Goal: Task Accomplishment & Management: Manage account settings

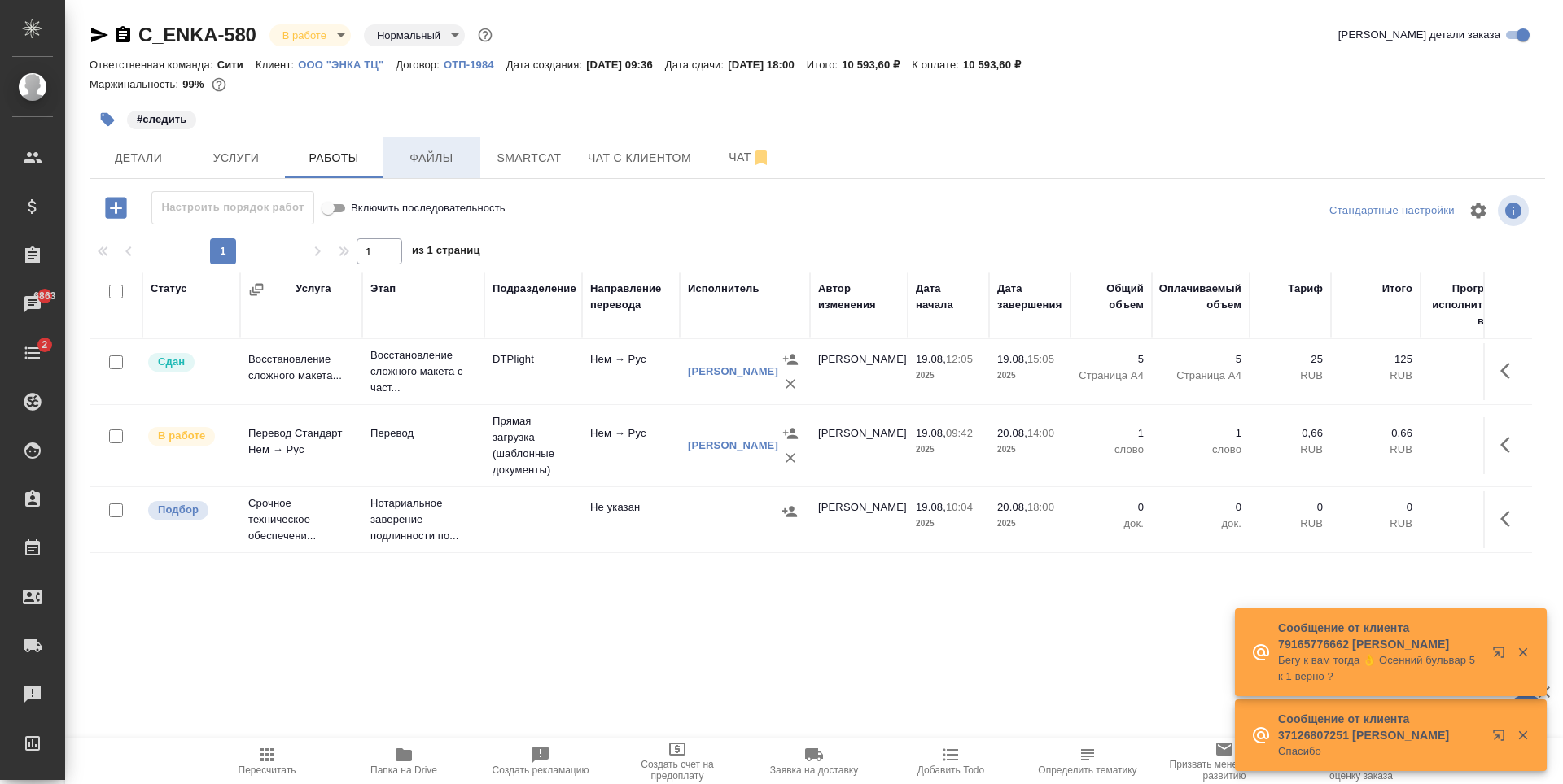
click at [435, 154] on span "Файлы" at bounding box center [431, 158] width 78 height 21
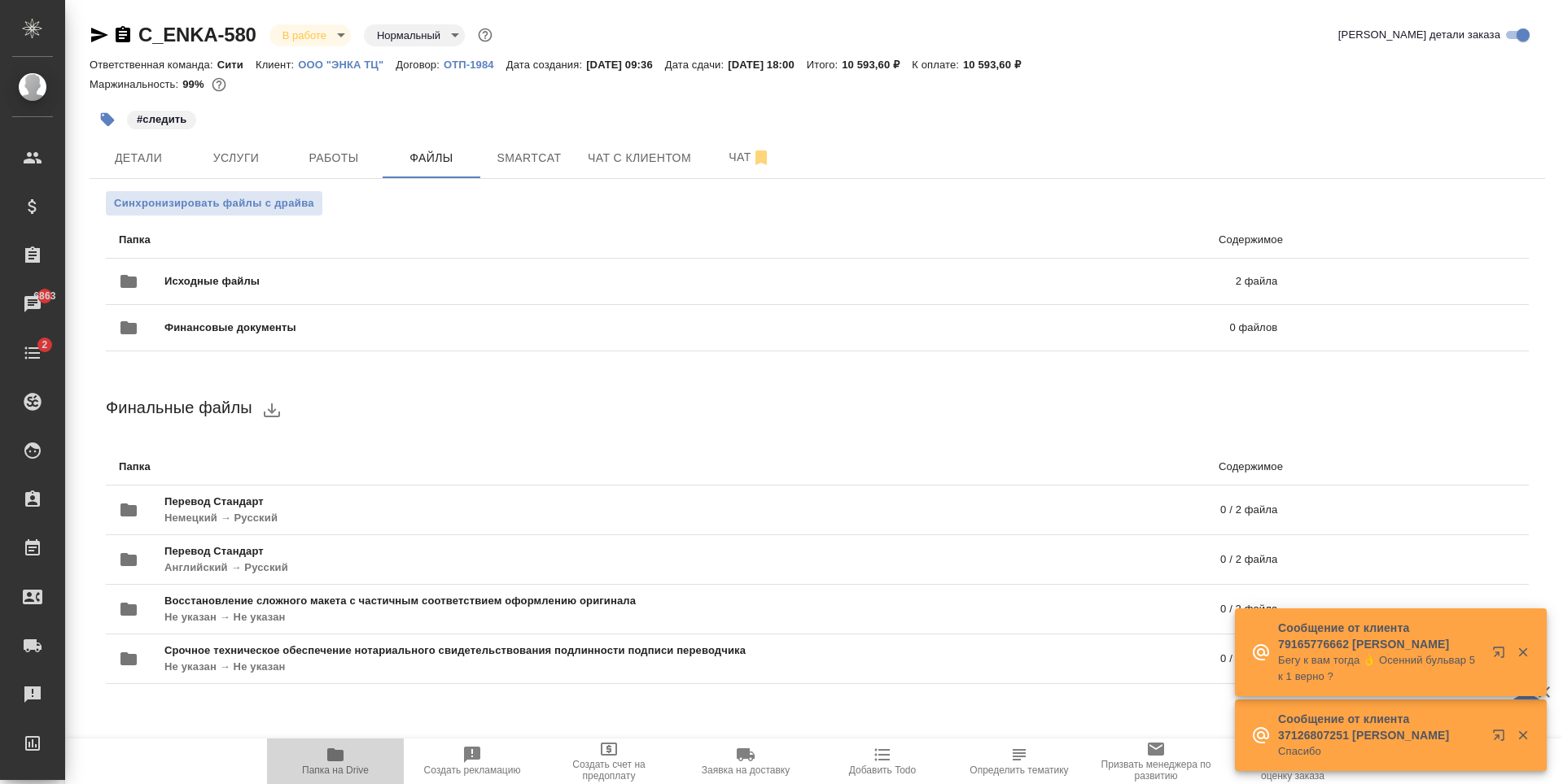
click at [323, 759] on span "Папка на Drive" at bounding box center [335, 761] width 118 height 31
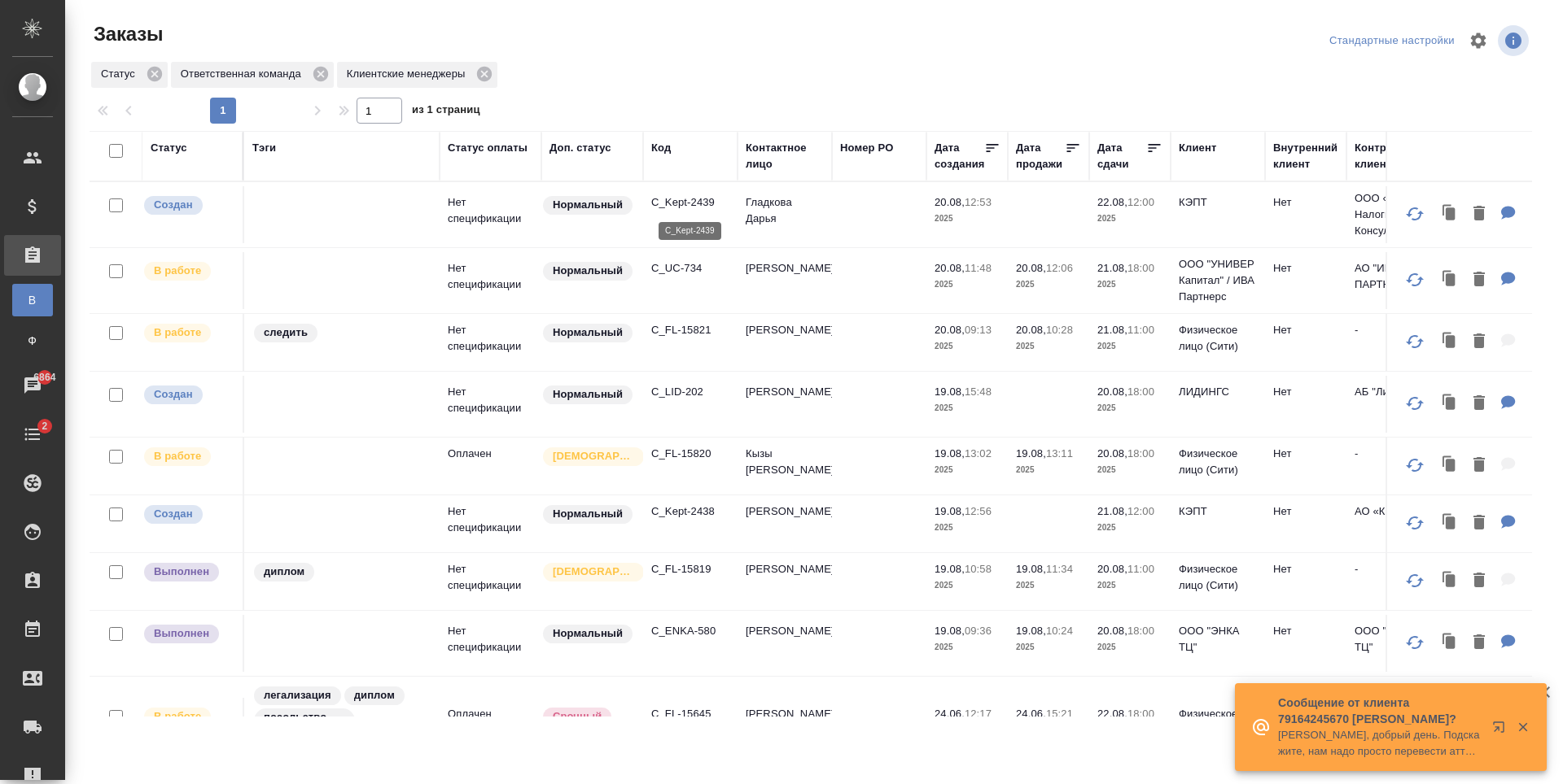
click at [691, 201] on p "C_Kept-2439" at bounding box center [690, 203] width 78 height 16
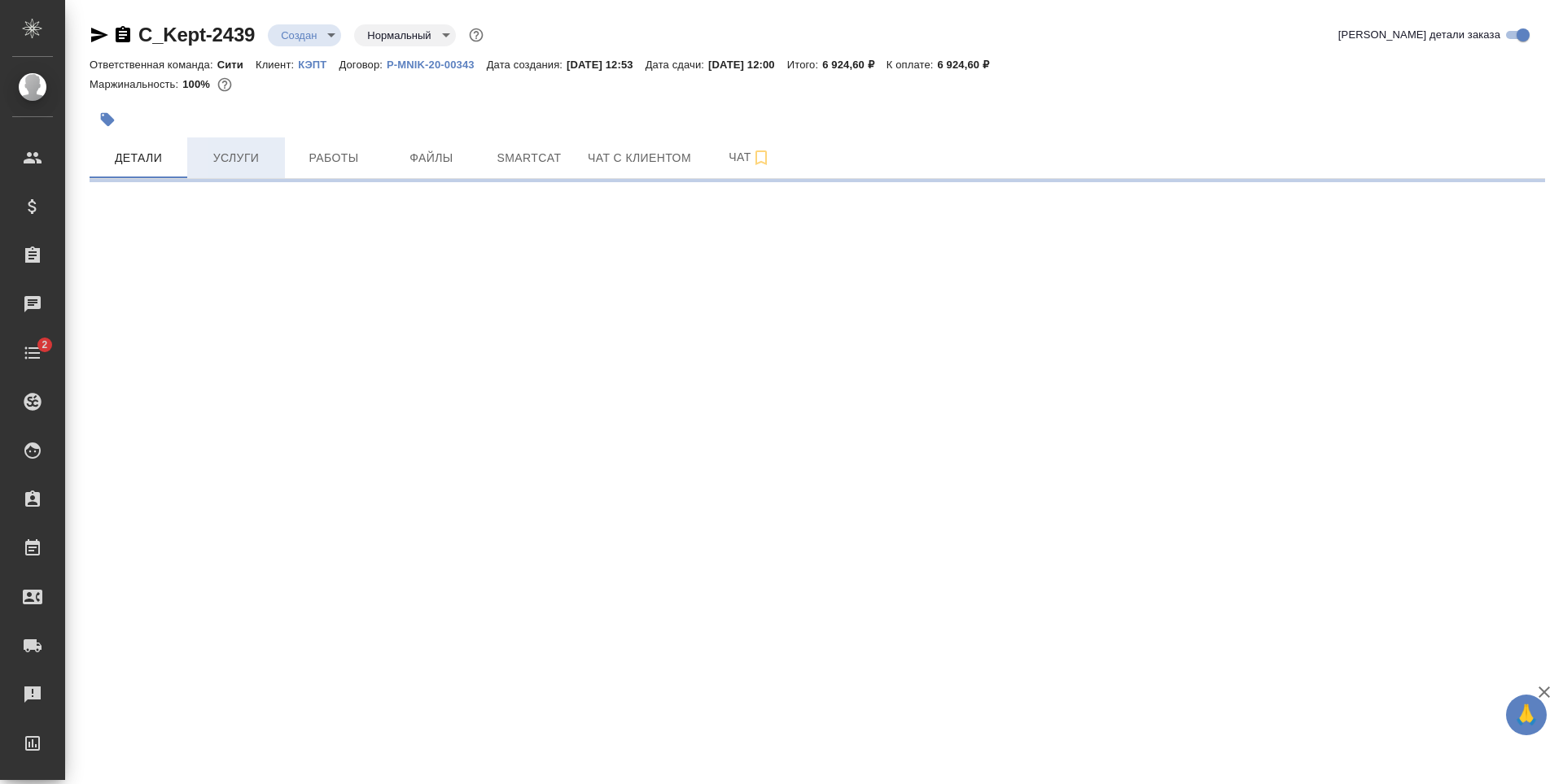
select select "RU"
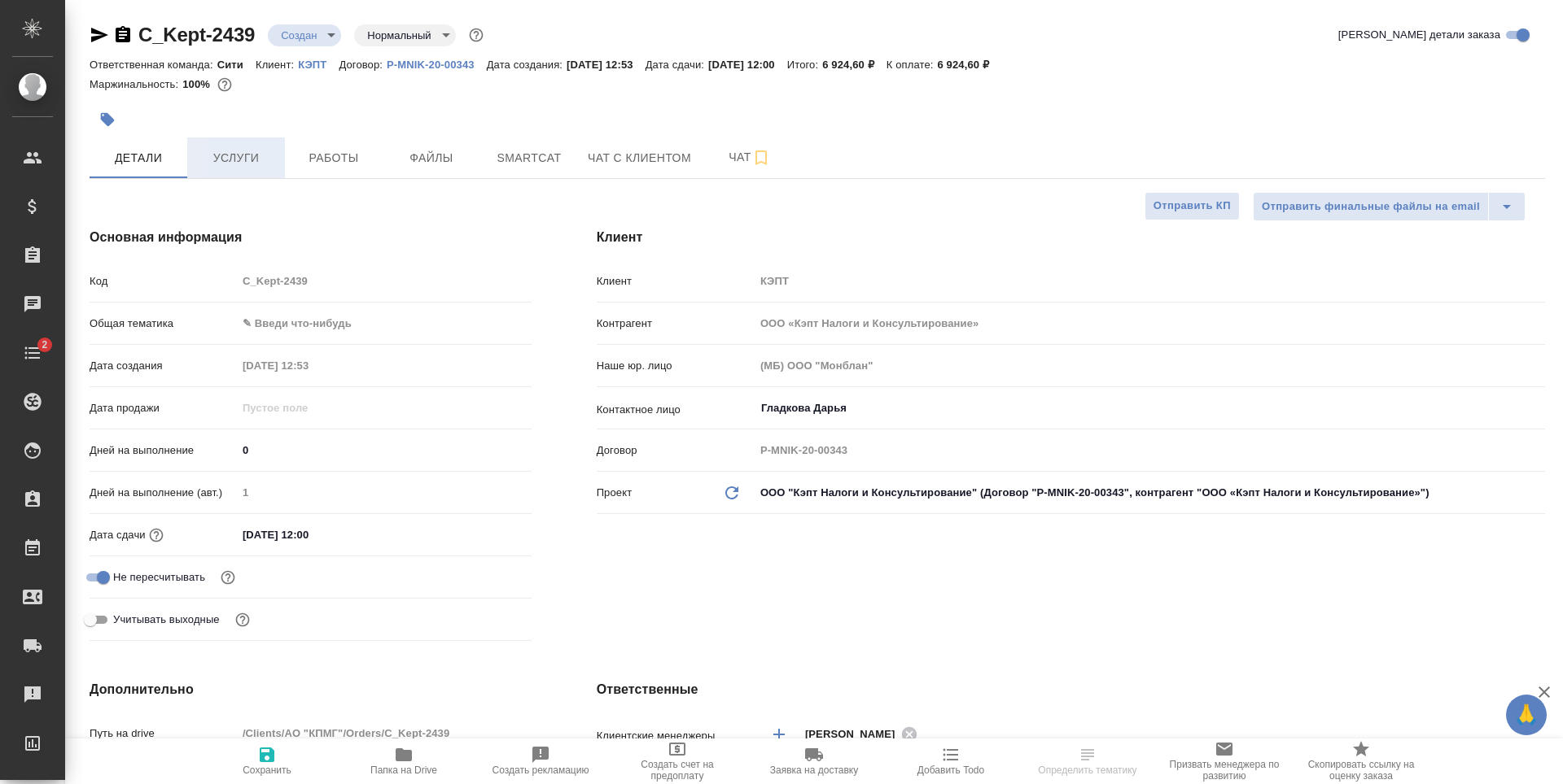
click at [261, 157] on span "Услуги" at bounding box center [236, 158] width 78 height 21
type textarea "x"
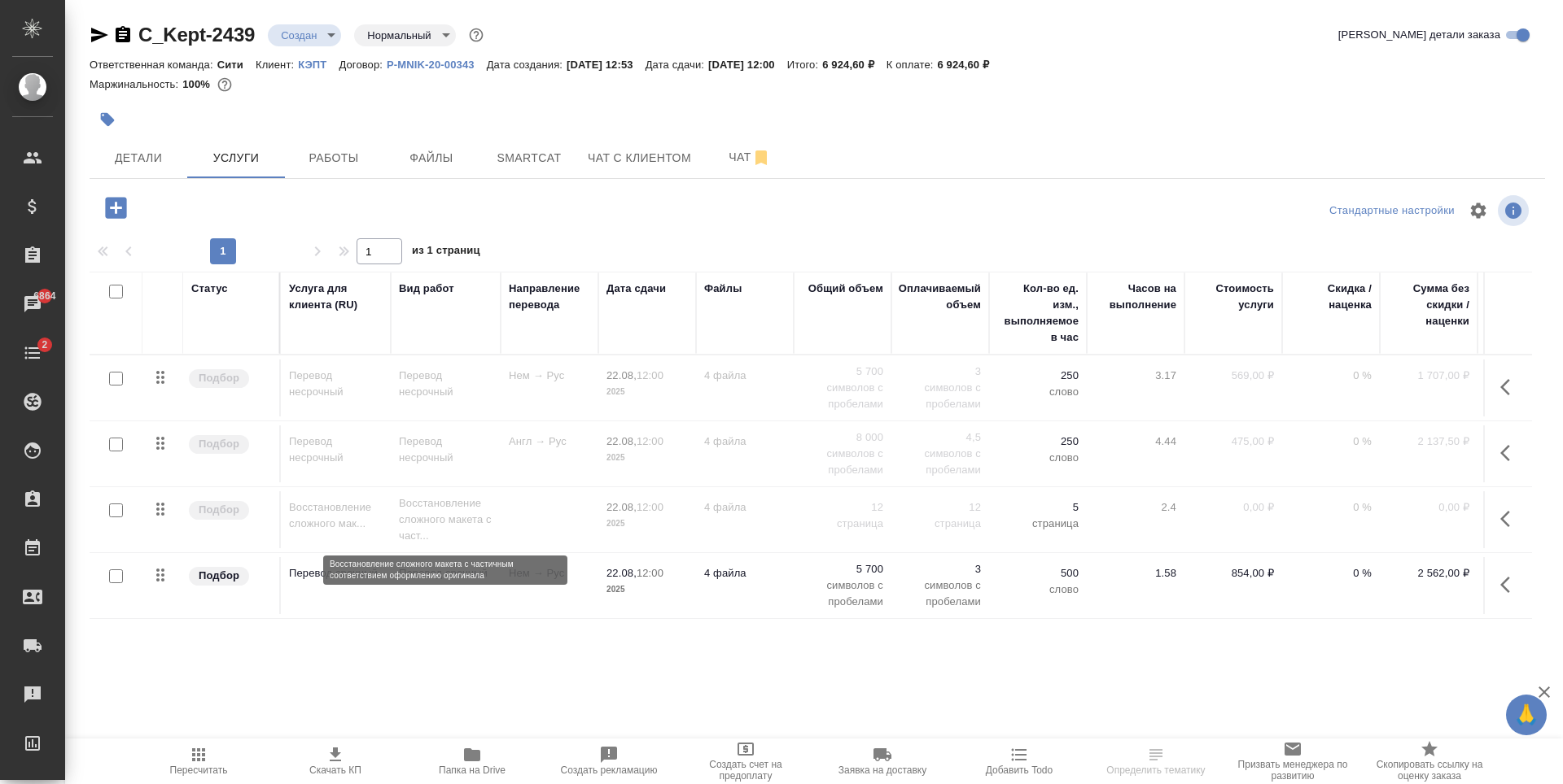
scroll to position [76, 0]
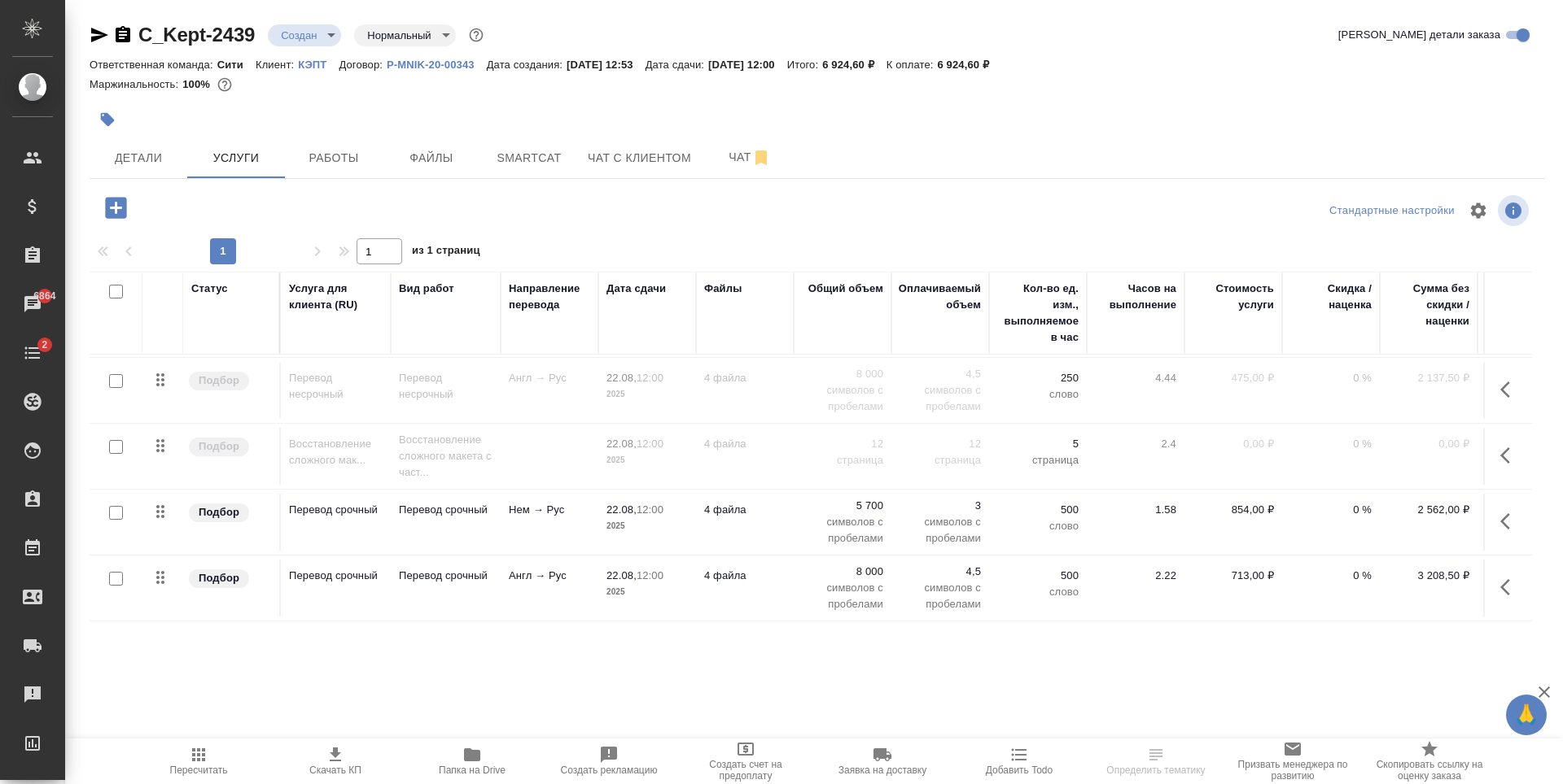
click at [114, 506] on input "checkbox" at bounding box center [116, 513] width 14 height 14
checkbox input "true"
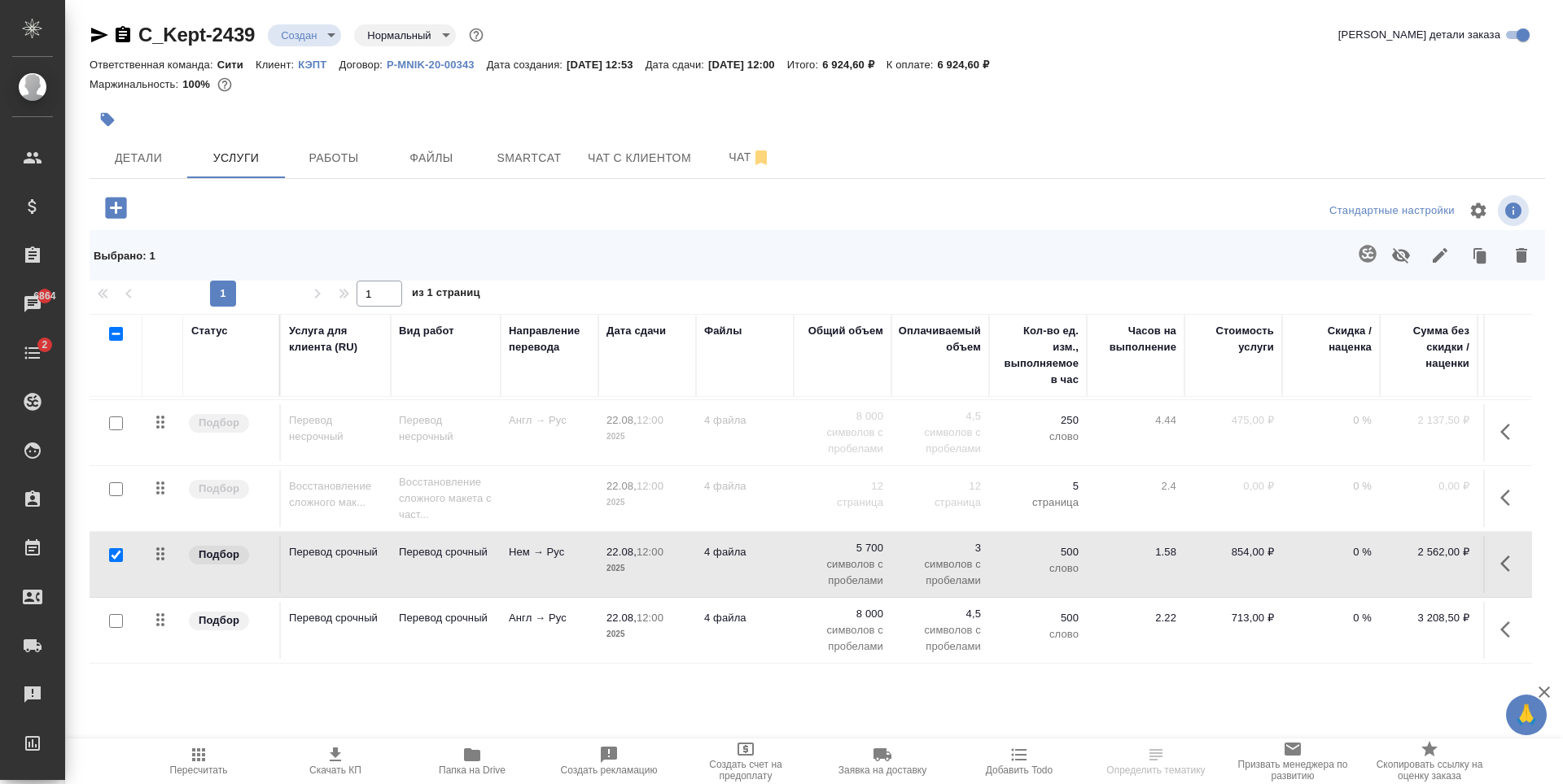
click at [114, 614] on input "checkbox" at bounding box center [116, 620] width 14 height 14
checkbox input "true"
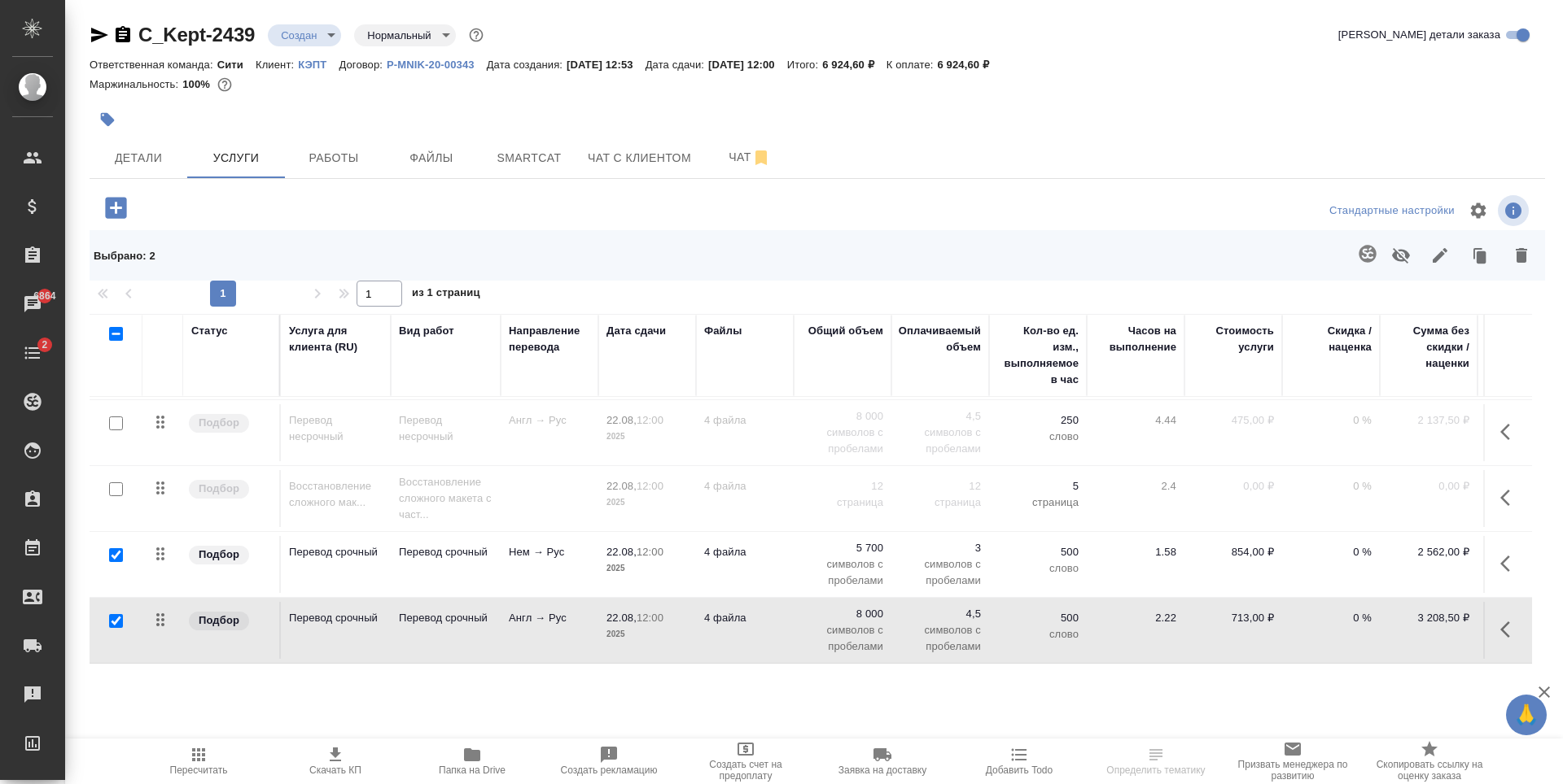
click at [1403, 258] on icon "button" at bounding box center [1401, 256] width 18 height 16
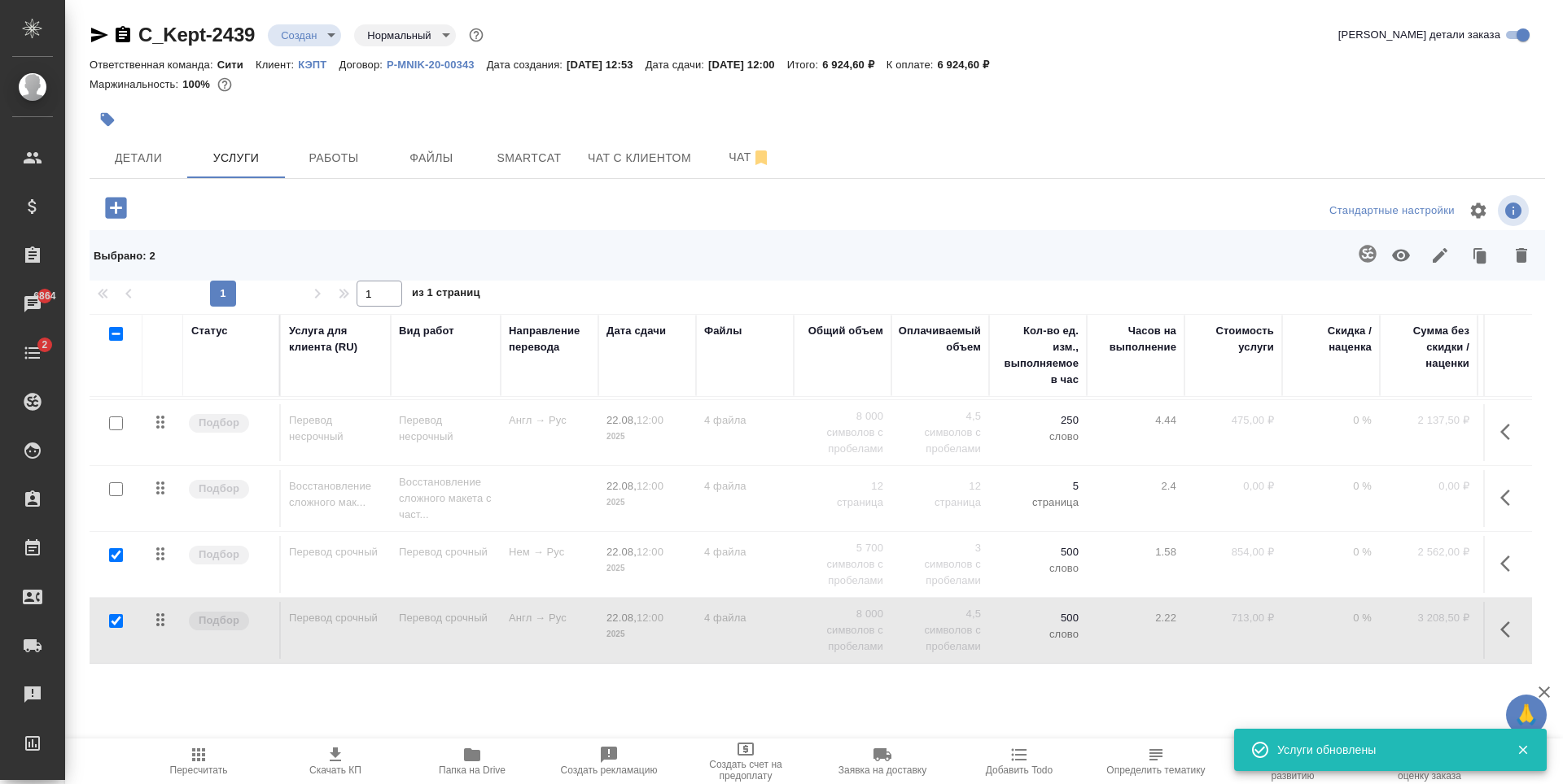
click at [118, 548] on input "checkbox" at bounding box center [116, 555] width 14 height 14
checkbox input "false"
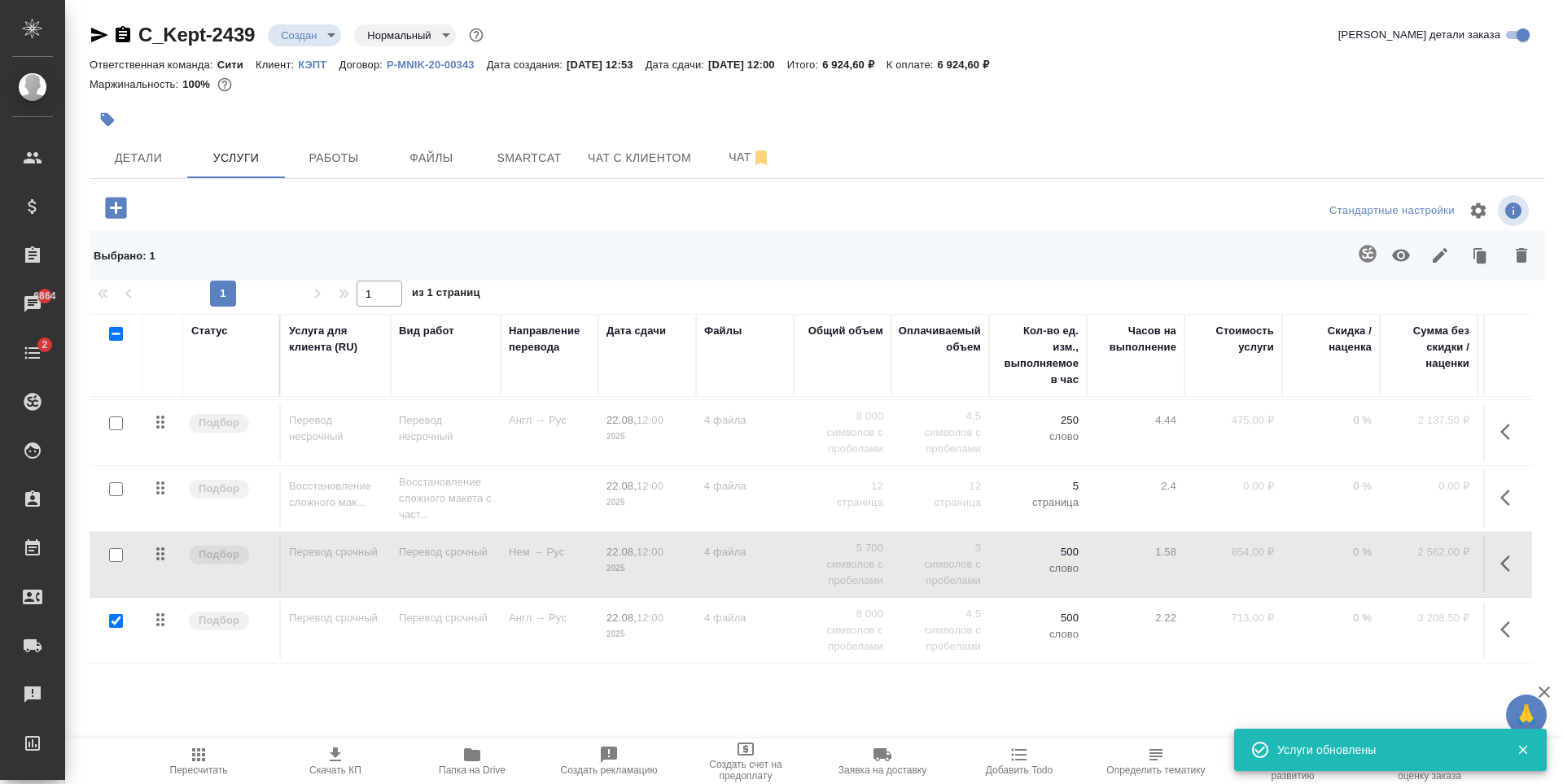
click at [118, 614] on input "checkbox" at bounding box center [116, 620] width 14 height 14
checkbox input "false"
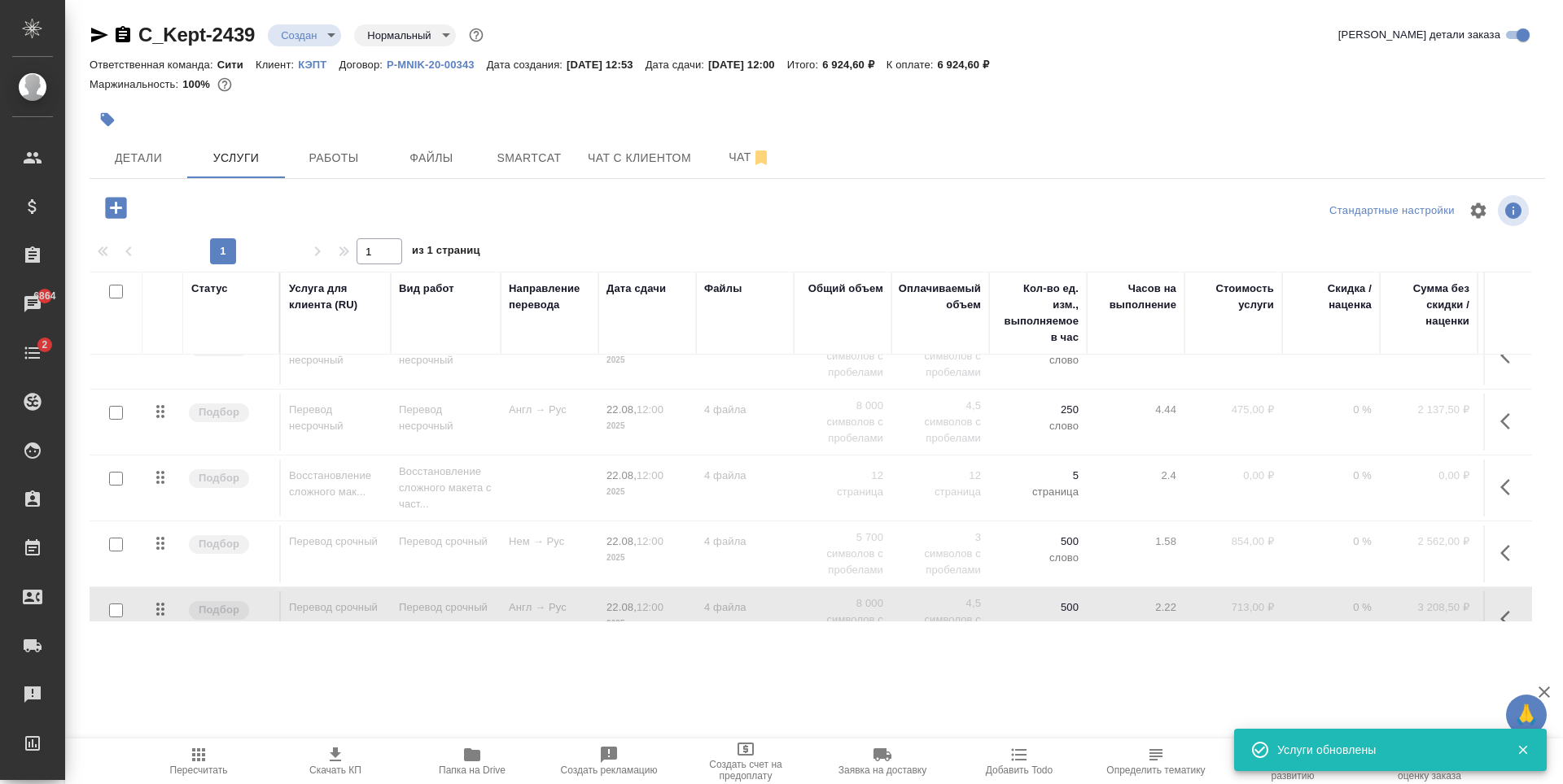
scroll to position [0, 0]
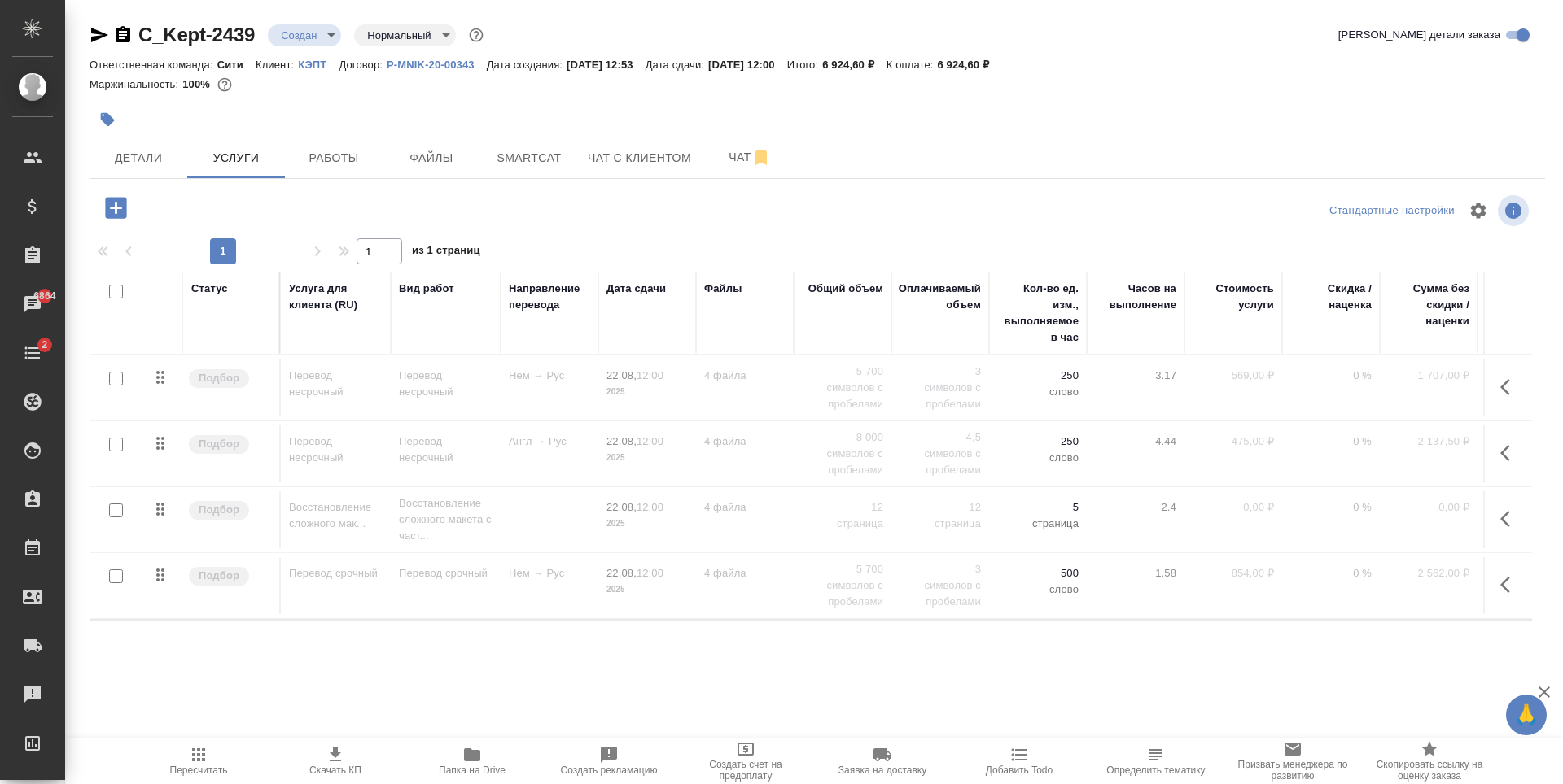
click at [117, 446] on input "checkbox" at bounding box center [116, 445] width 14 height 14
checkbox input "true"
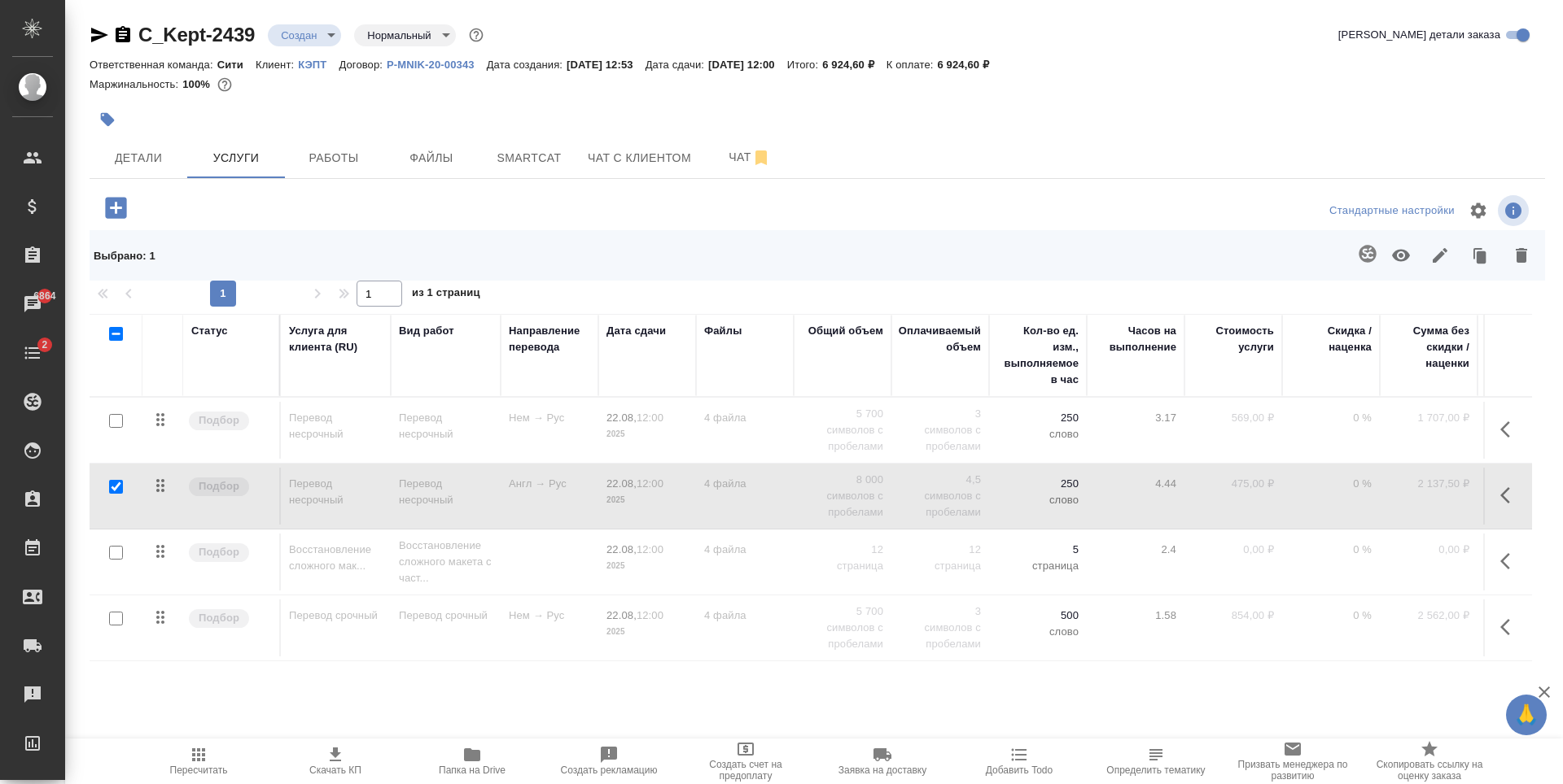
click at [116, 417] on input "checkbox" at bounding box center [116, 421] width 14 height 14
checkbox input "true"
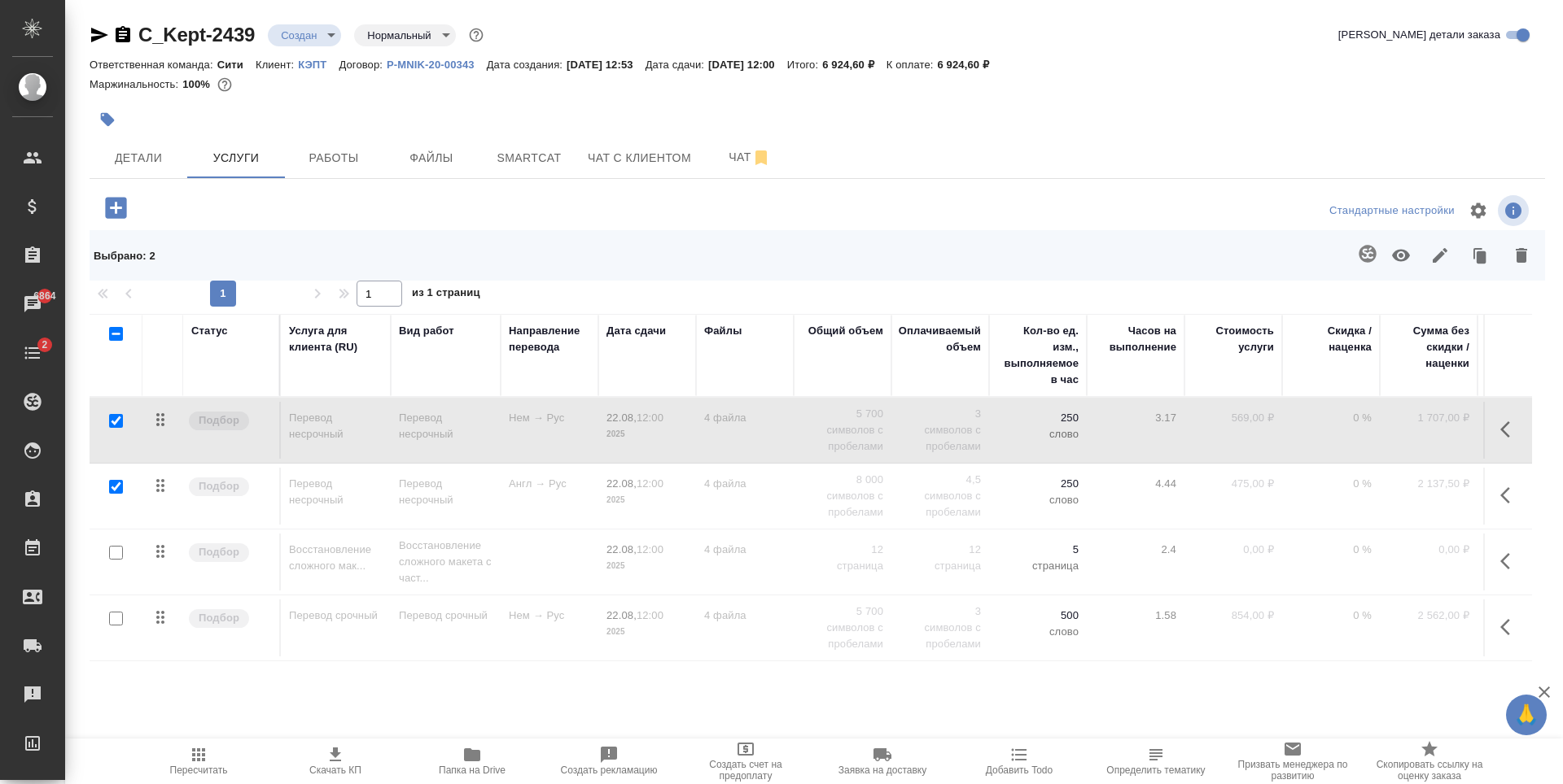
click at [1404, 249] on icon "button" at bounding box center [1401, 256] width 20 height 20
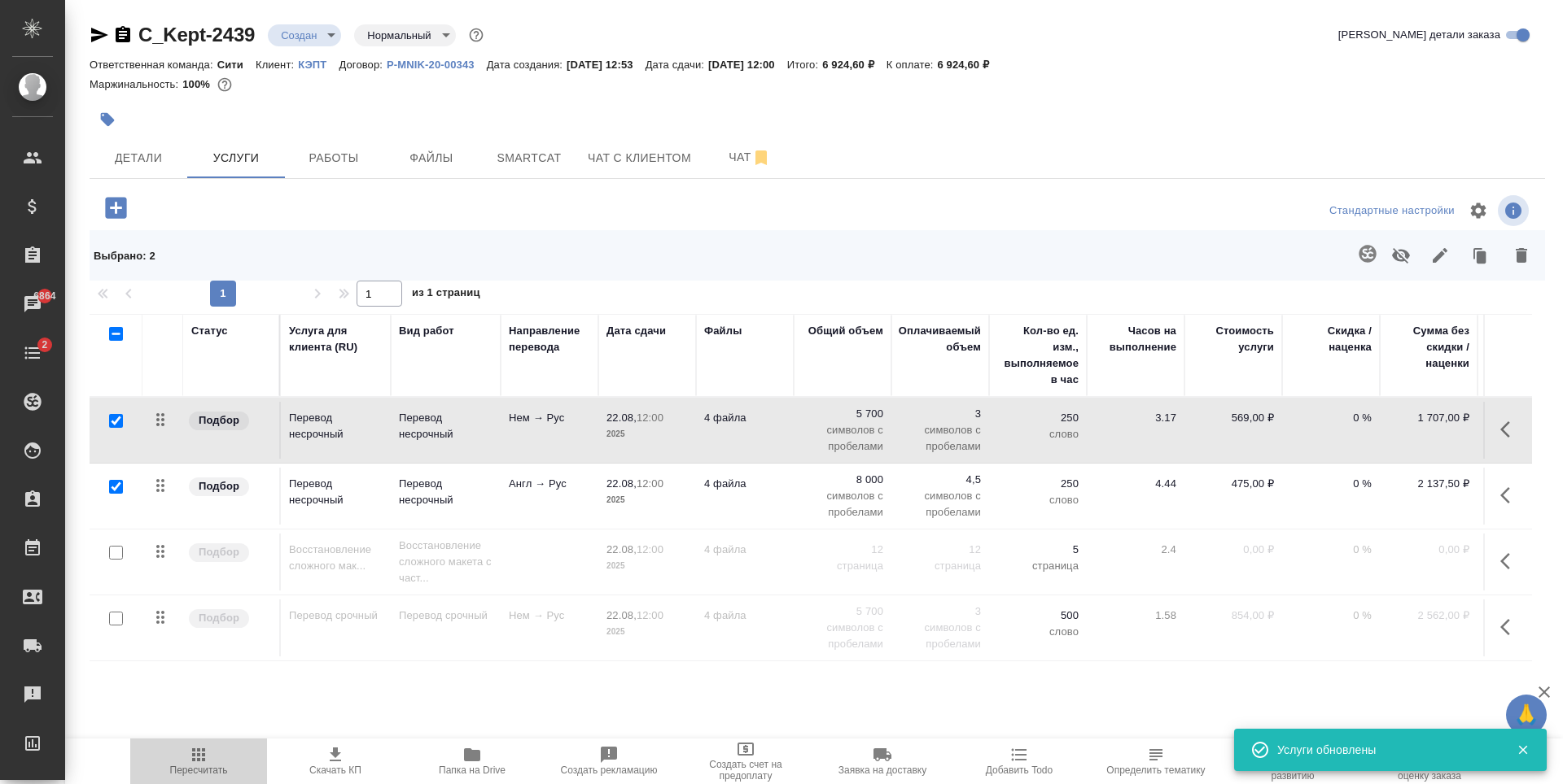
click at [192, 758] on icon "button" at bounding box center [199, 755] width 20 height 20
click at [146, 157] on span "Детали" at bounding box center [138, 158] width 78 height 21
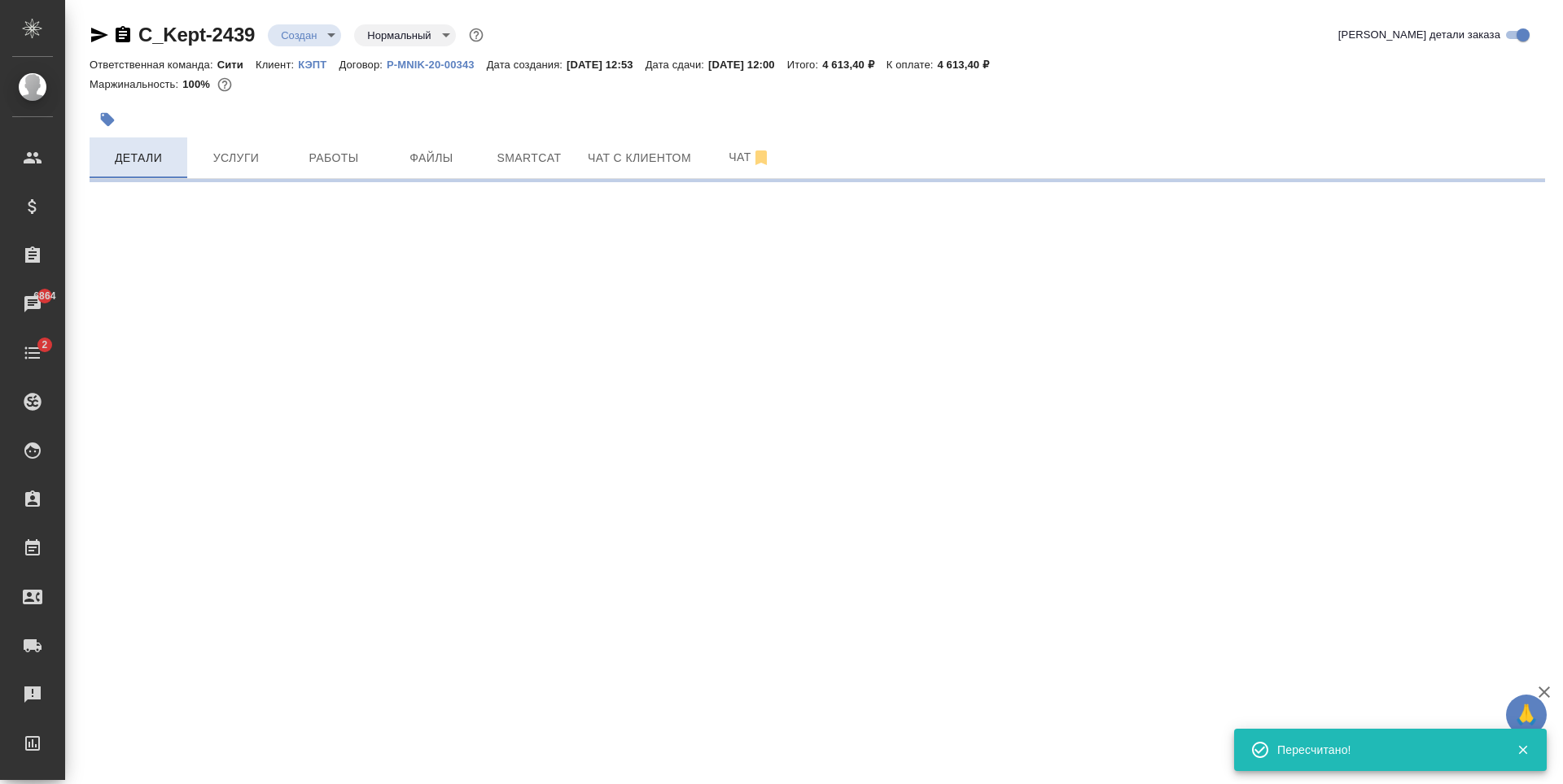
select select "RU"
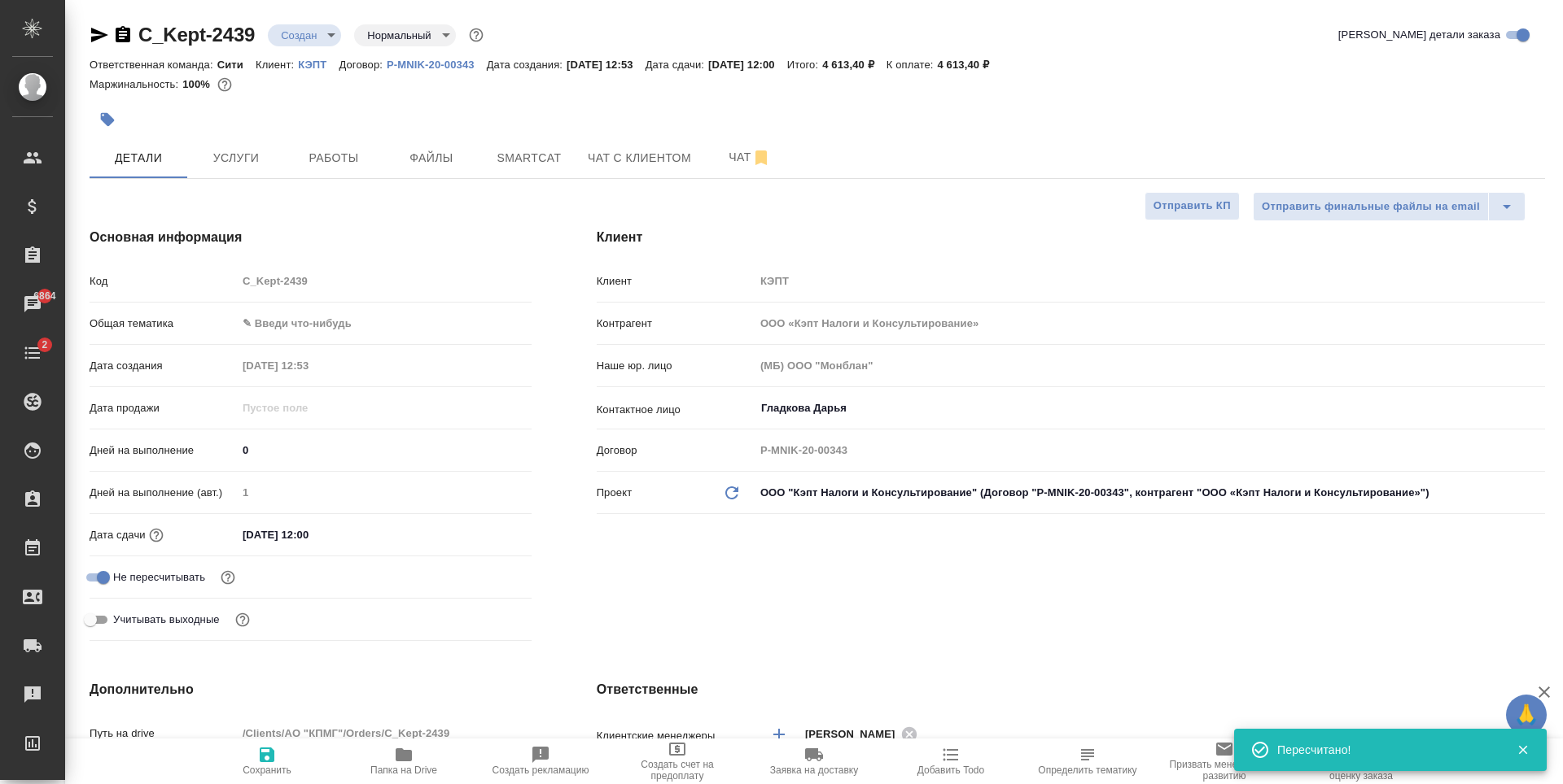
type textarea "x"
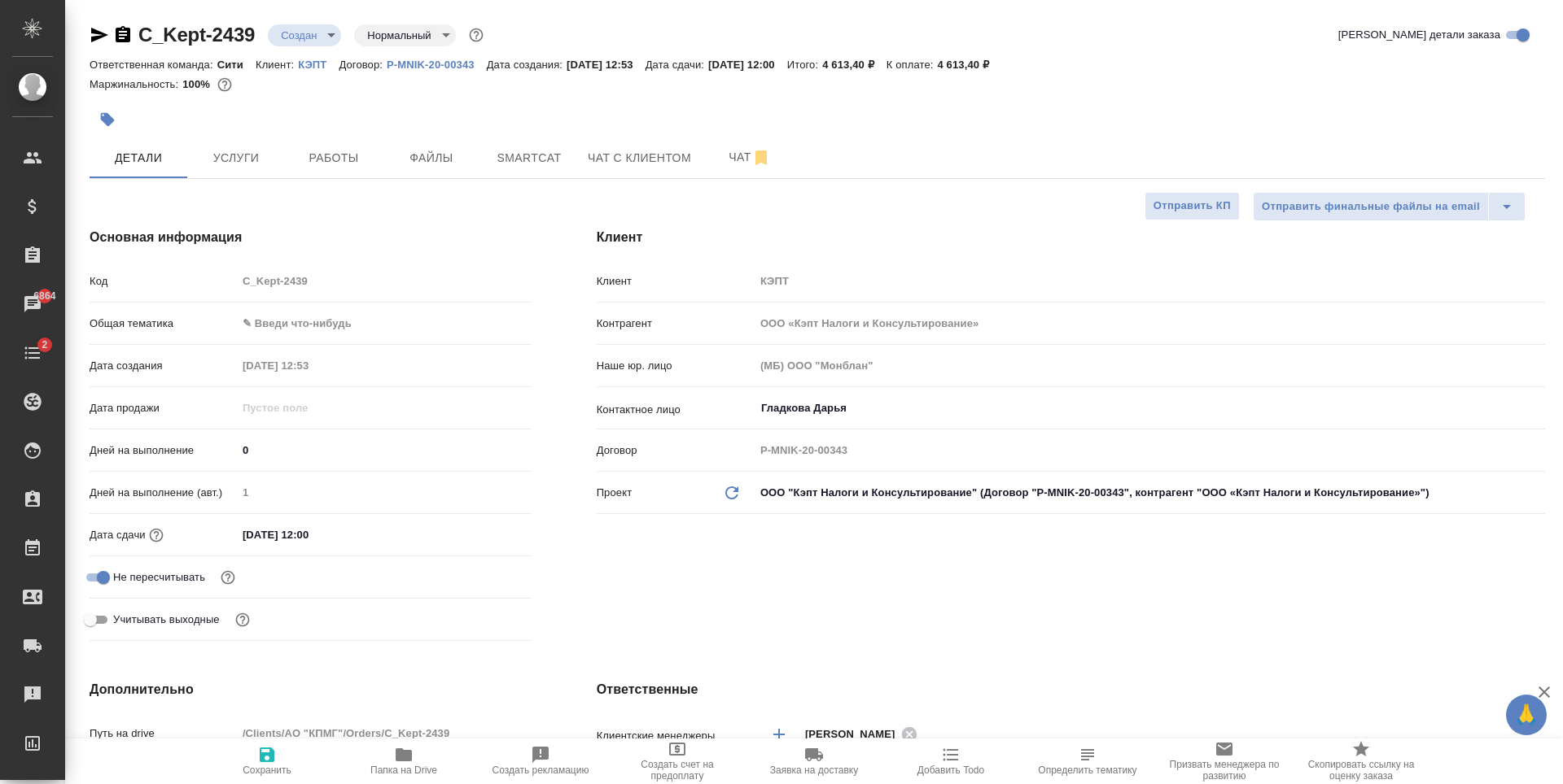
click at [278, 542] on input "22.08.2025 12:00" at bounding box center [308, 535] width 142 height 24
click at [489, 525] on icon "button" at bounding box center [484, 535] width 20 height 20
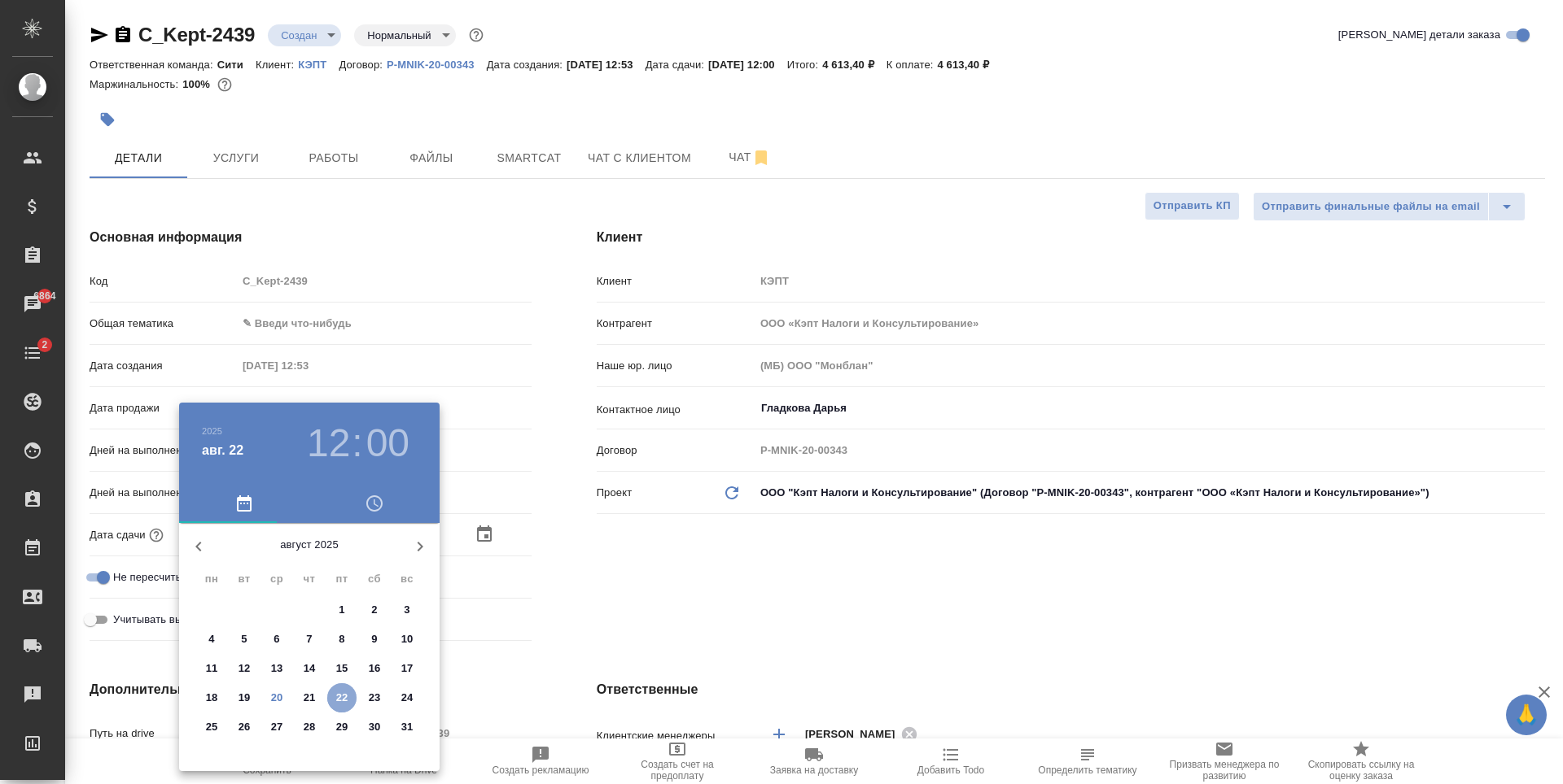
click at [340, 703] on p "22" at bounding box center [342, 699] width 12 height 16
type textarea "x"
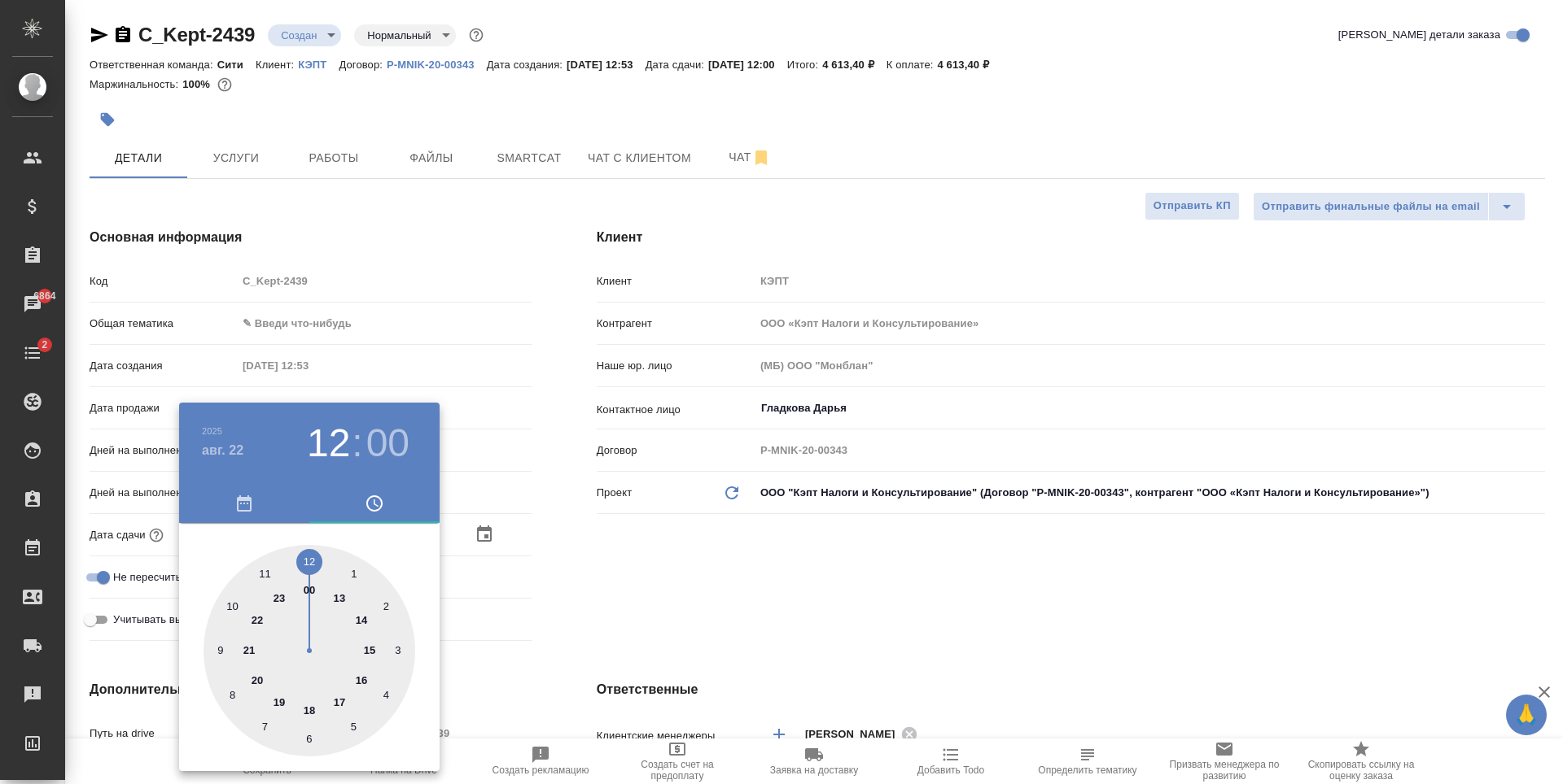
click at [309, 705] on div at bounding box center [309, 650] width 211 height 211
type input "22.08.2025 18:00"
type textarea "x"
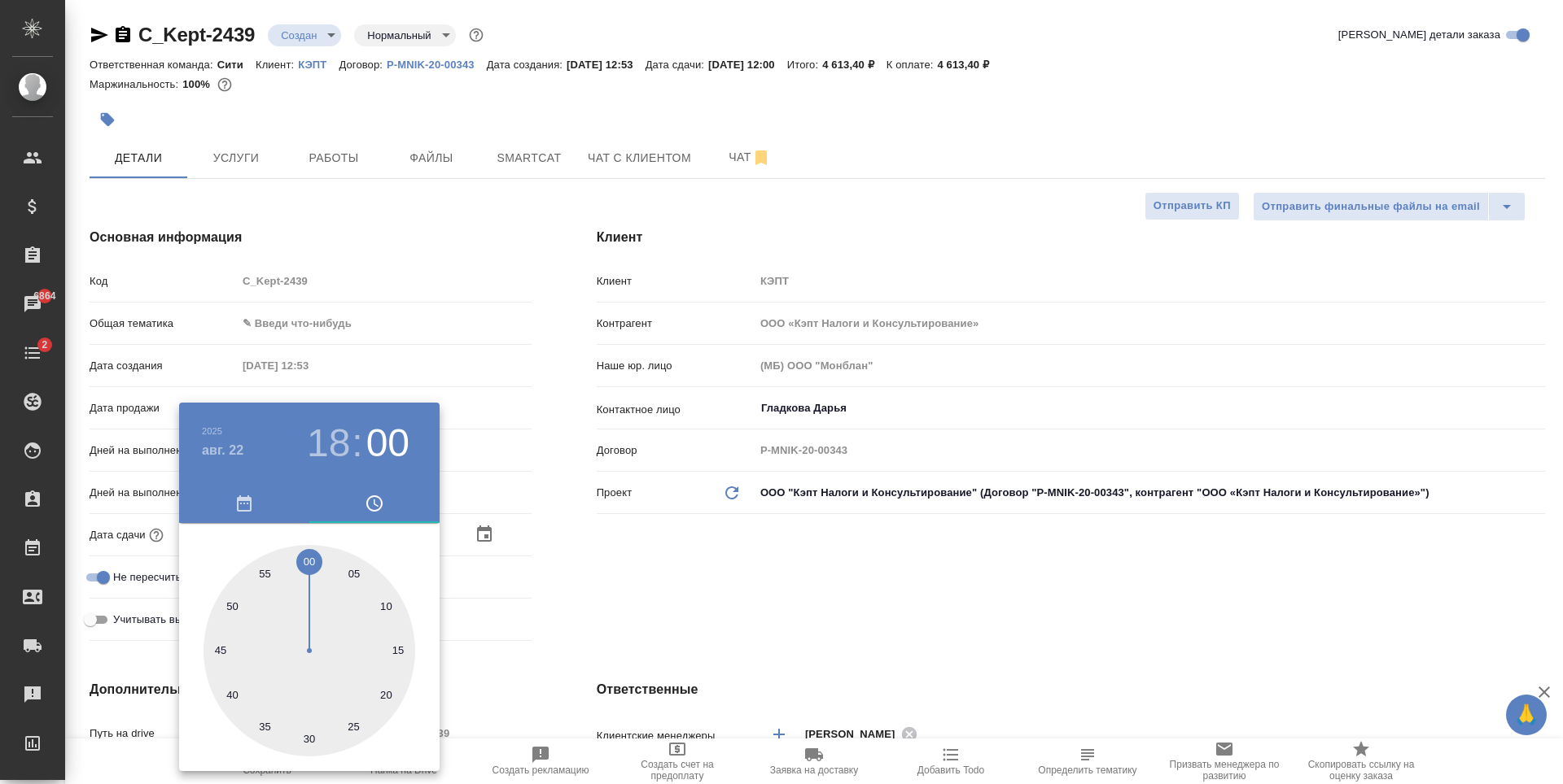
click at [645, 585] on div at bounding box center [781, 392] width 1563 height 784
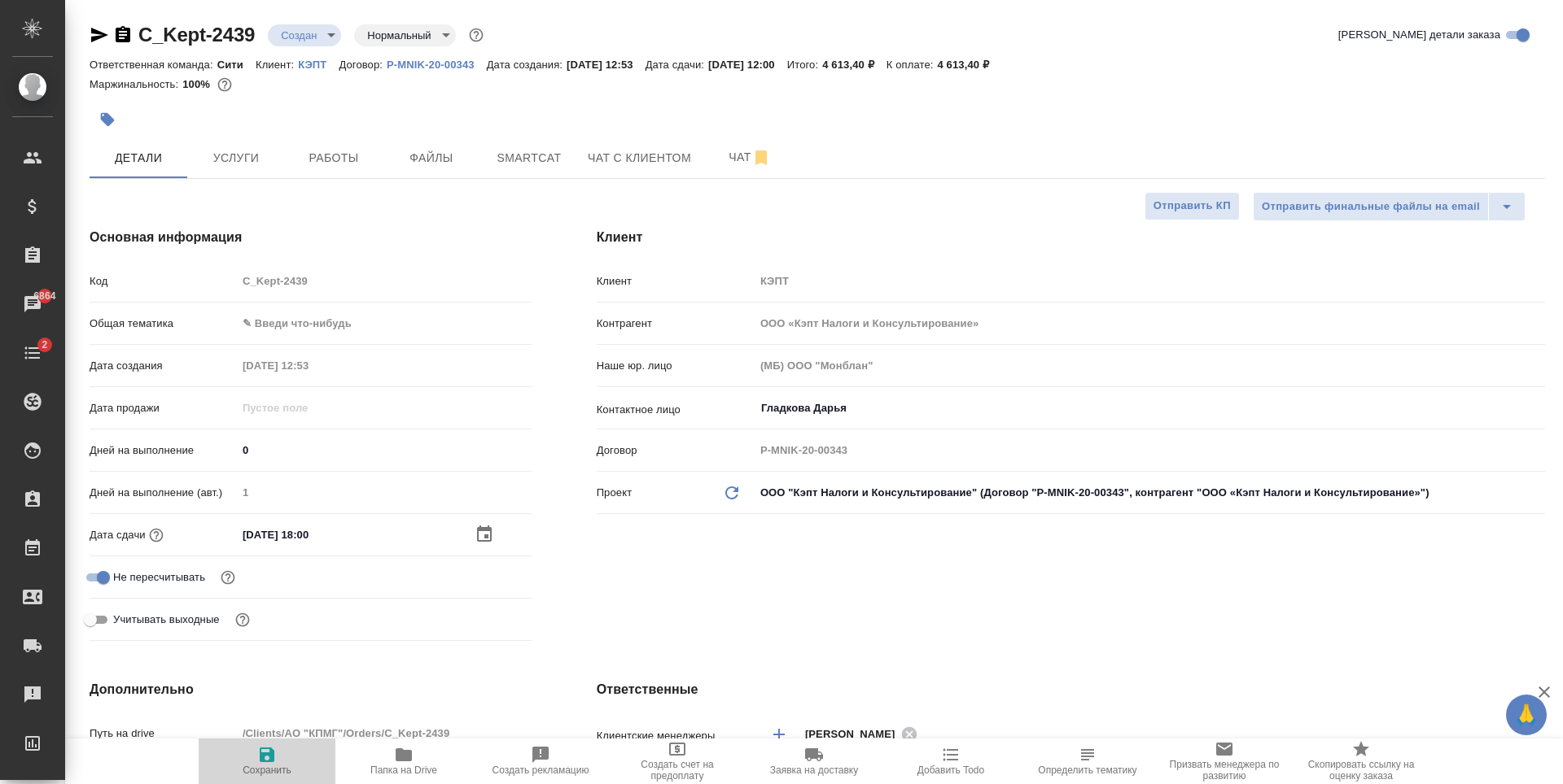
click at [263, 759] on icon "button" at bounding box center [267, 755] width 15 height 15
type textarea "x"
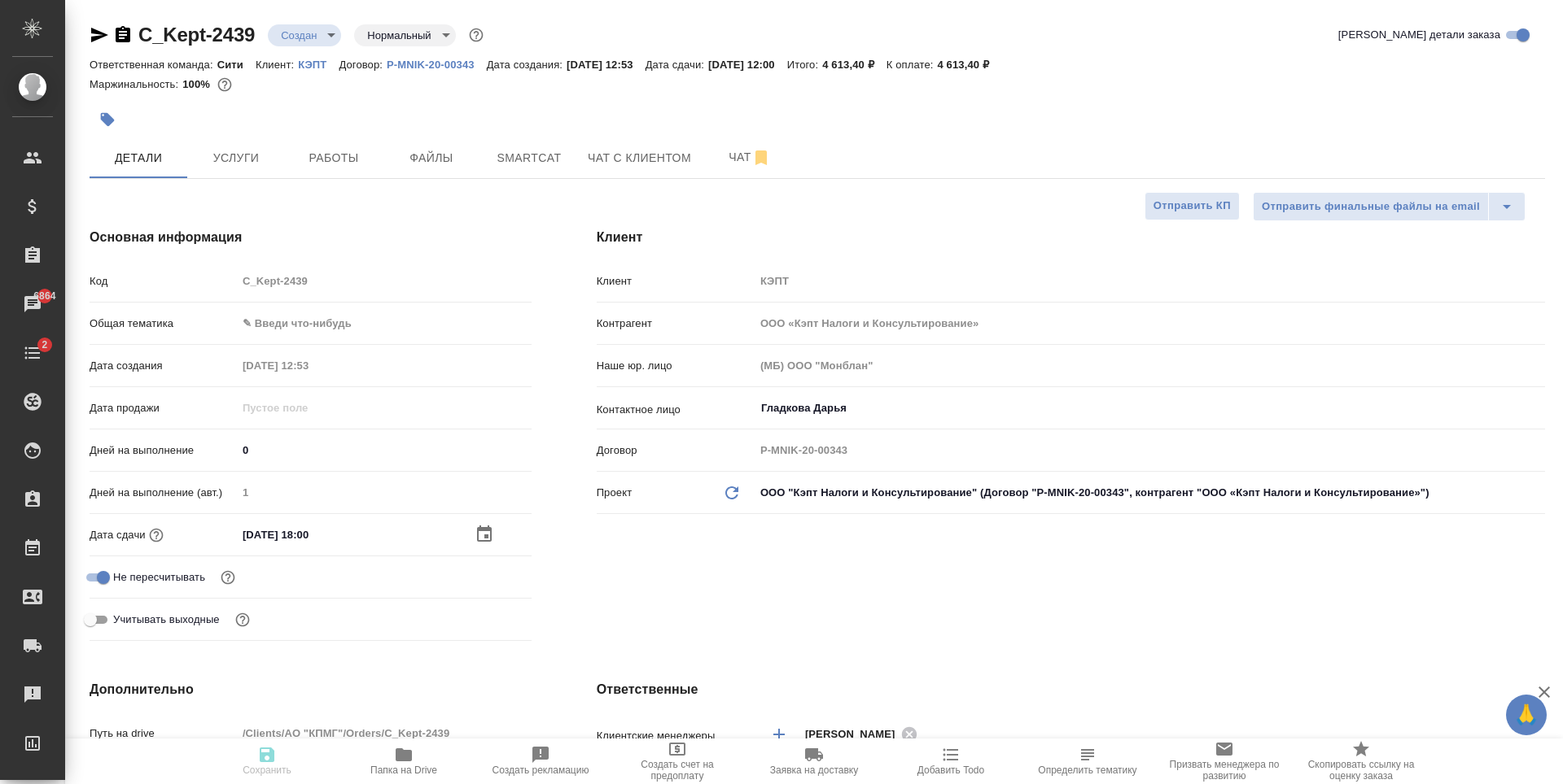
type textarea "x"
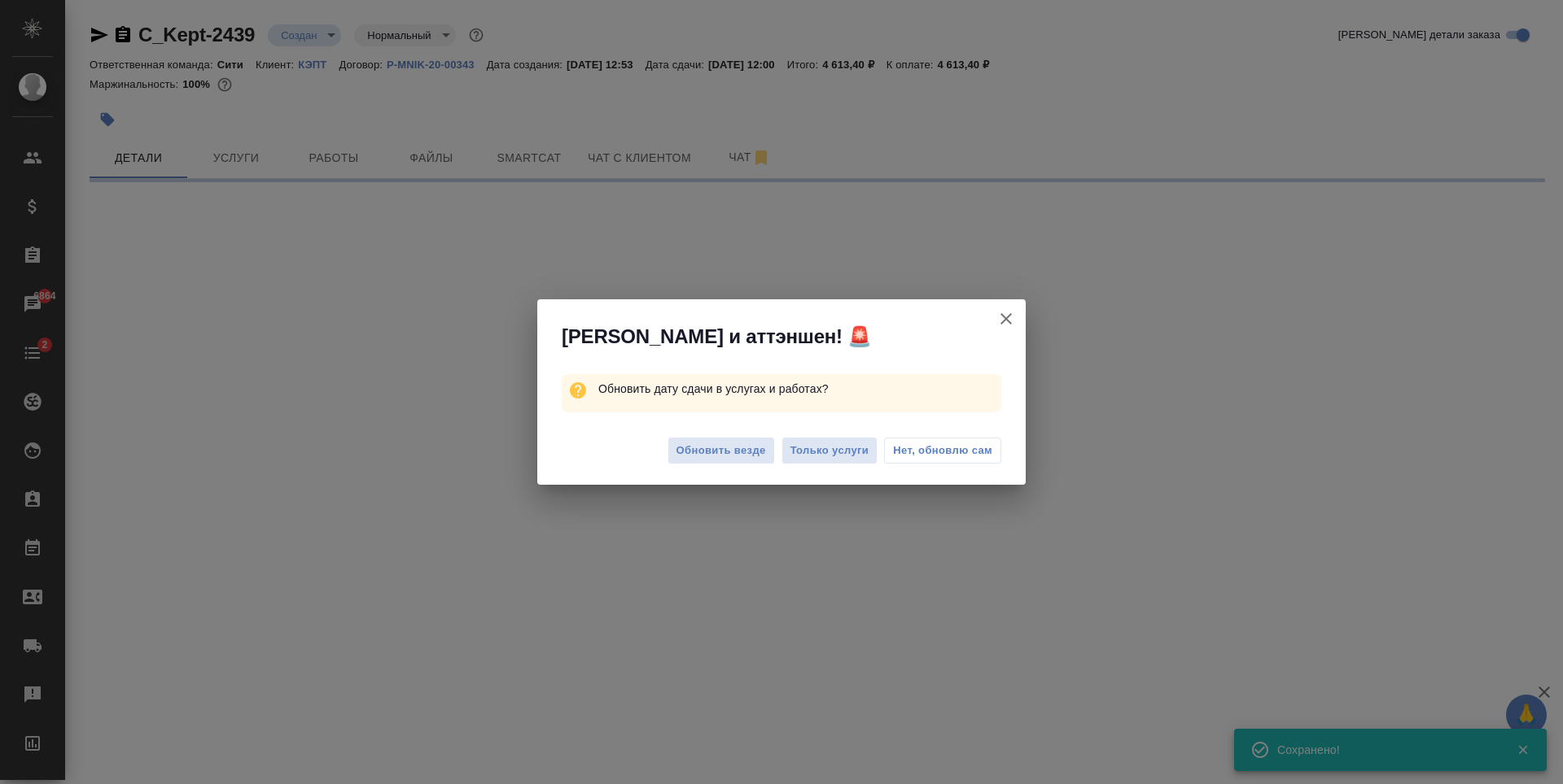
select select "RU"
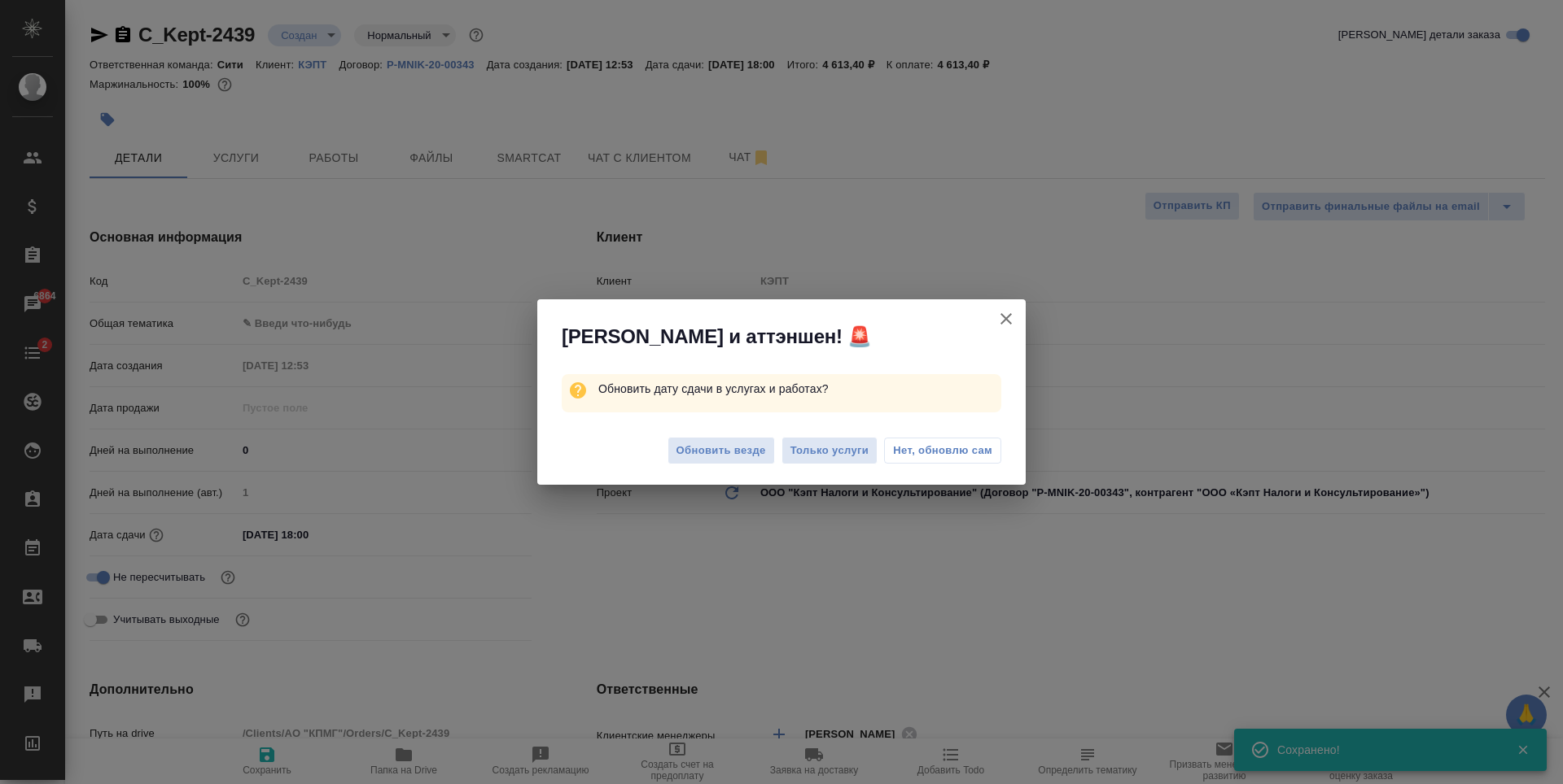
type textarea "x"
click at [717, 451] on span "Обновить везде" at bounding box center [721, 451] width 90 height 19
type textarea "x"
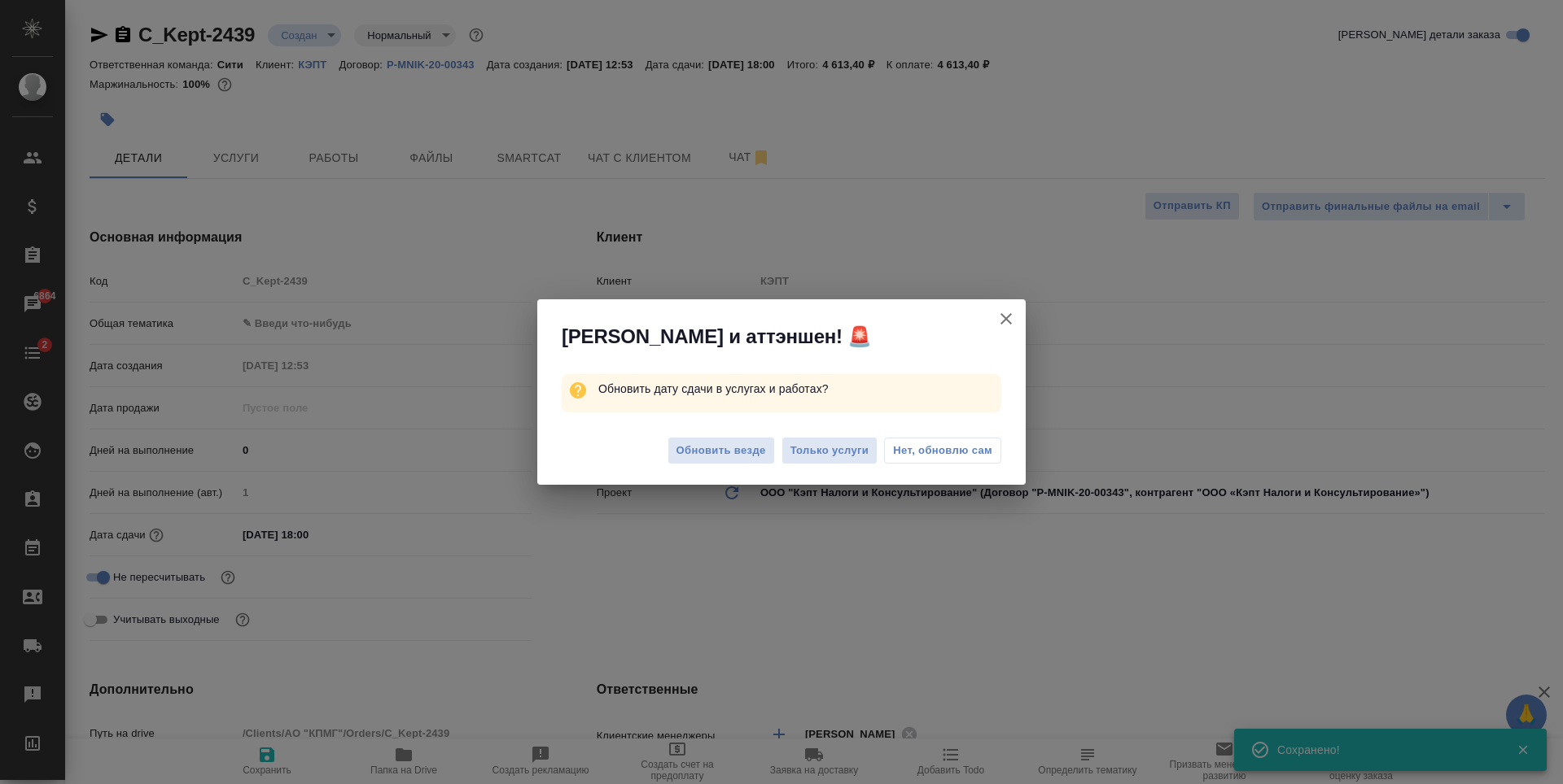
type textarea "x"
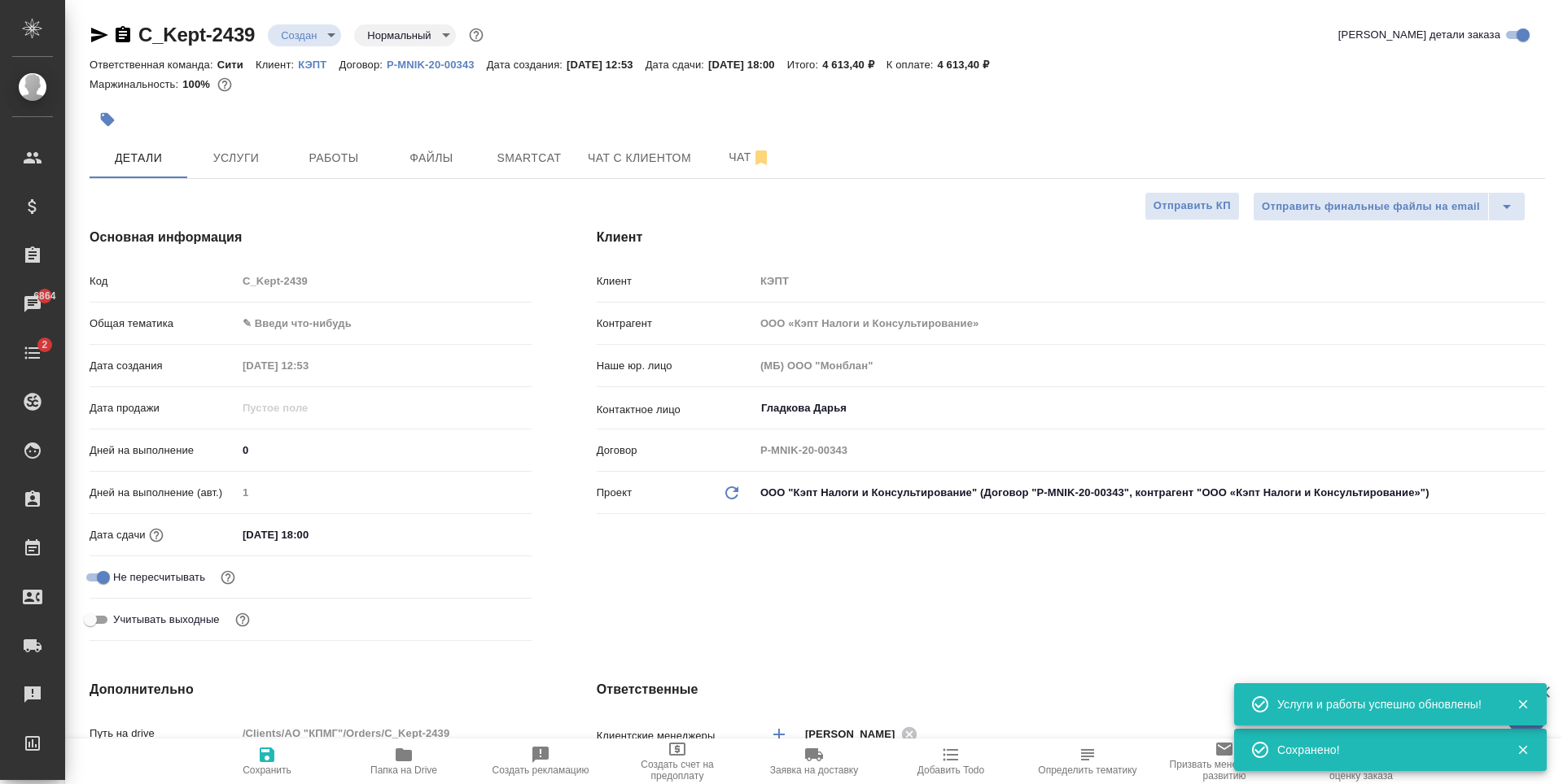
click at [243, 152] on span "Услуги" at bounding box center [236, 158] width 78 height 21
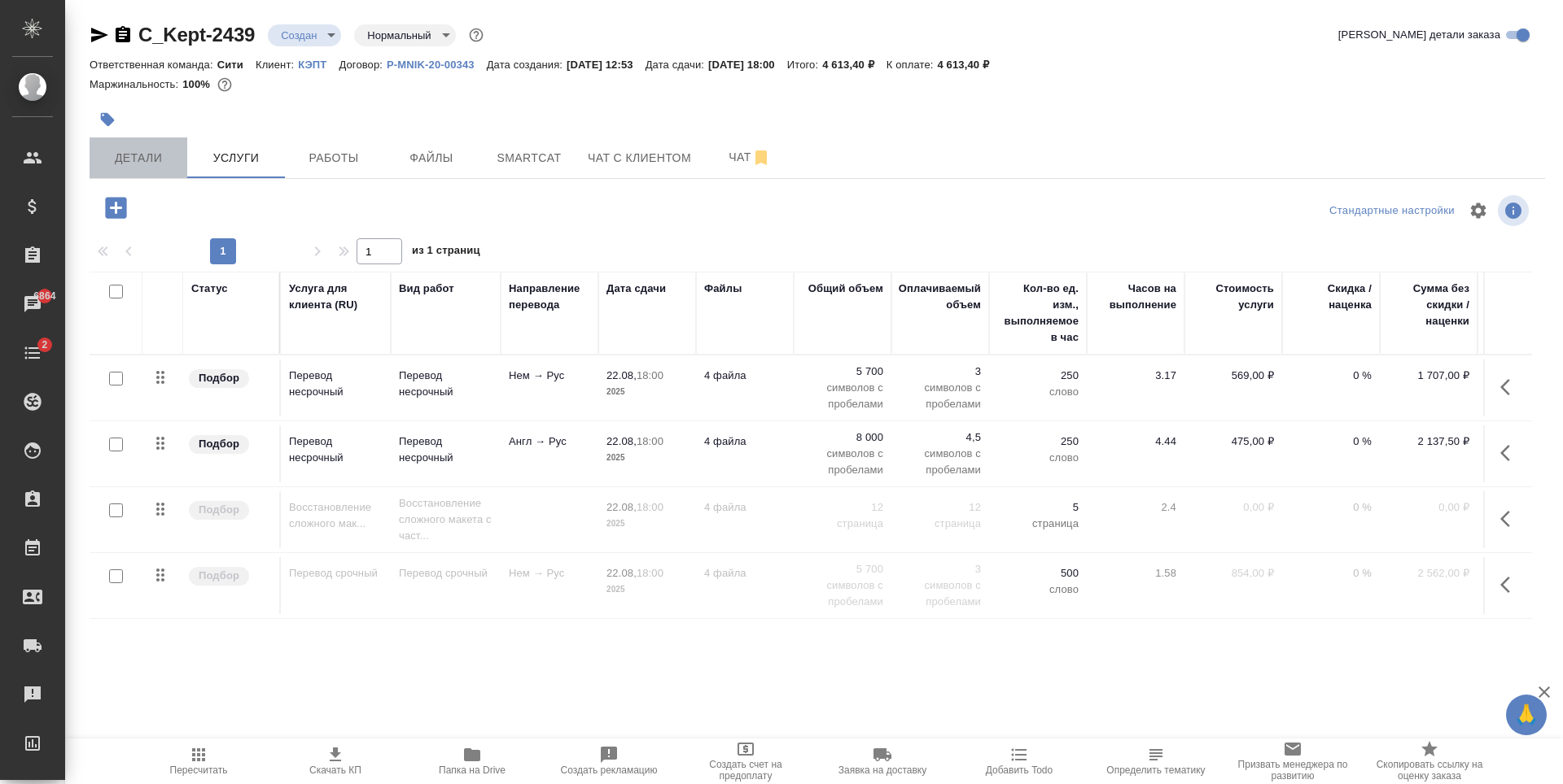
click at [161, 153] on span "Детали" at bounding box center [138, 158] width 78 height 21
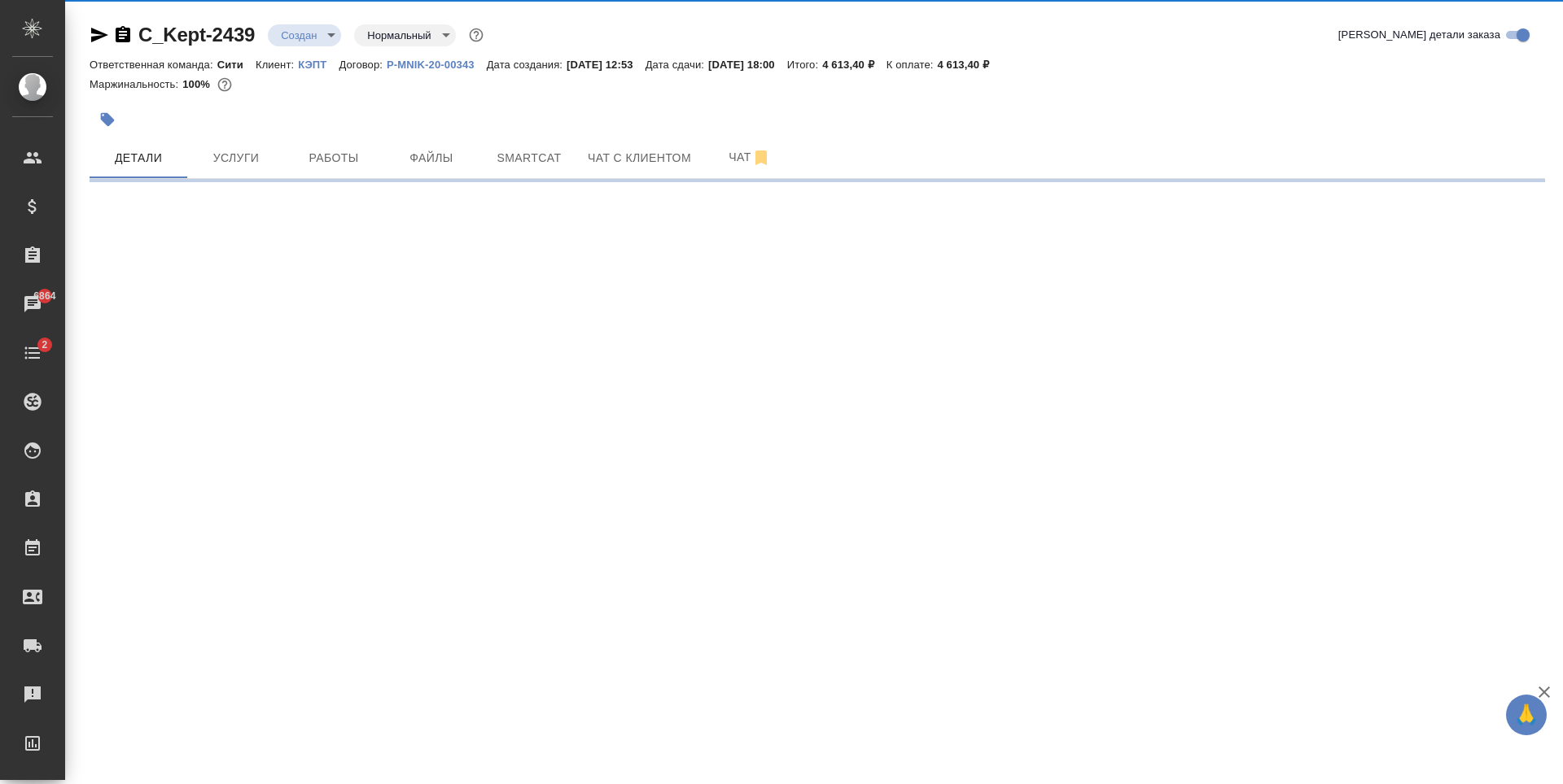
select select "RU"
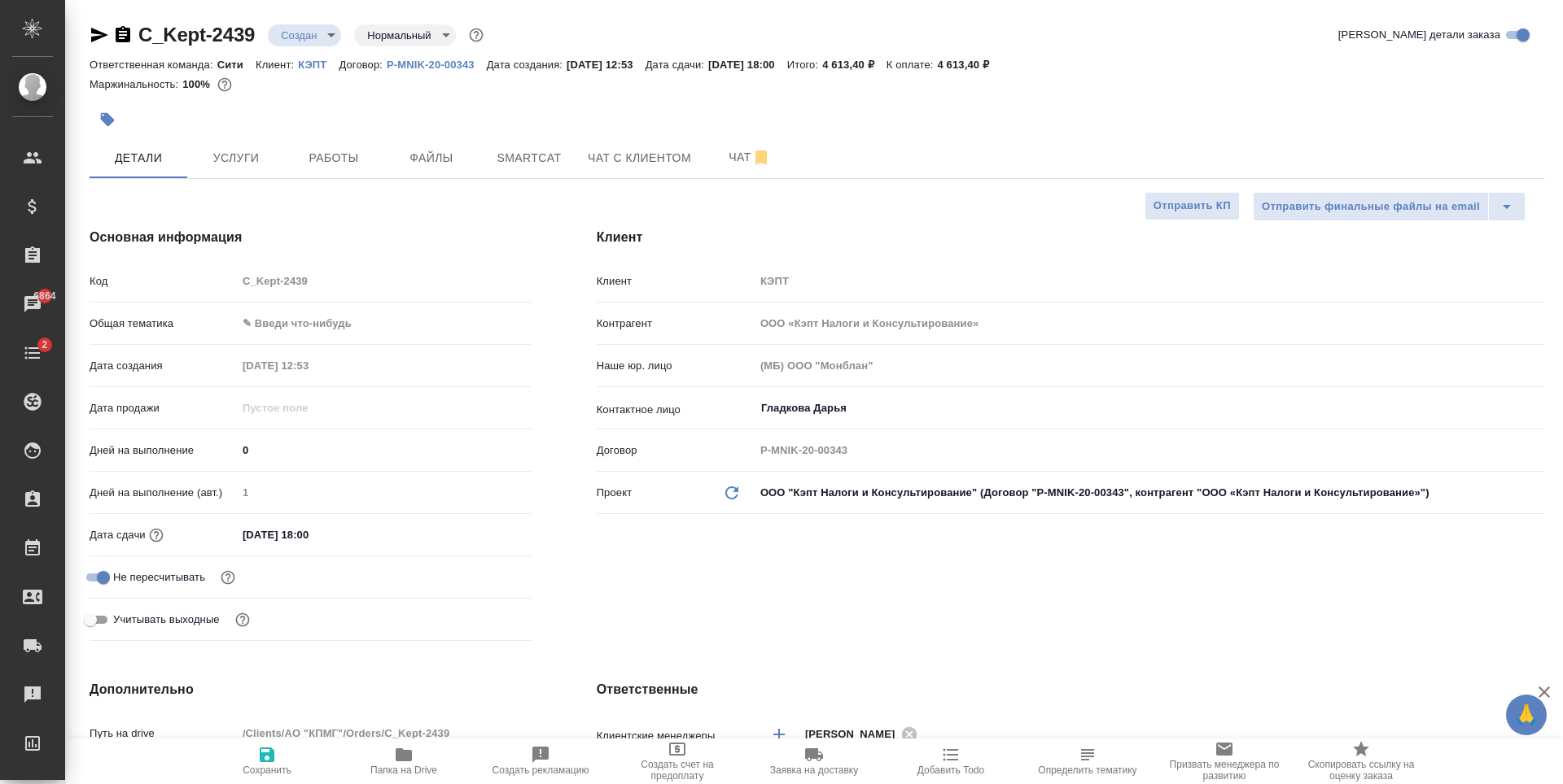
type textarea "x"
click at [446, 164] on span "Файлы" at bounding box center [431, 158] width 78 height 21
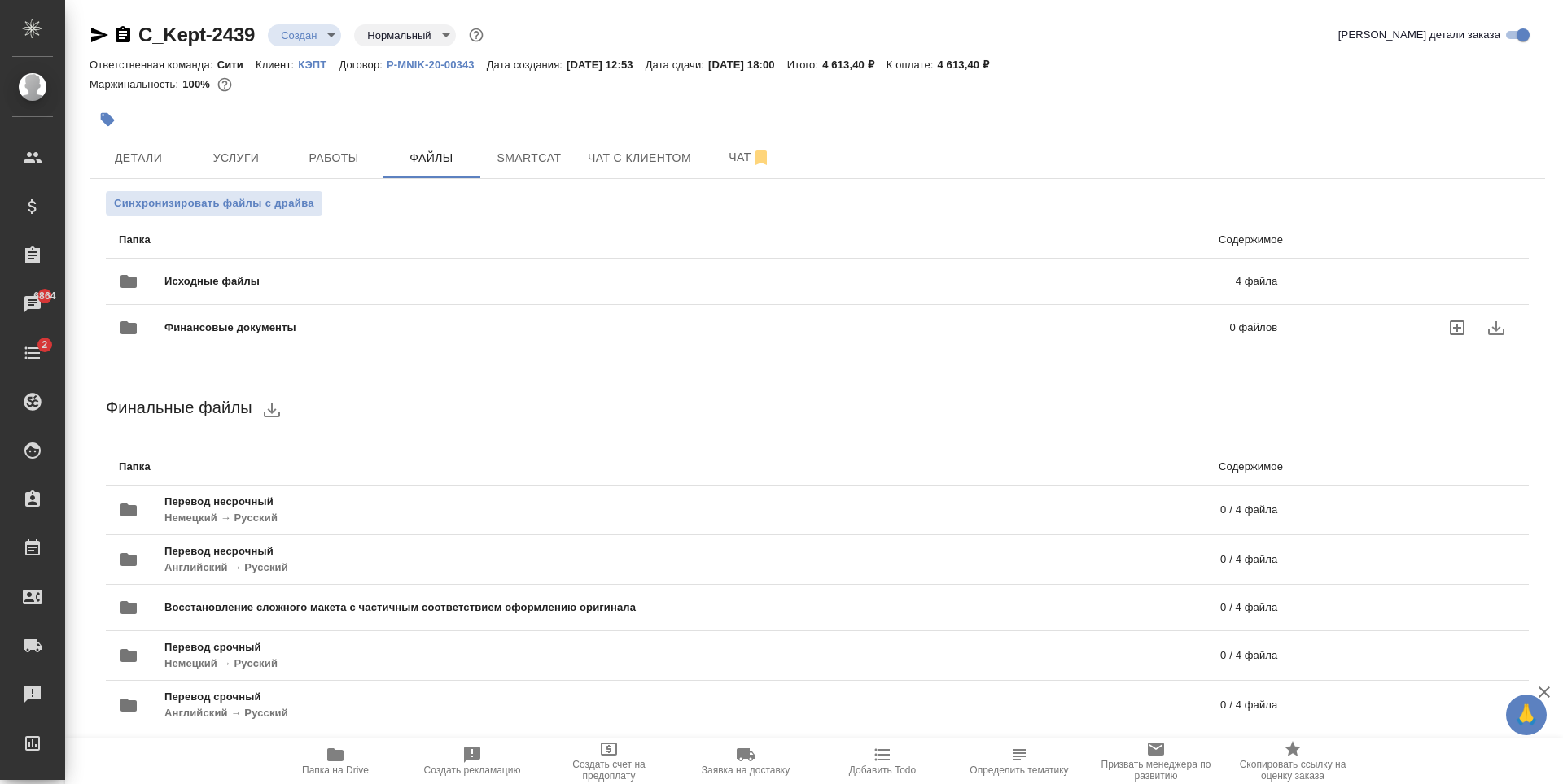
click at [469, 281] on span "Исходные файлы" at bounding box center [455, 282] width 583 height 16
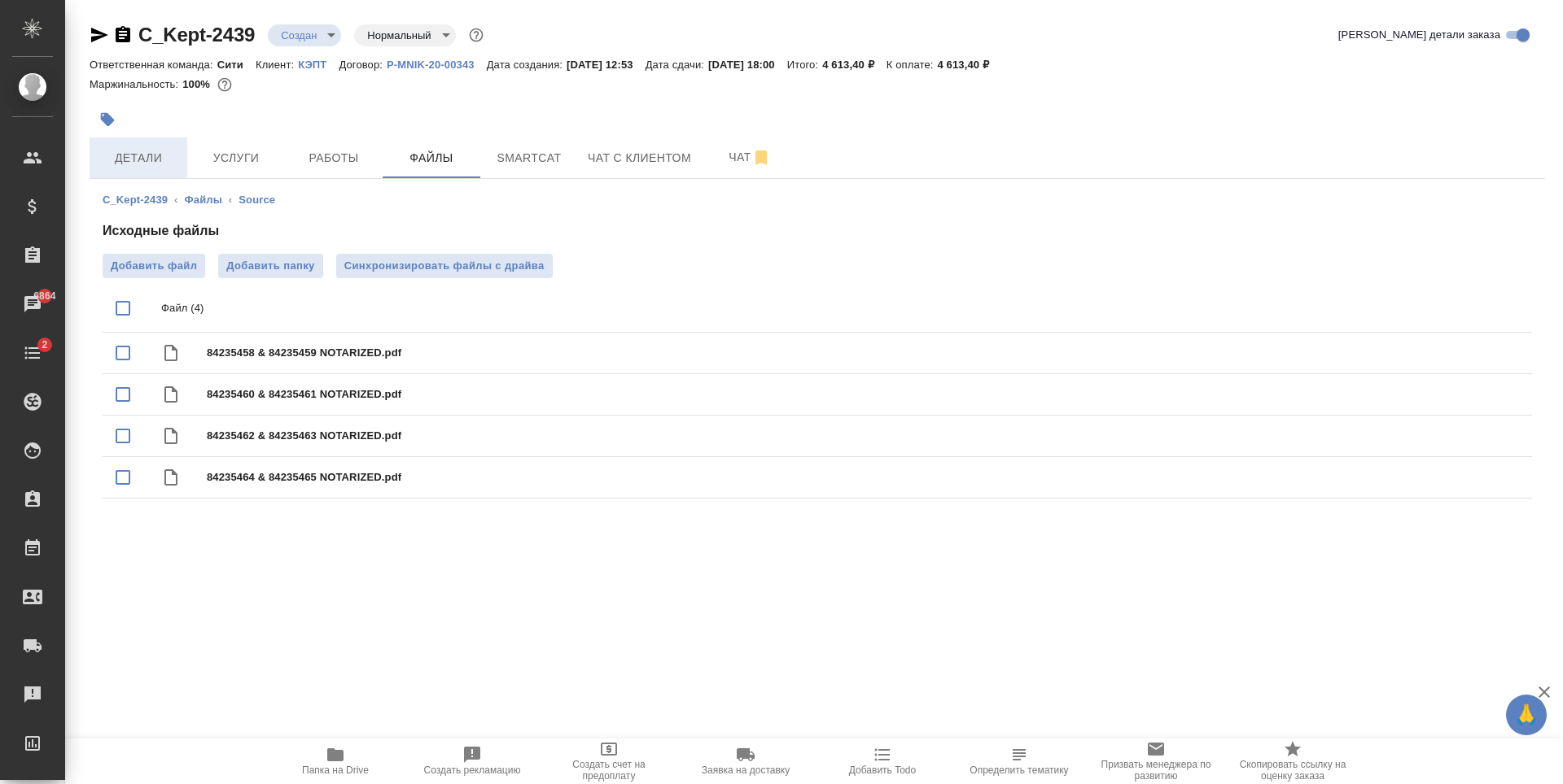
click at [163, 159] on span "Детали" at bounding box center [138, 158] width 78 height 21
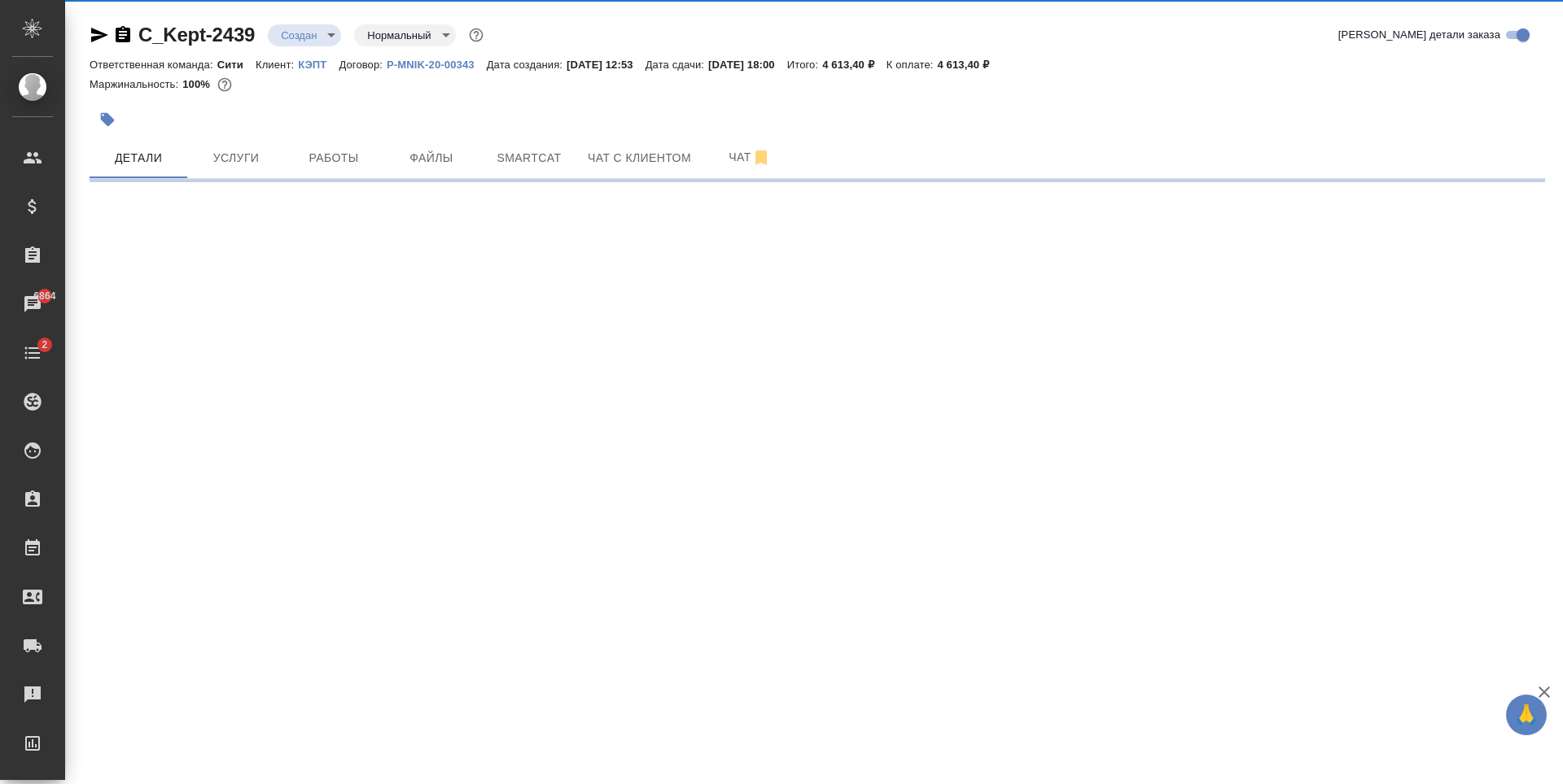
select select "RU"
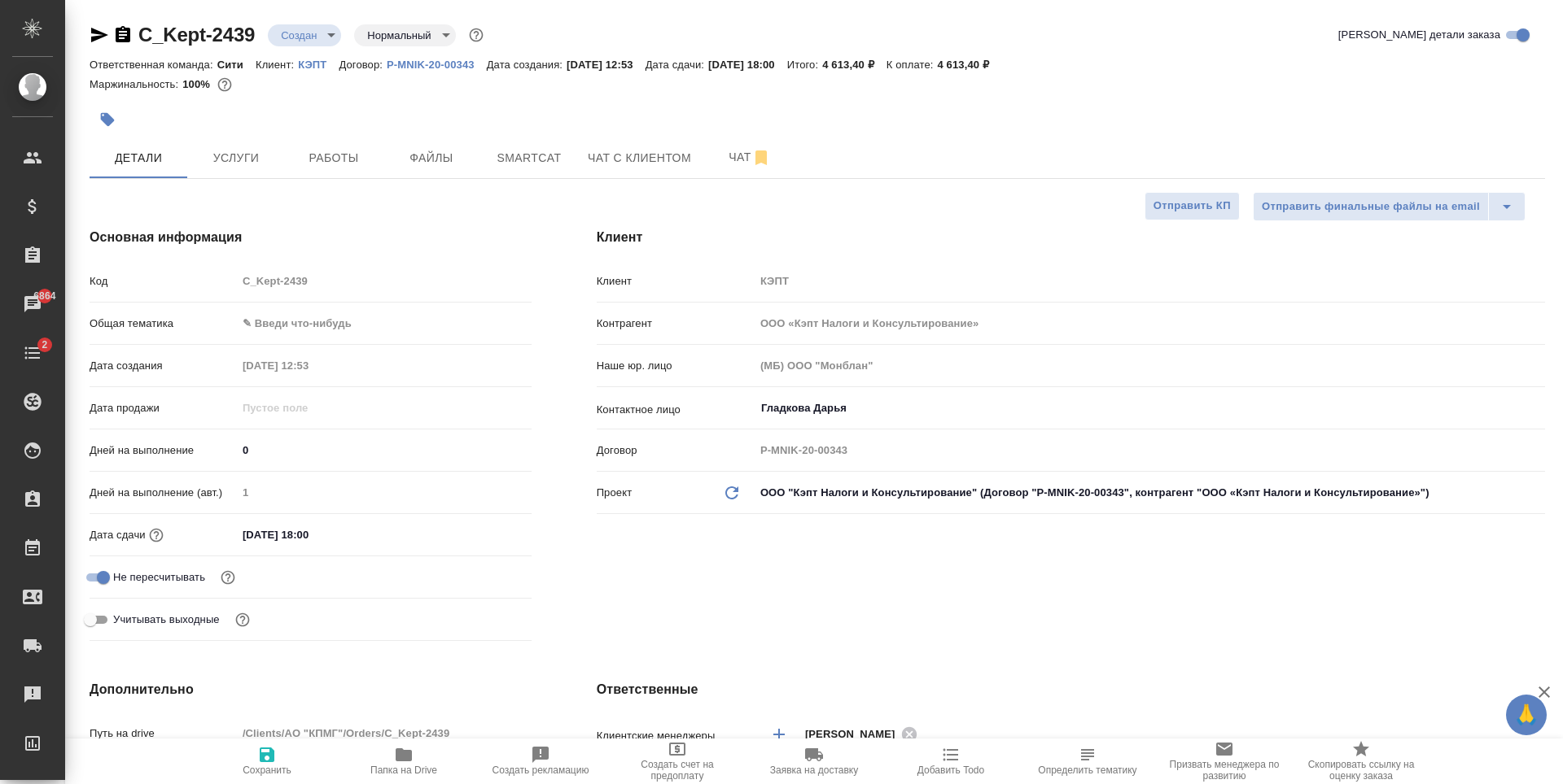
type textarea "x"
click at [308, 316] on body "🙏 .cls-1 fill:#fff; AWATERA Zaytseva Svetlana Клиенты Спецификации Заказы 6864 …" at bounding box center [781, 392] width 1563 height 784
click at [314, 476] on li "Юридическая/Финансовая" at bounding box center [384, 480] width 294 height 26
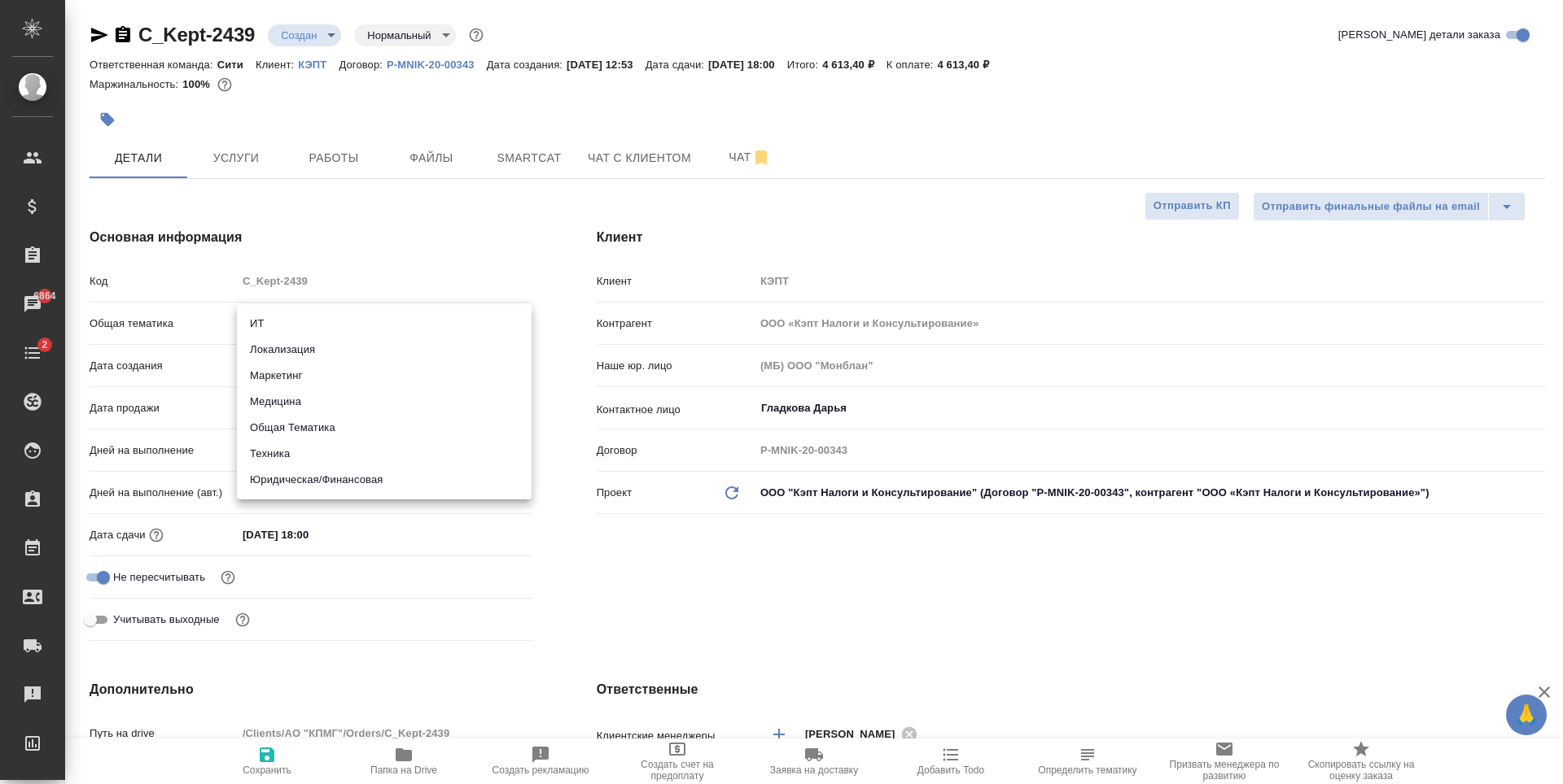
type input "yr-fn"
type textarea "x"
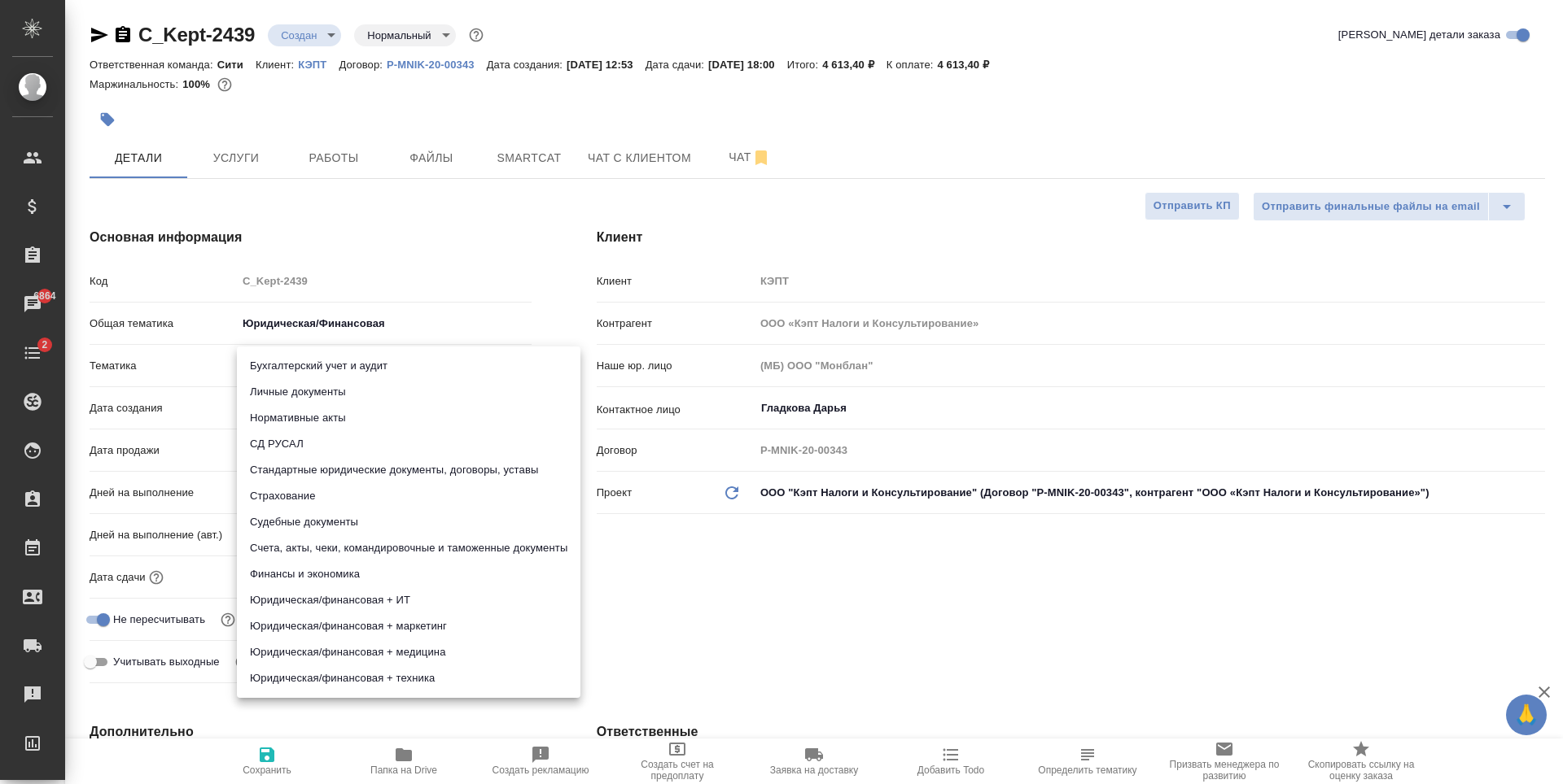
click at [308, 363] on body "🙏 .cls-1 fill:#fff; AWATERA Zaytseva Svetlana Клиенты Спецификации Заказы 6864 …" at bounding box center [781, 392] width 1563 height 784
click at [339, 396] on li "Личные документы" at bounding box center [409, 392] width 344 height 26
type textarea "x"
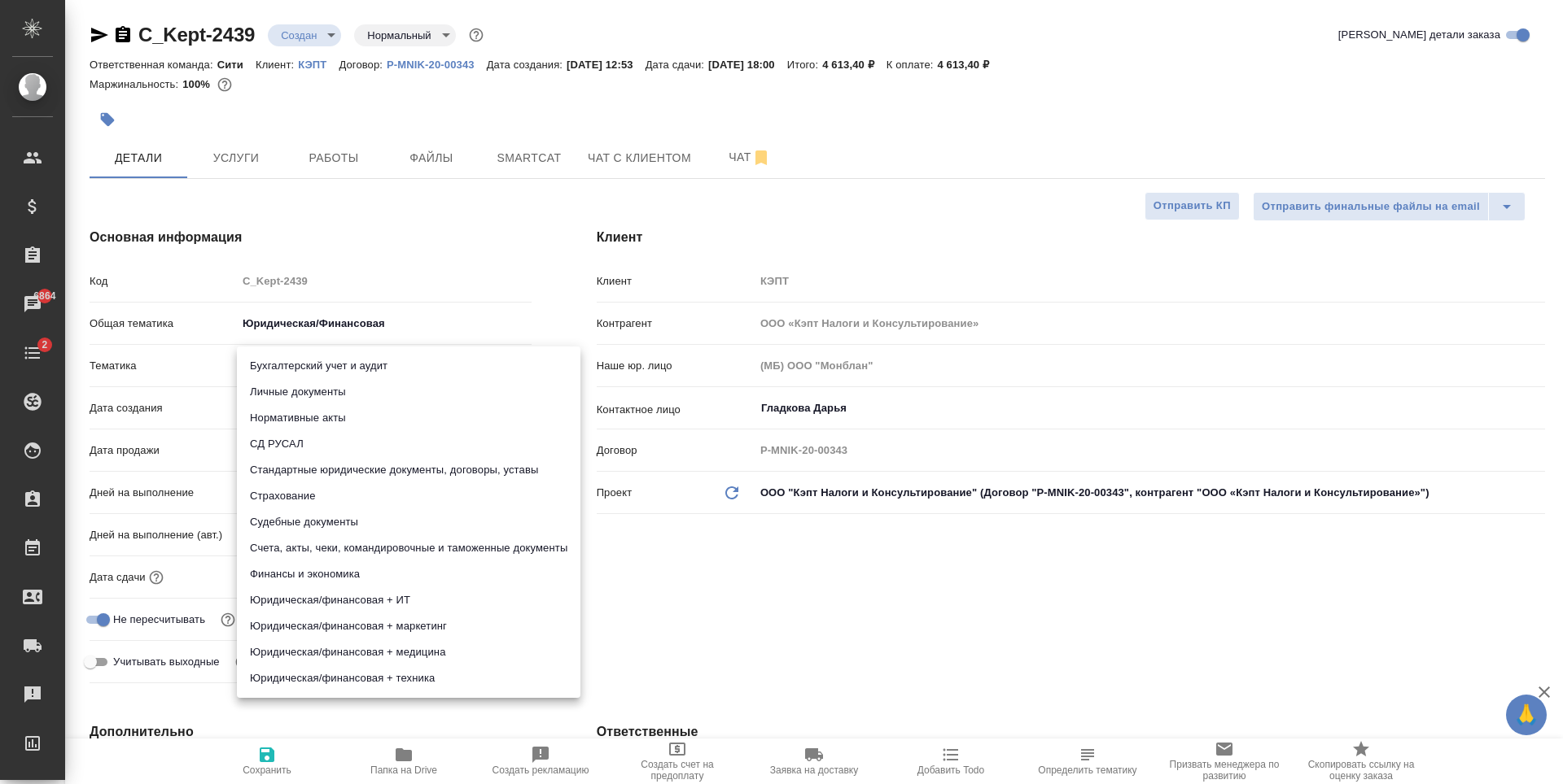
type input "5a8b8b956a9677013d343cfe"
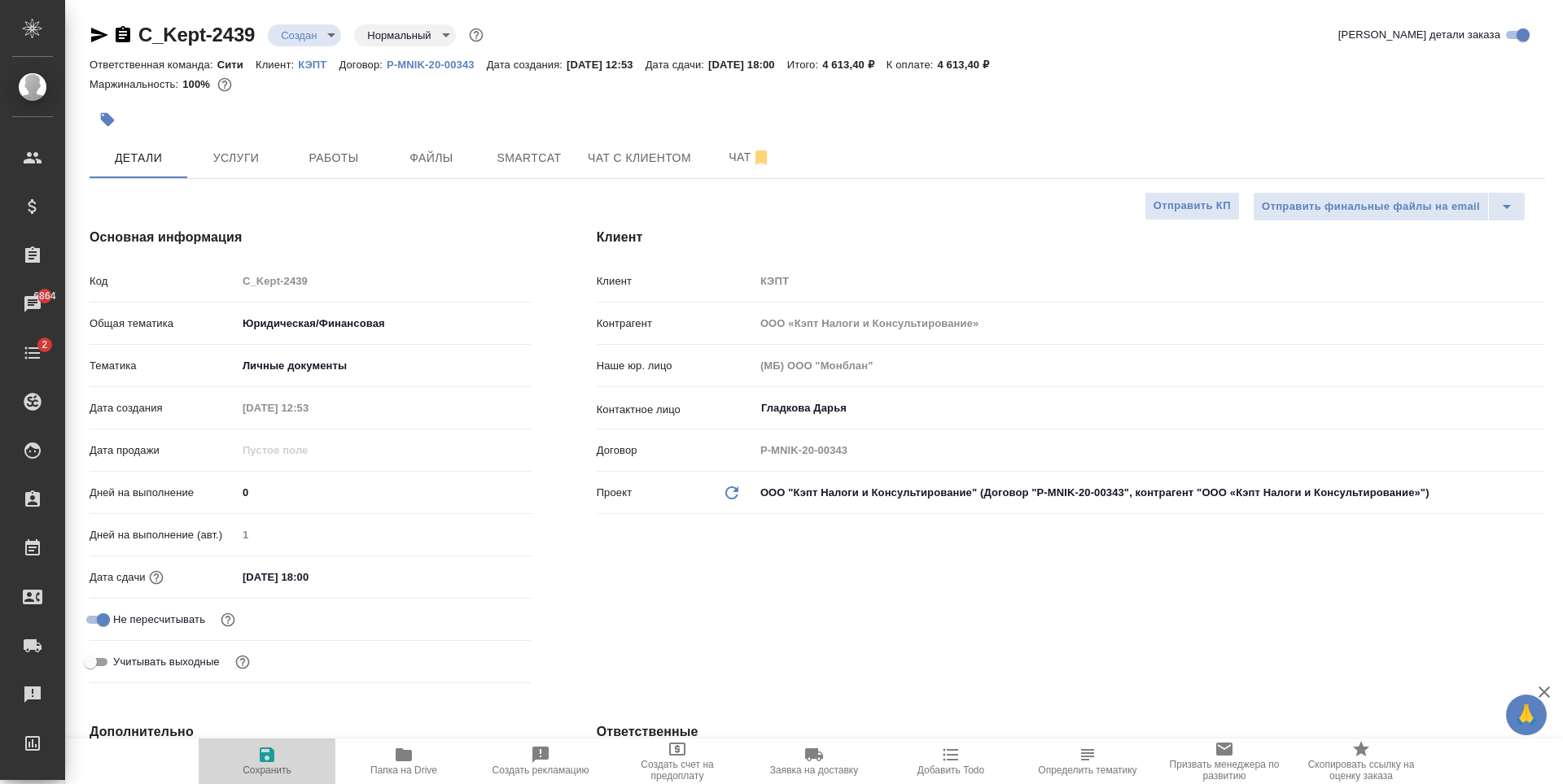
click at [275, 757] on icon "button" at bounding box center [267, 755] width 15 height 15
type textarea "x"
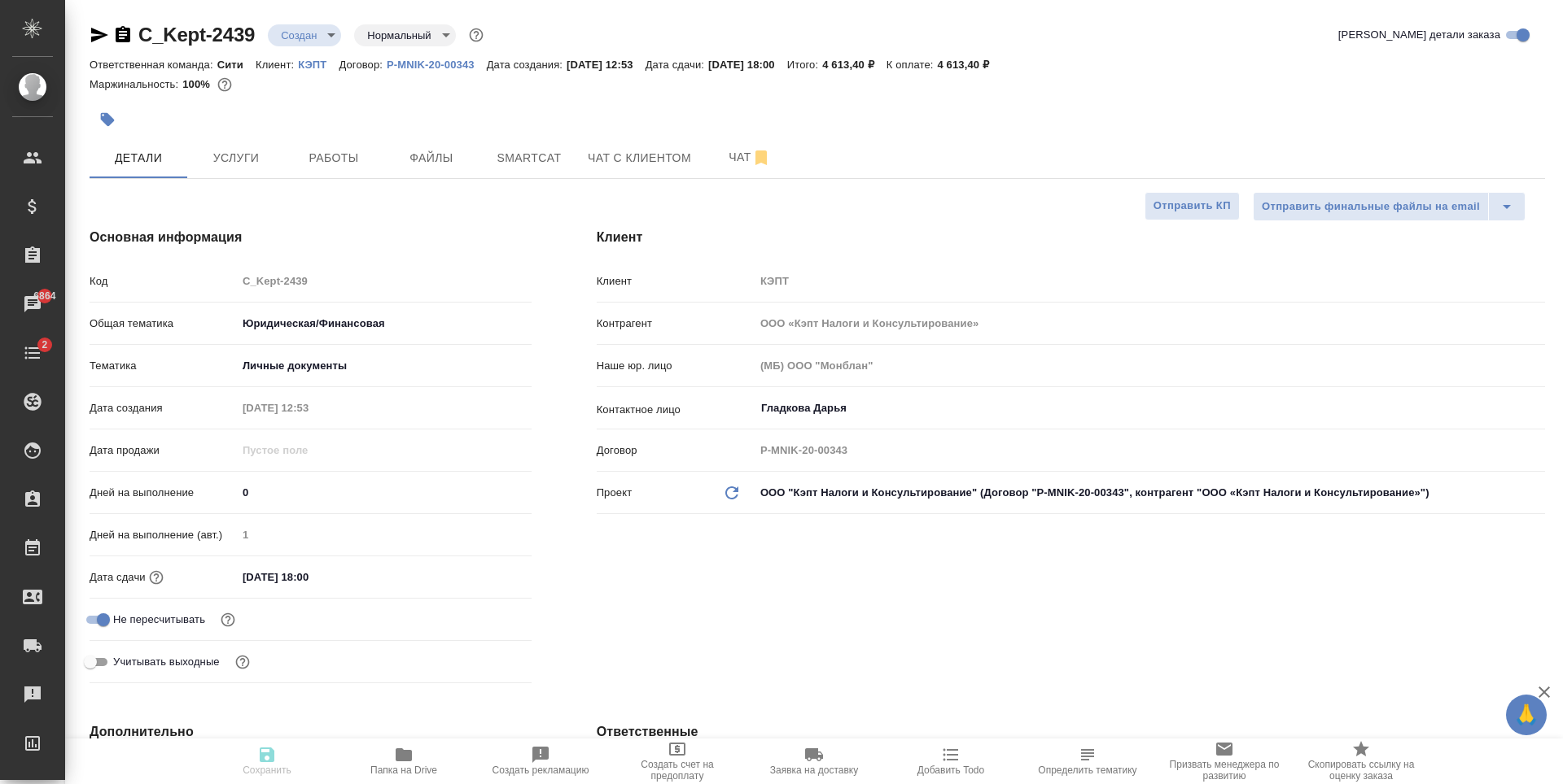
type textarea "x"
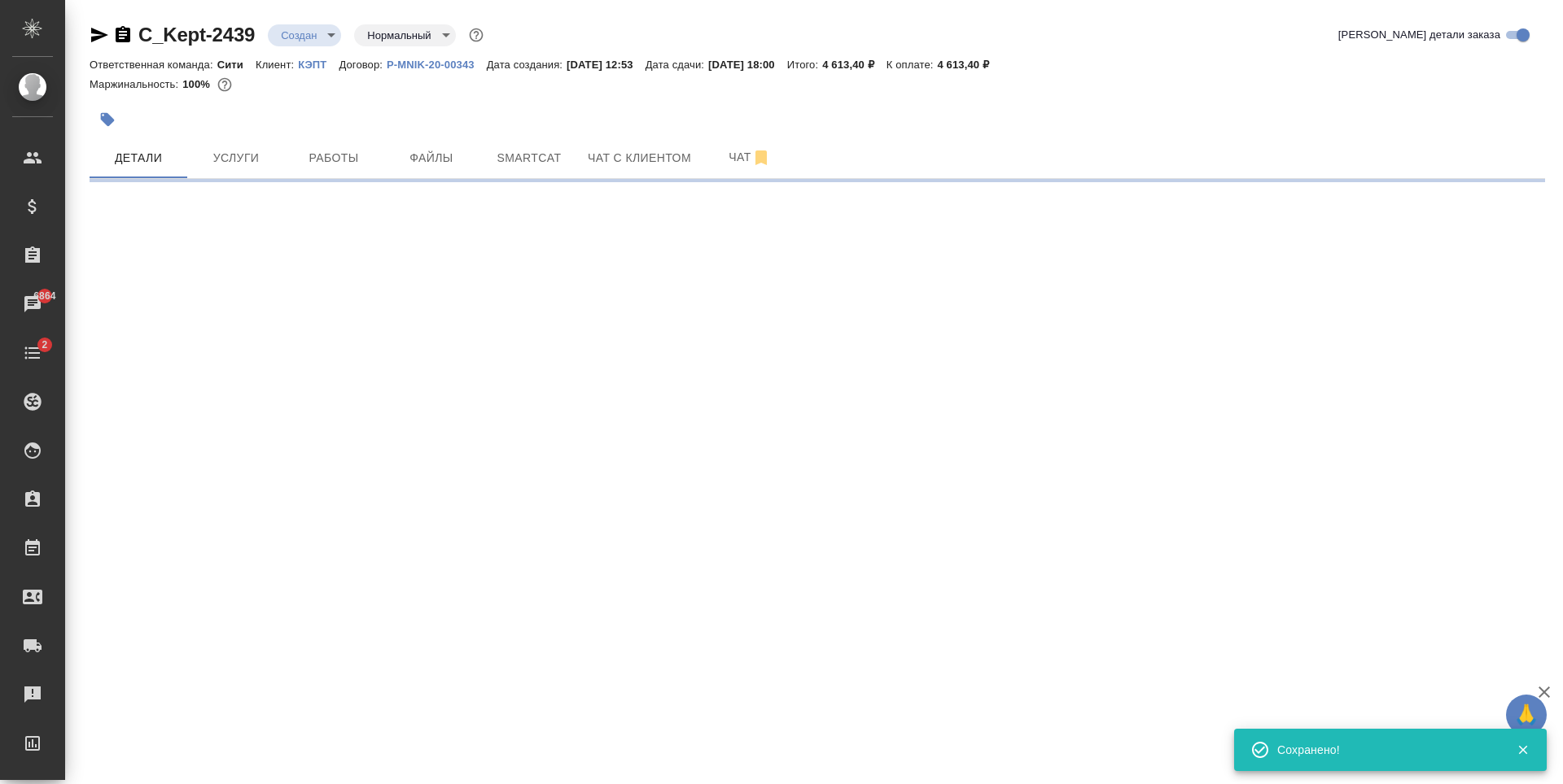
select select "RU"
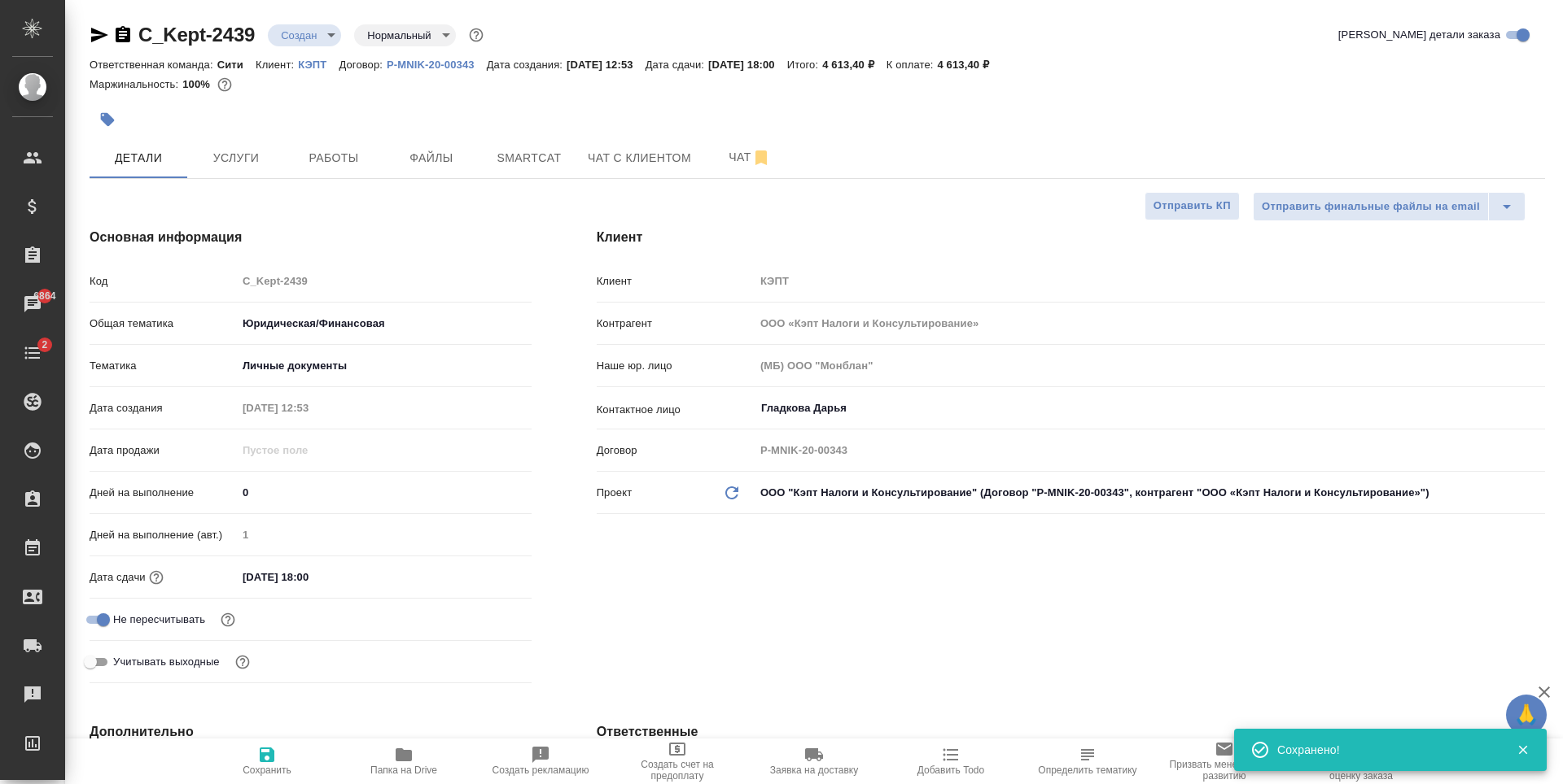
type textarea "x"
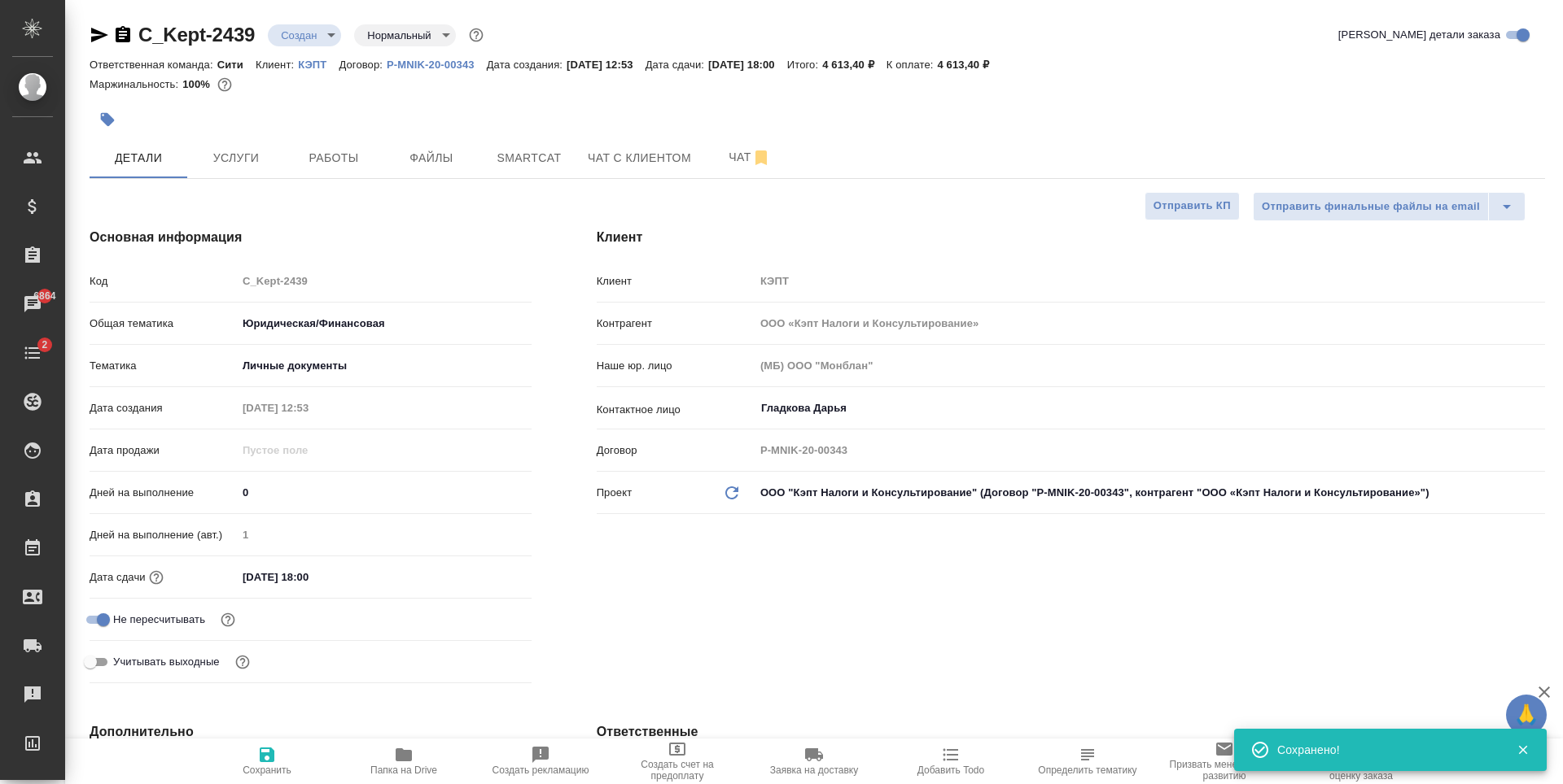
type textarea "x"
click at [301, 353] on body "🙏 .cls-1 fill:#fff; AWATERA Zaytseva Svetlana Клиенты Спецификации Заказы 6864 …" at bounding box center [781, 392] width 1563 height 784
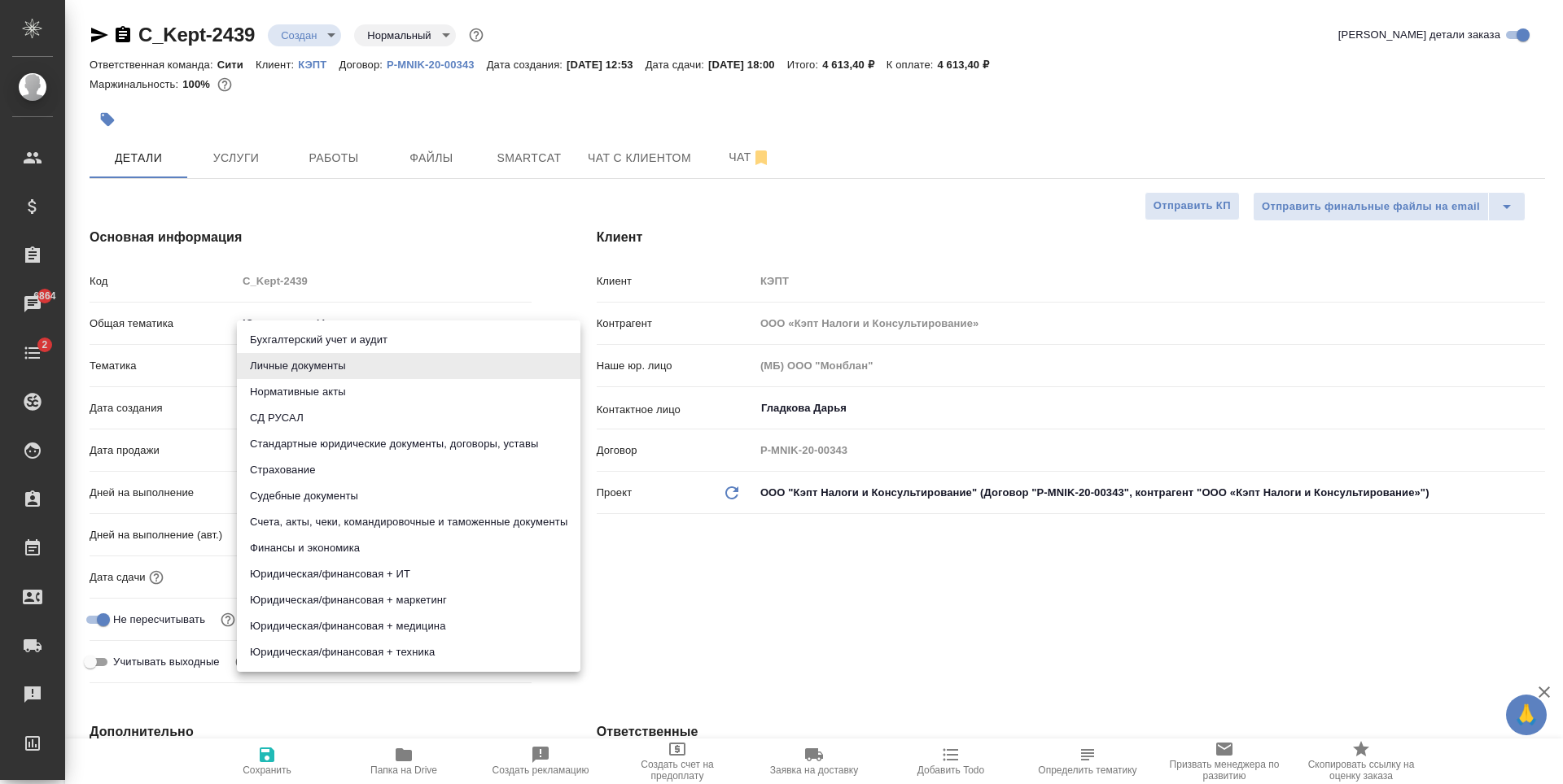
click at [328, 440] on li "Стандартные юридические документы, договоры, уставы" at bounding box center [409, 445] width 344 height 26
type input "5f647205b73bc97568ca66bf"
type textarea "x"
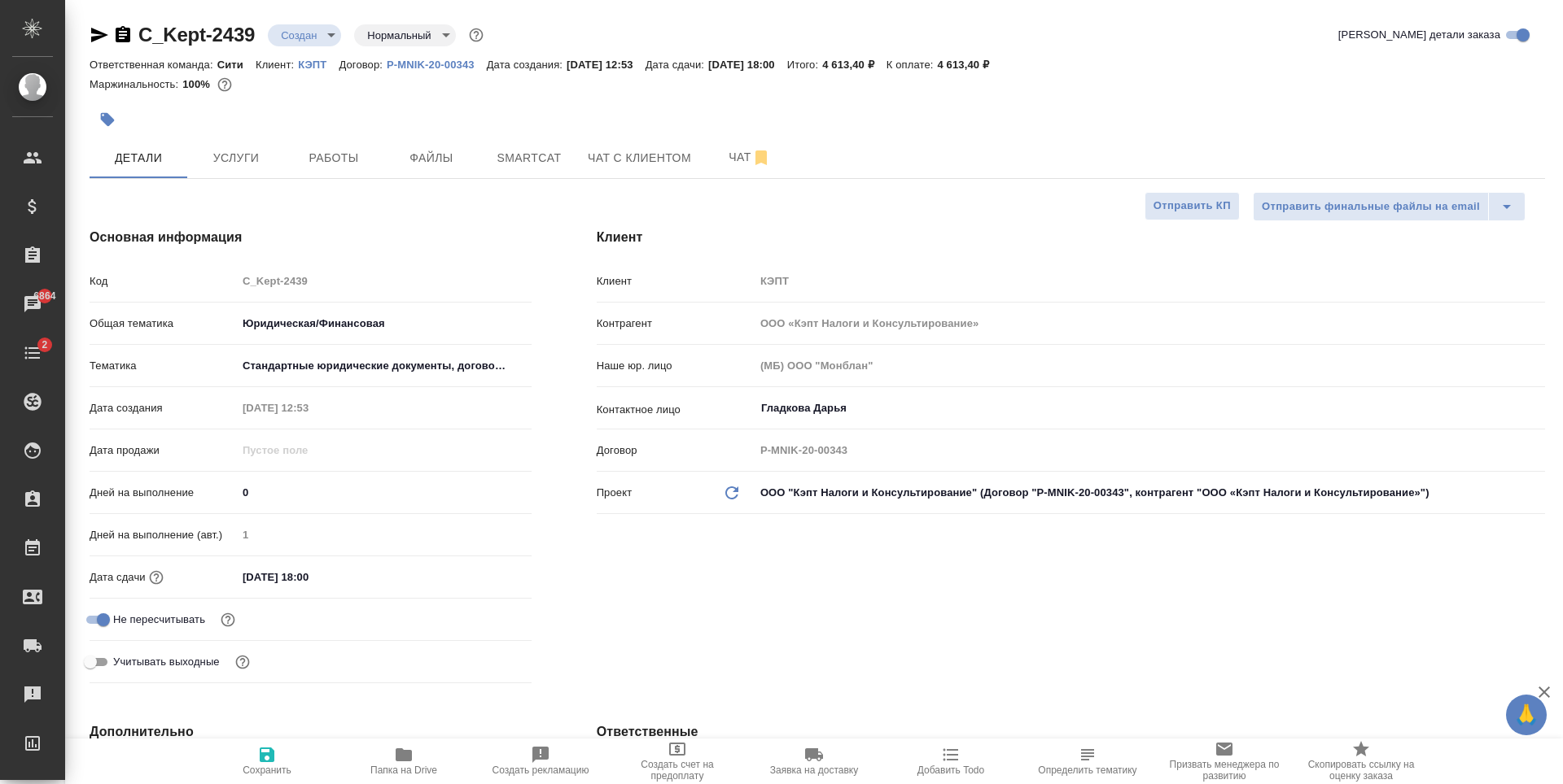
click at [269, 764] on icon "button" at bounding box center [267, 755] width 20 height 20
type textarea "x"
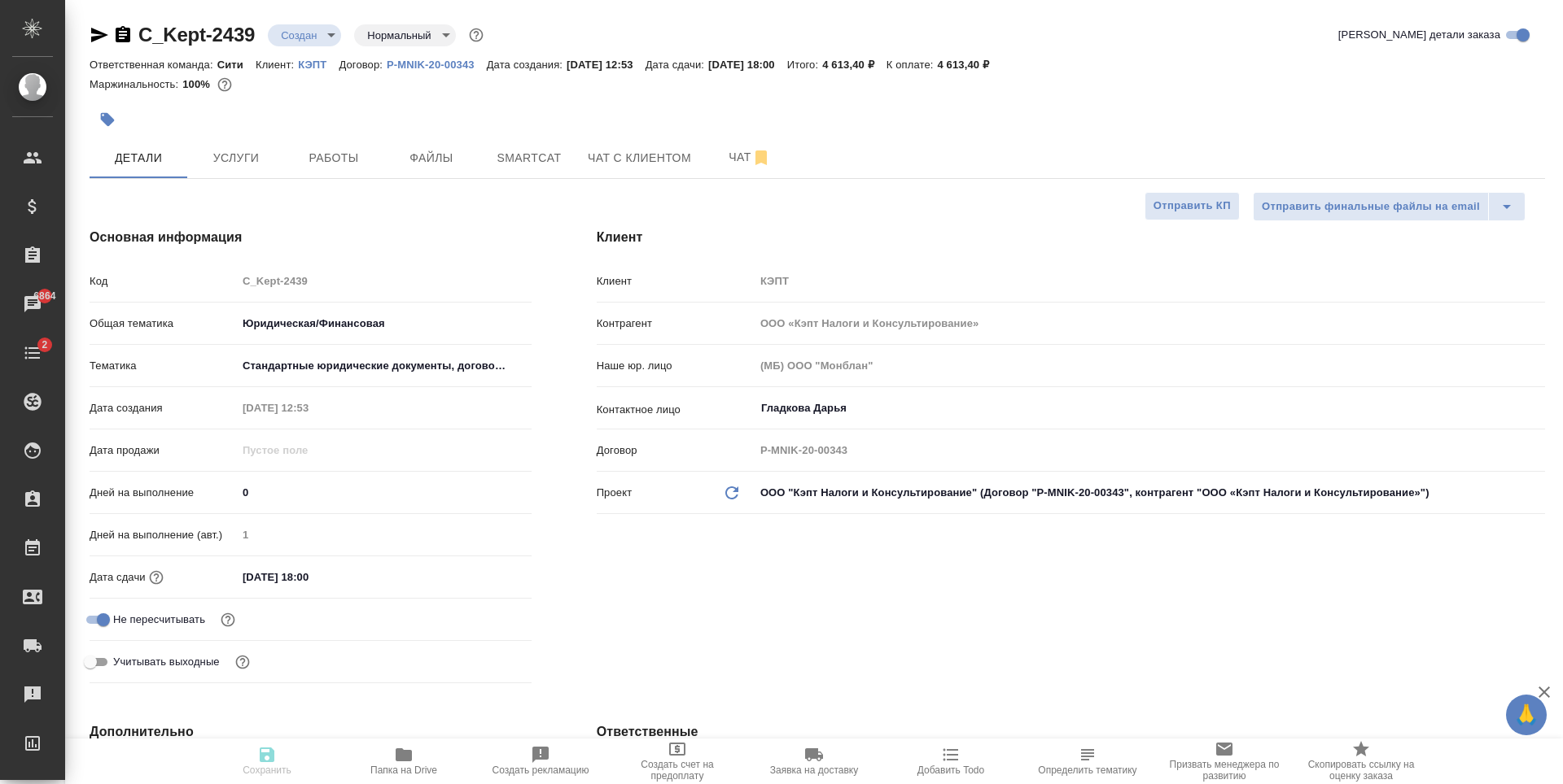
type textarea "x"
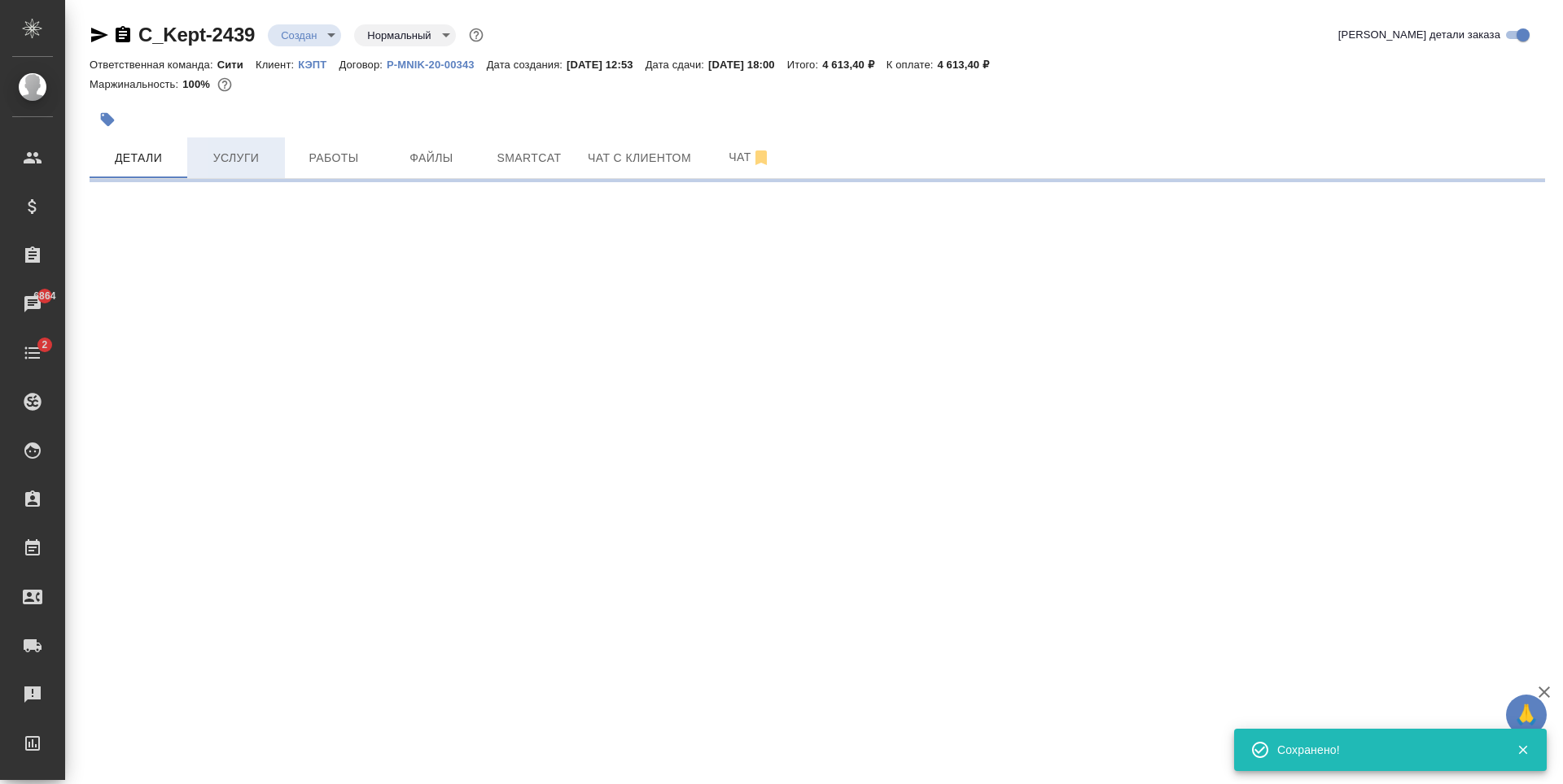
select select "RU"
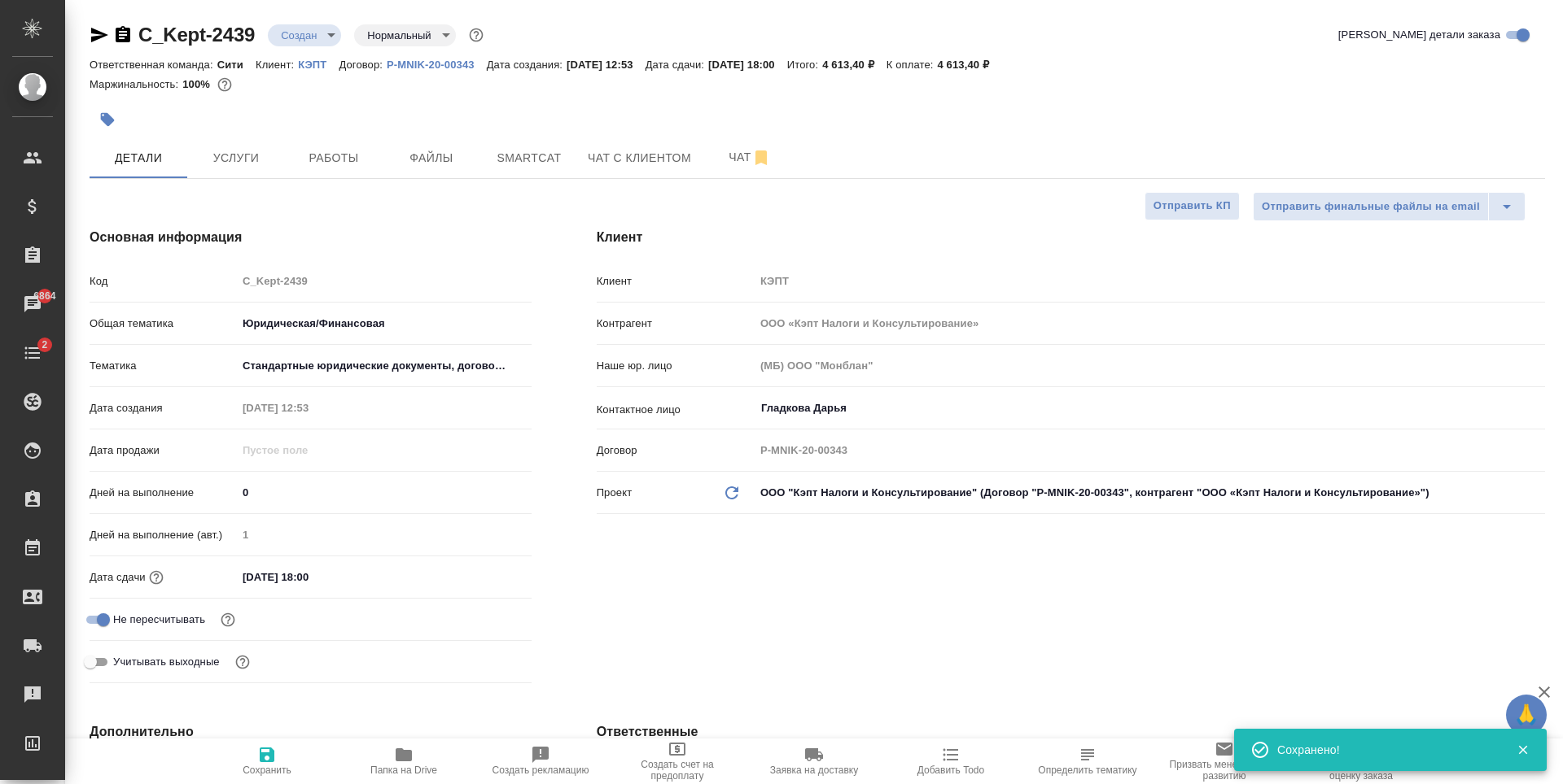
type textarea "x"
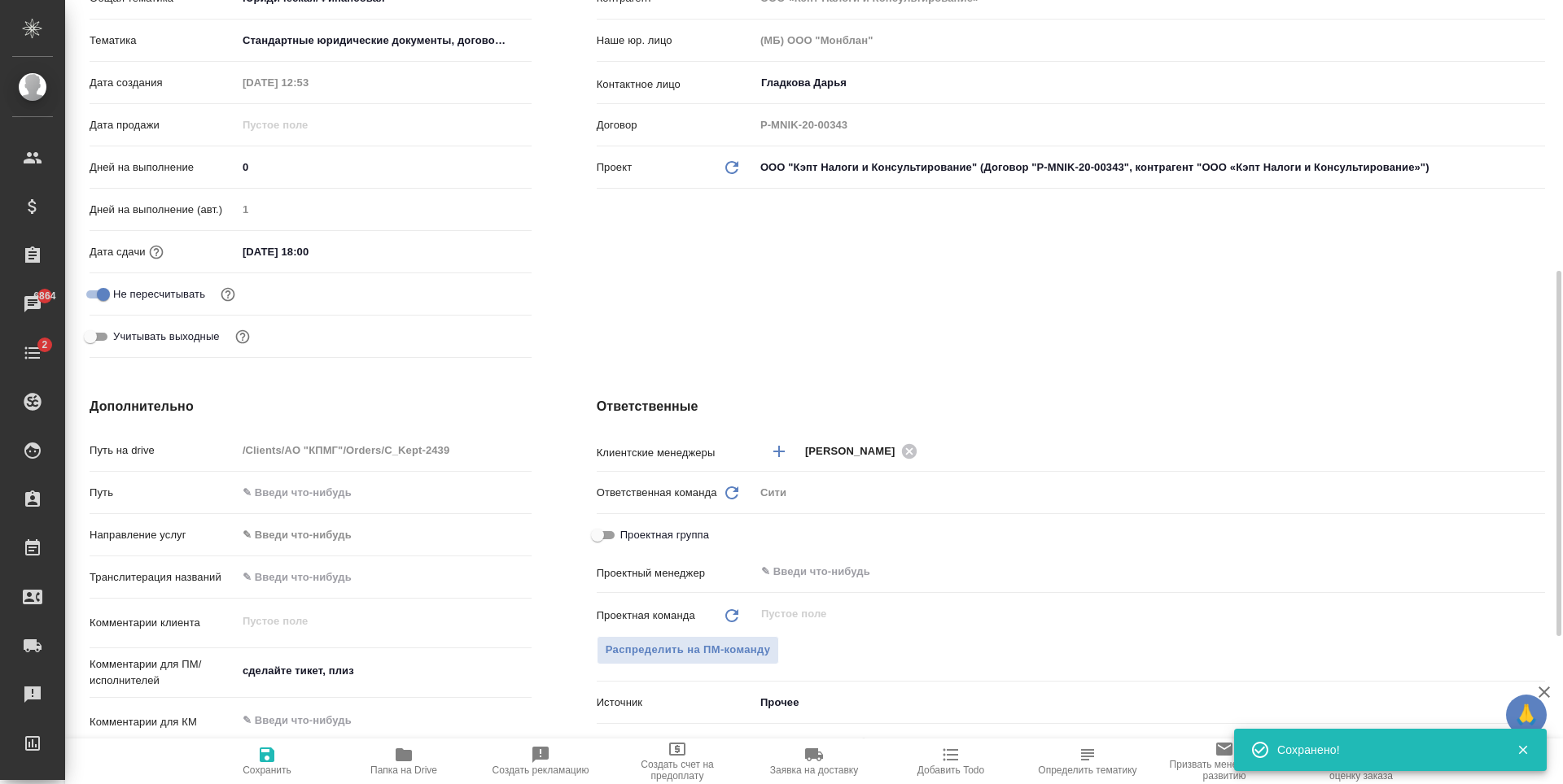
scroll to position [570, 0]
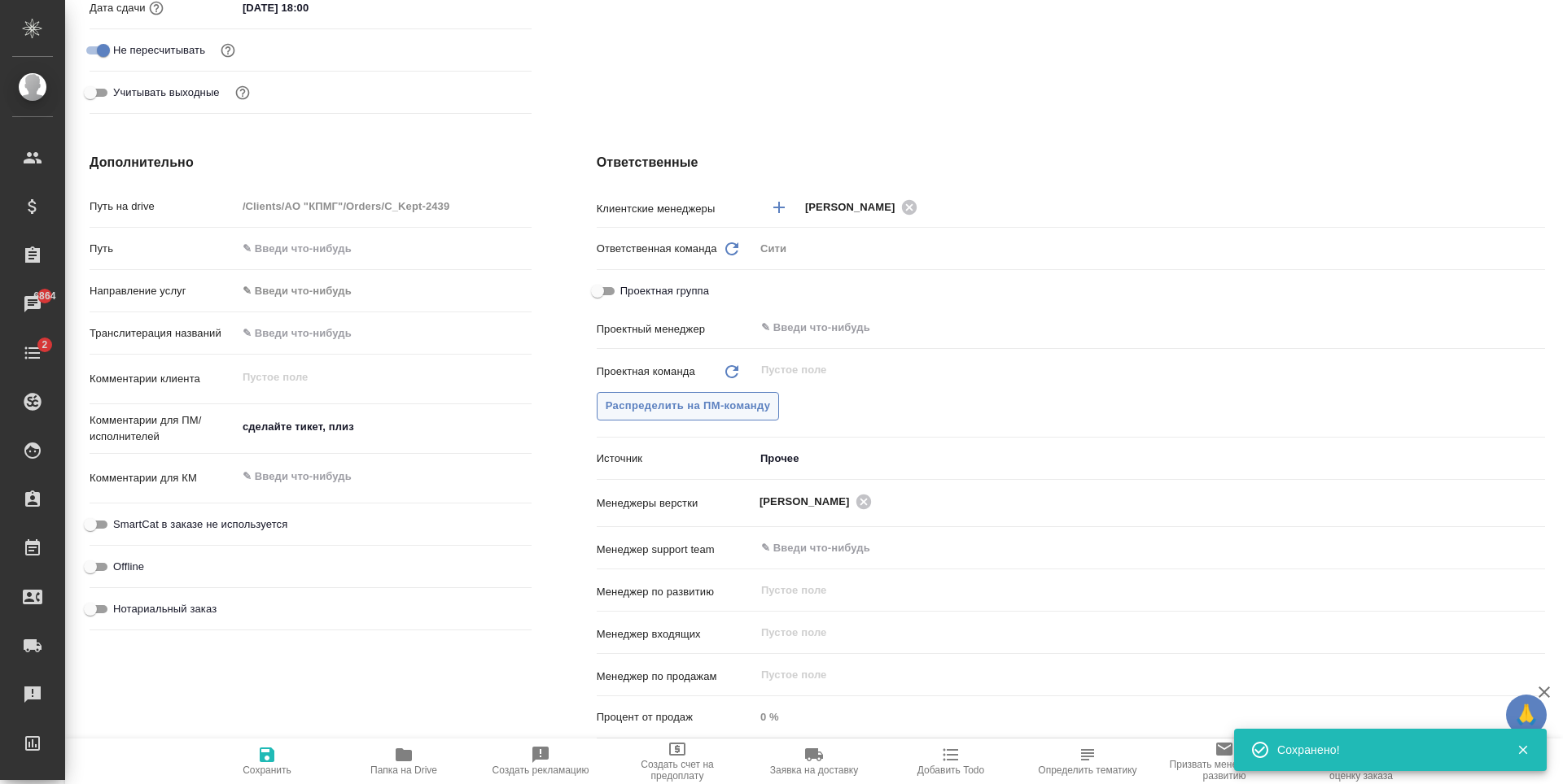
click at [747, 406] on span "Распределить на ПМ-команду" at bounding box center [688, 406] width 165 height 19
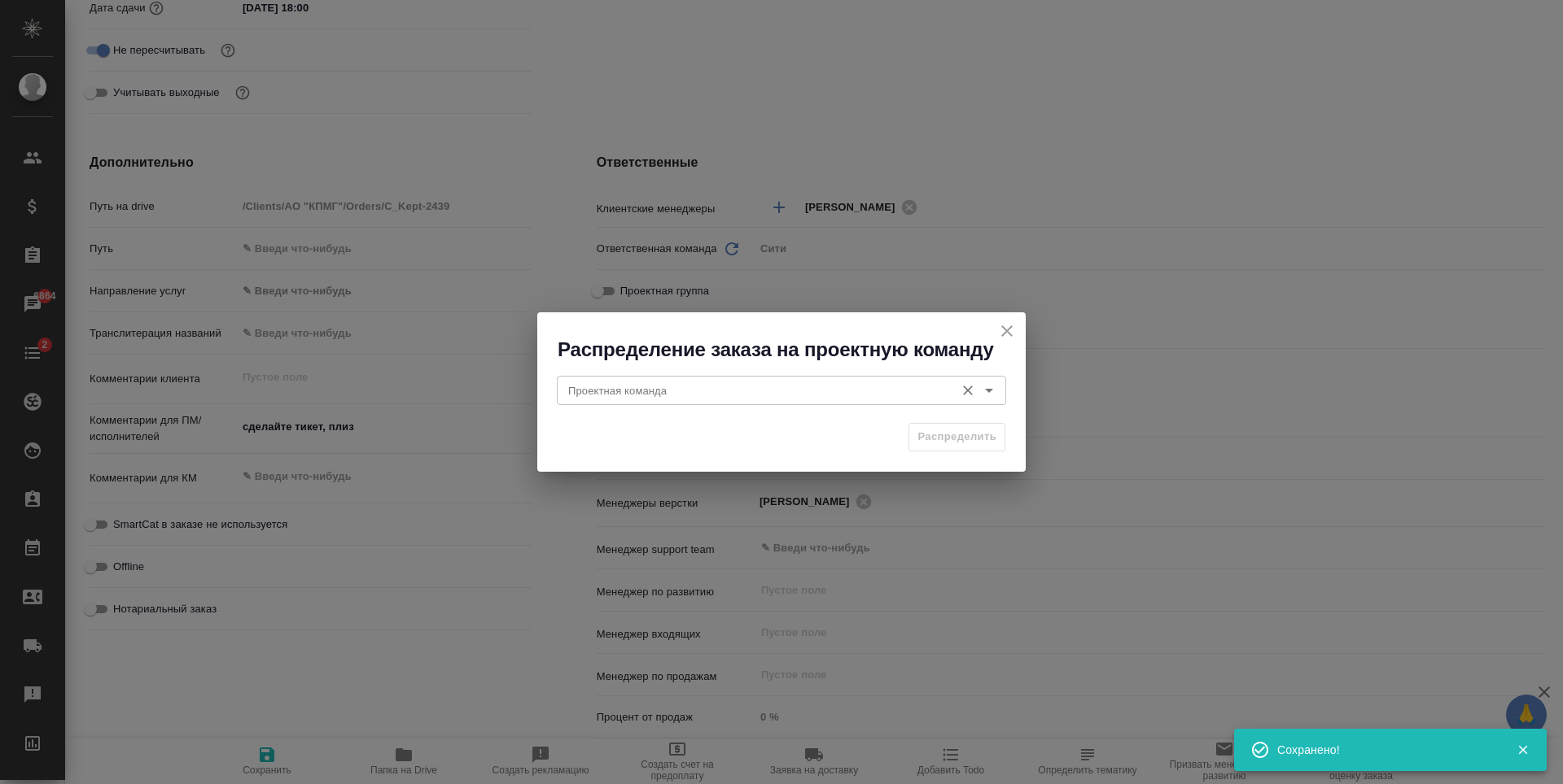
click at [754, 391] on input "Проектная команда" at bounding box center [754, 390] width 385 height 20
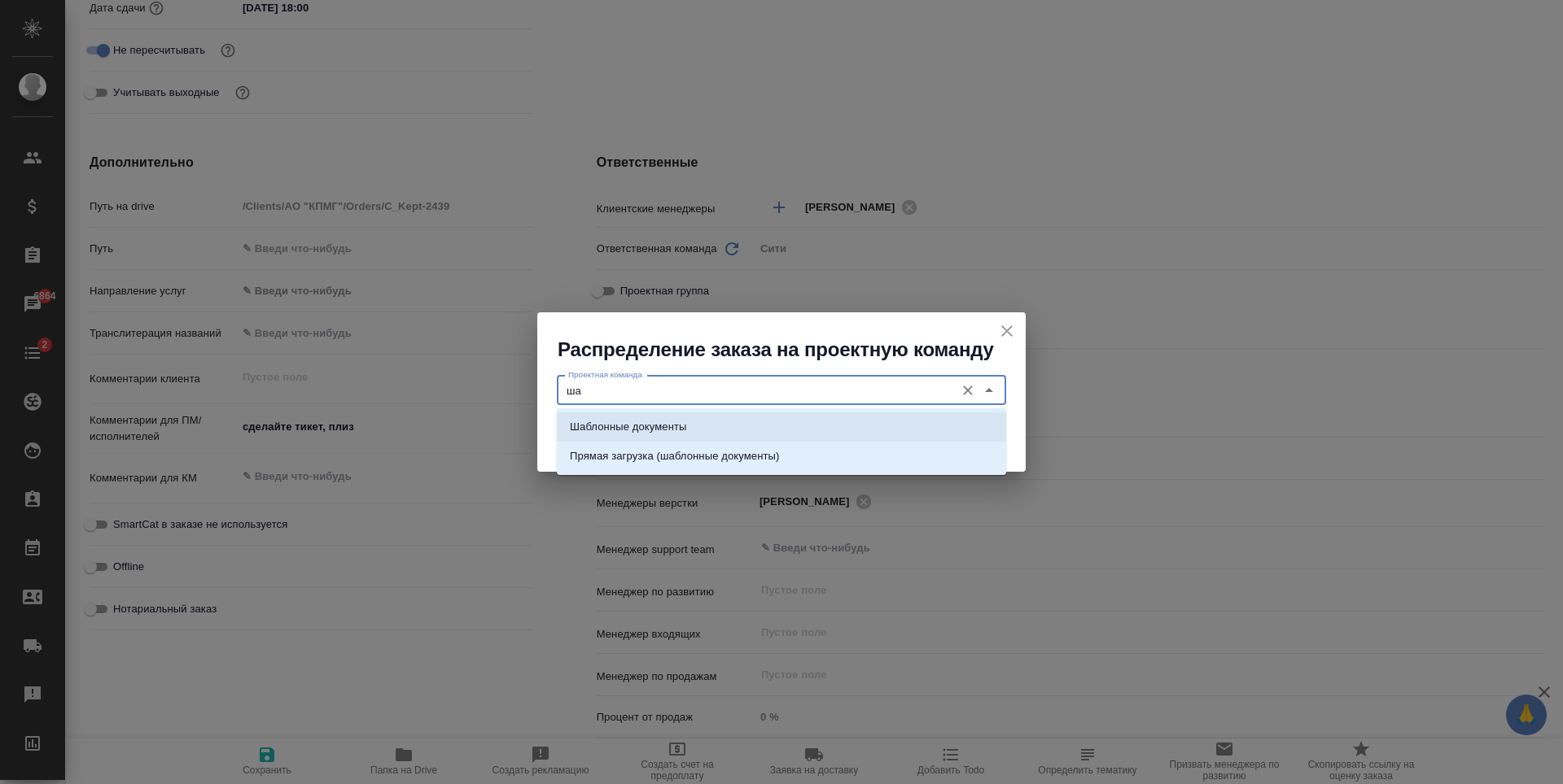
click at [728, 425] on li "Шаблонные документы" at bounding box center [781, 427] width 449 height 30
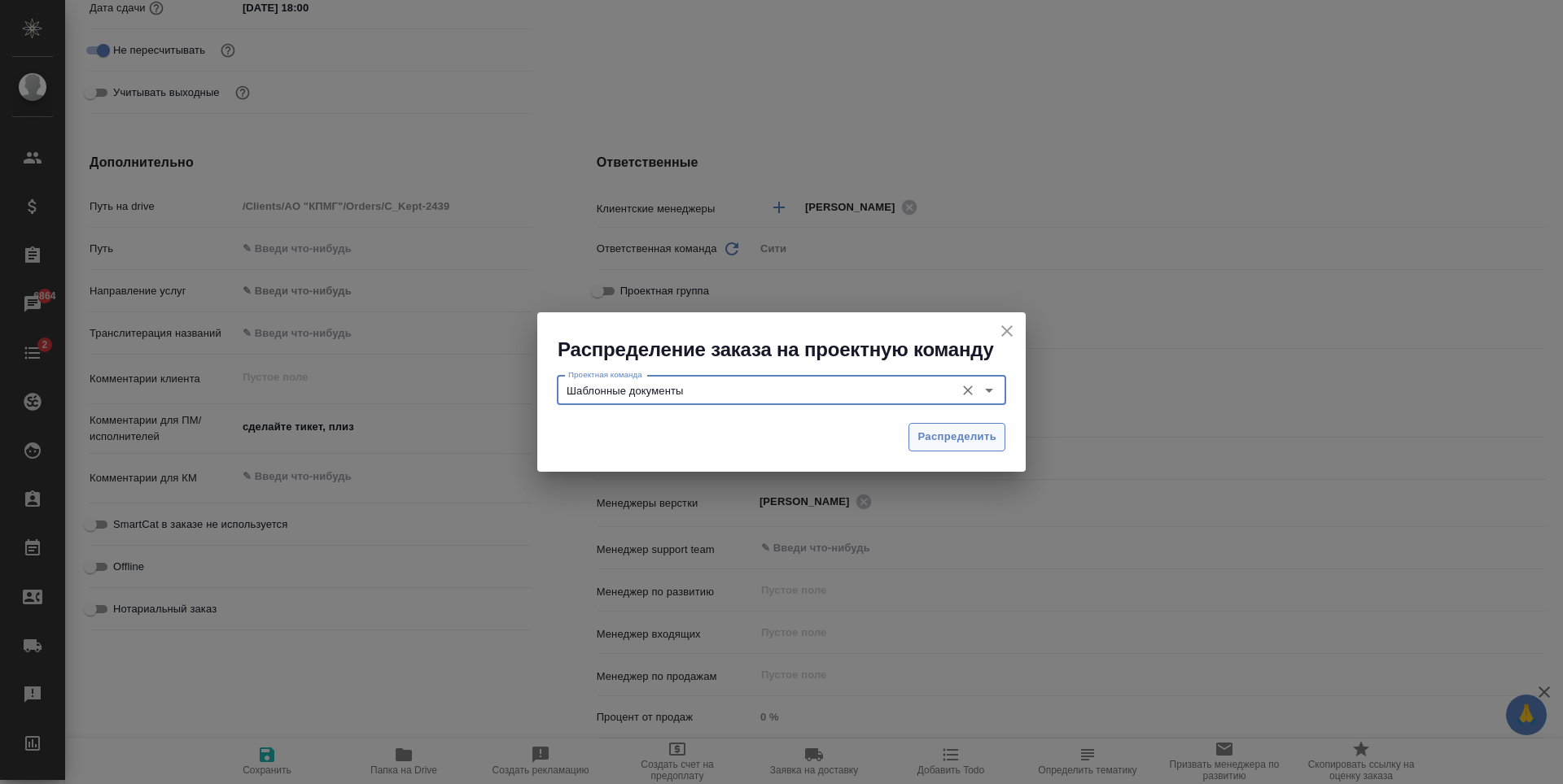
type input "Шаблонные документы"
click at [929, 442] on span "Распределить" at bounding box center [957, 437] width 79 height 19
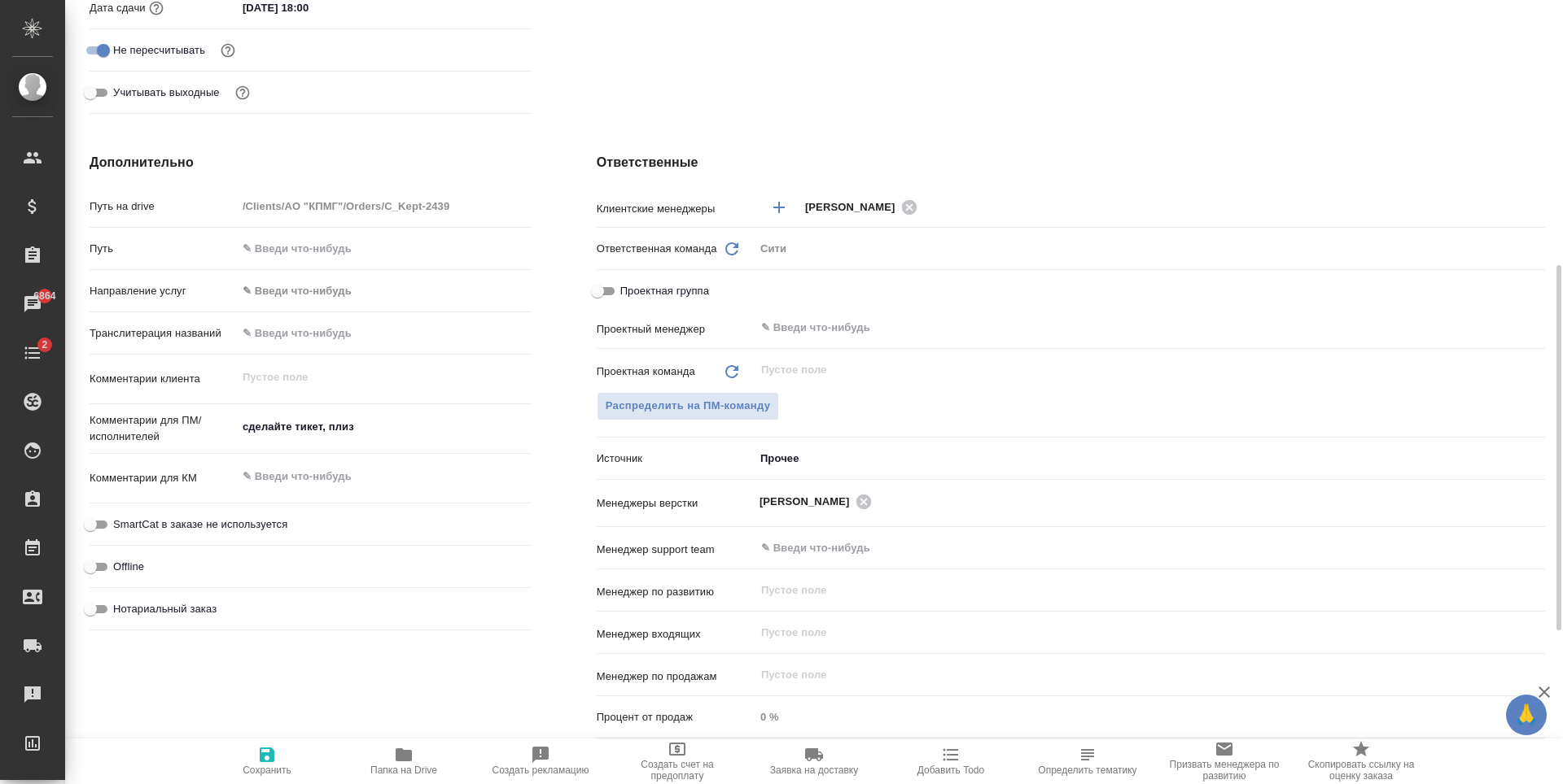
type textarea "x"
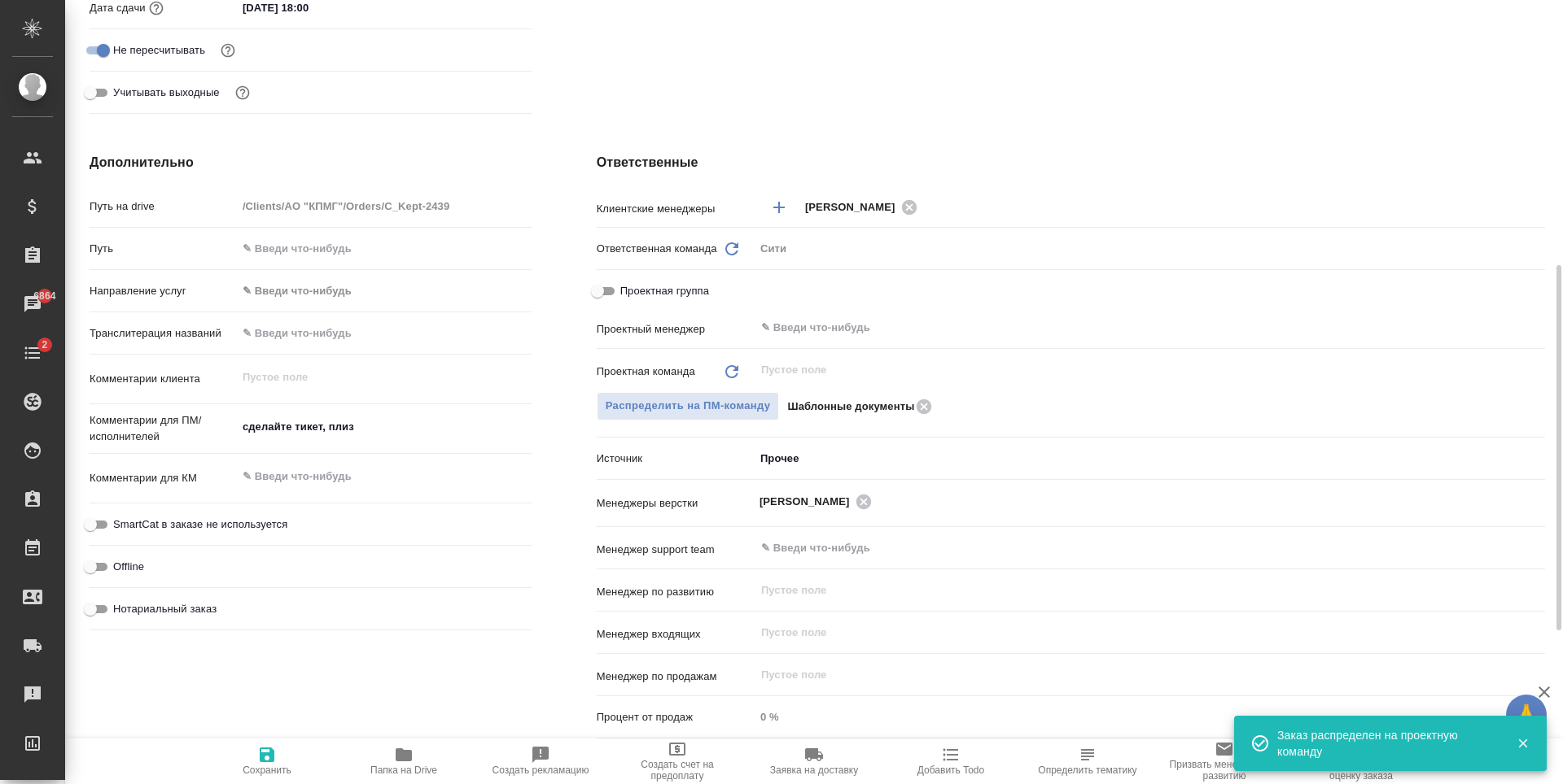
type textarea "x"
click at [333, 433] on textarea "сделайте тикет, плиз" at bounding box center [384, 427] width 294 height 28
click at [333, 433] on textarea "сделайте тикет, плиз" at bounding box center [384, 428] width 293 height 28
type textarea "x"
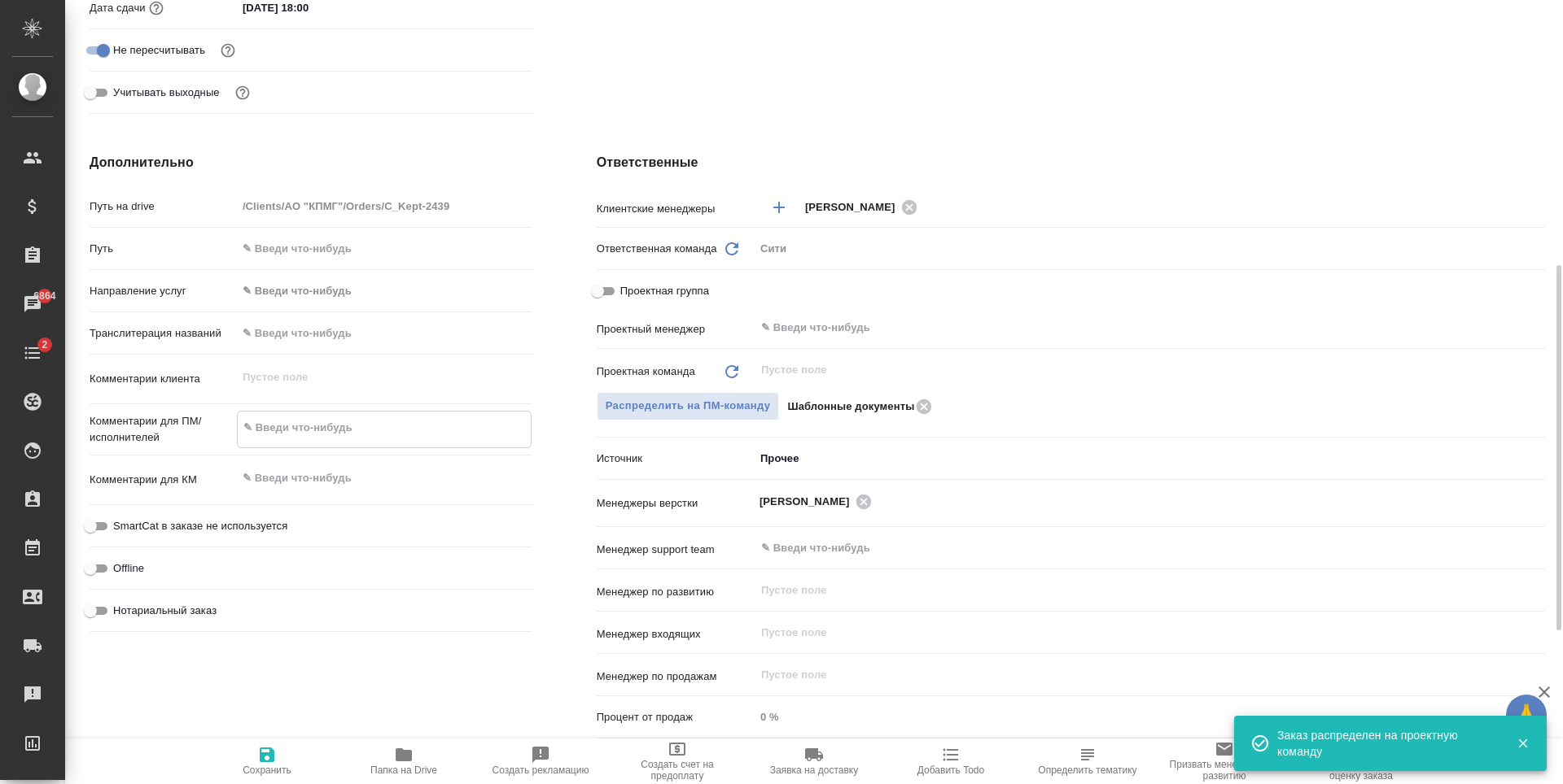
type textarea "x"
click at [174, 648] on div "Дополнительно Путь на drive /Clients/АО "КПМГ"/Orders/C_Kept-2439 Путь Направле…" at bounding box center [310, 450] width 507 height 657
click at [271, 752] on icon "button" at bounding box center [267, 755] width 15 height 15
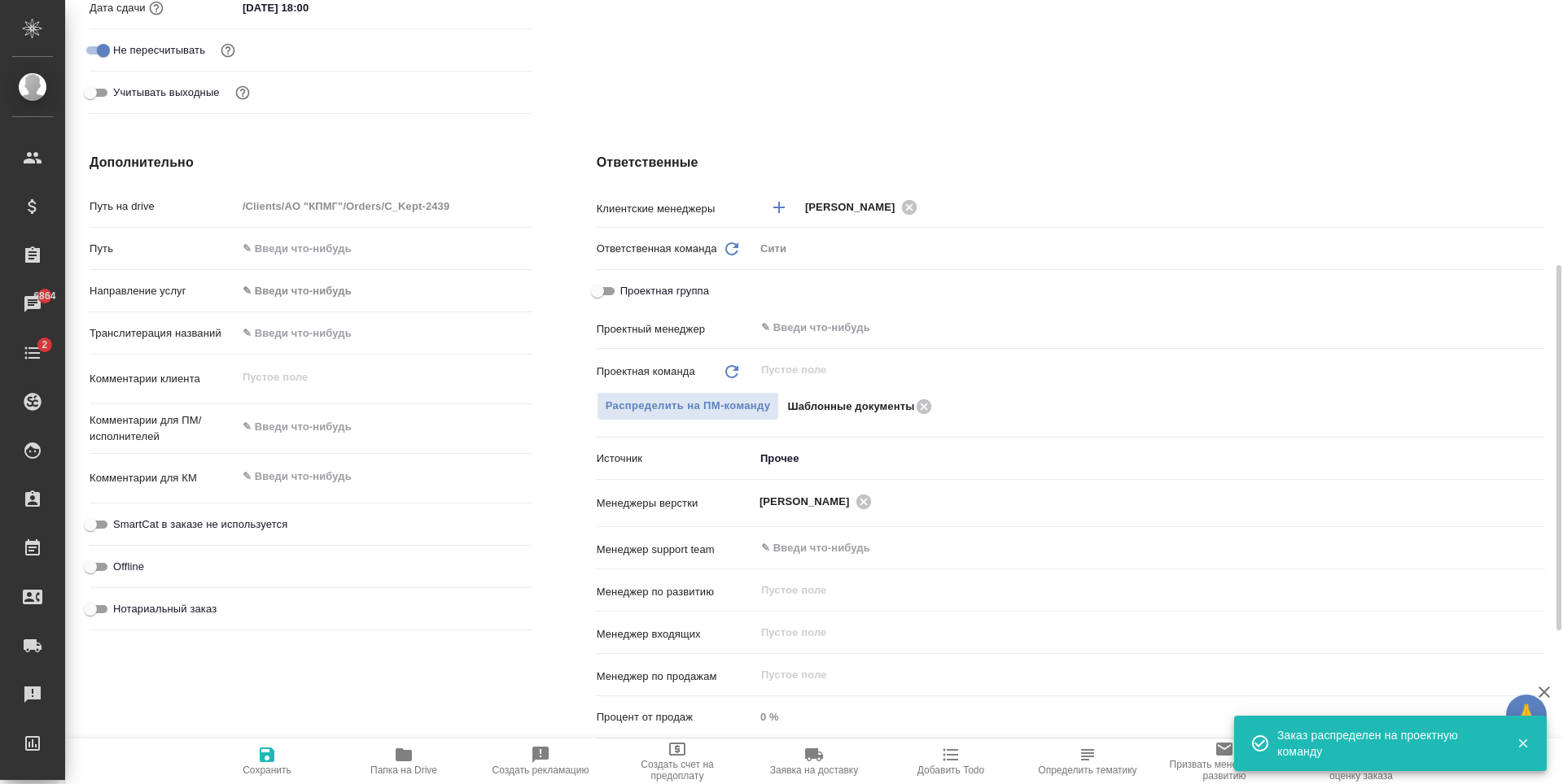
type textarea "x"
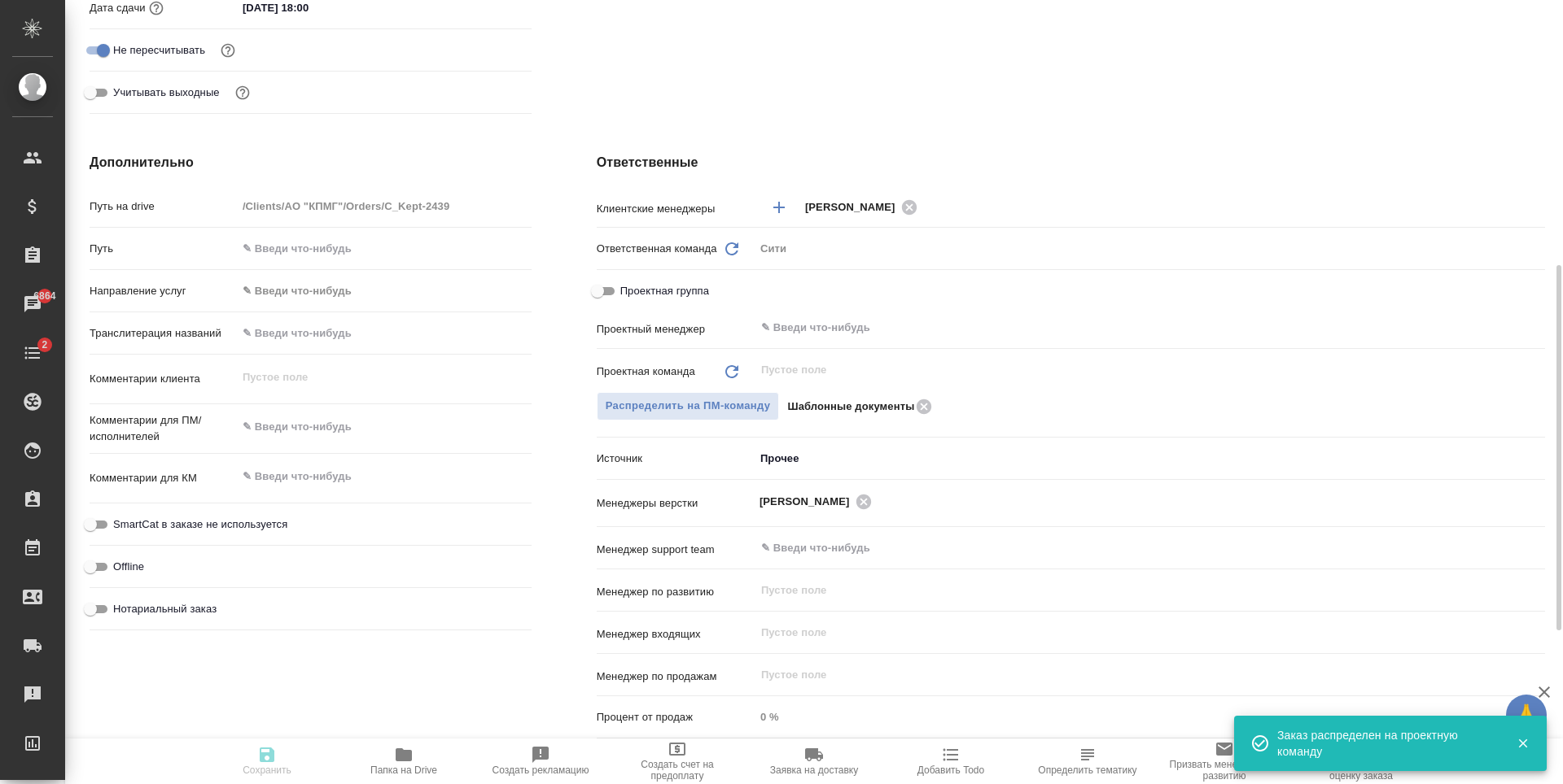
type textarea "x"
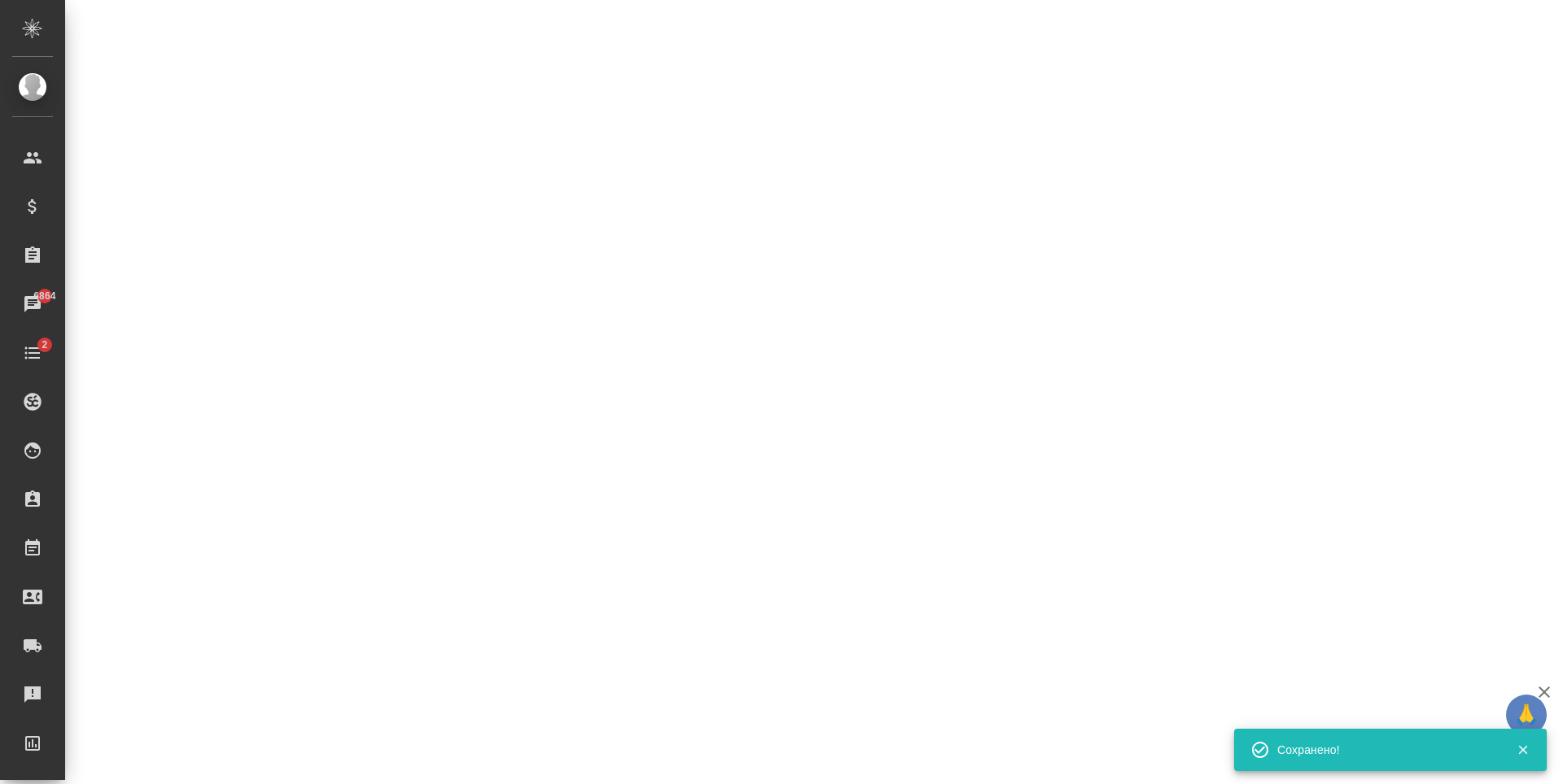
select select "RU"
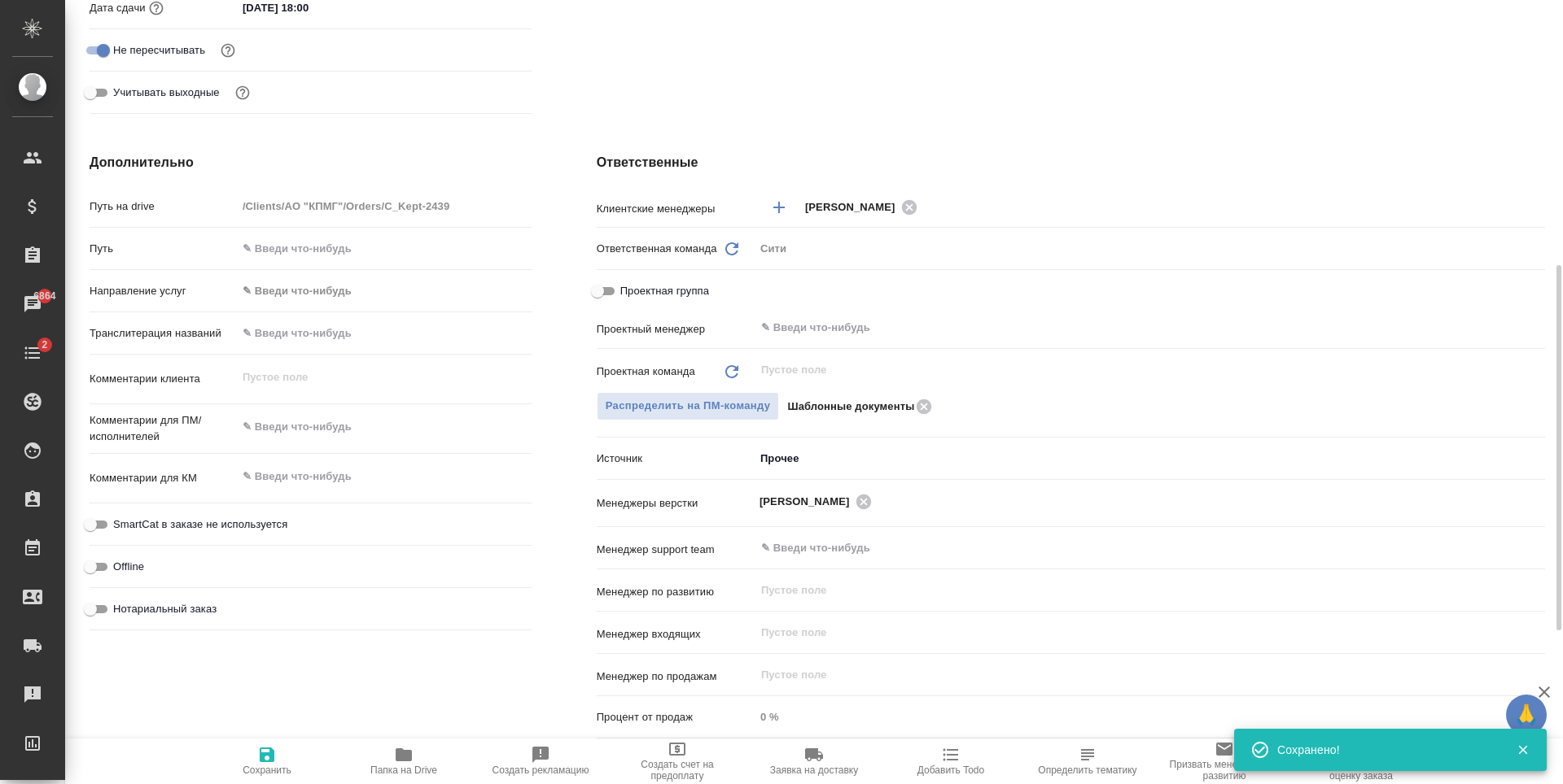
type textarea "x"
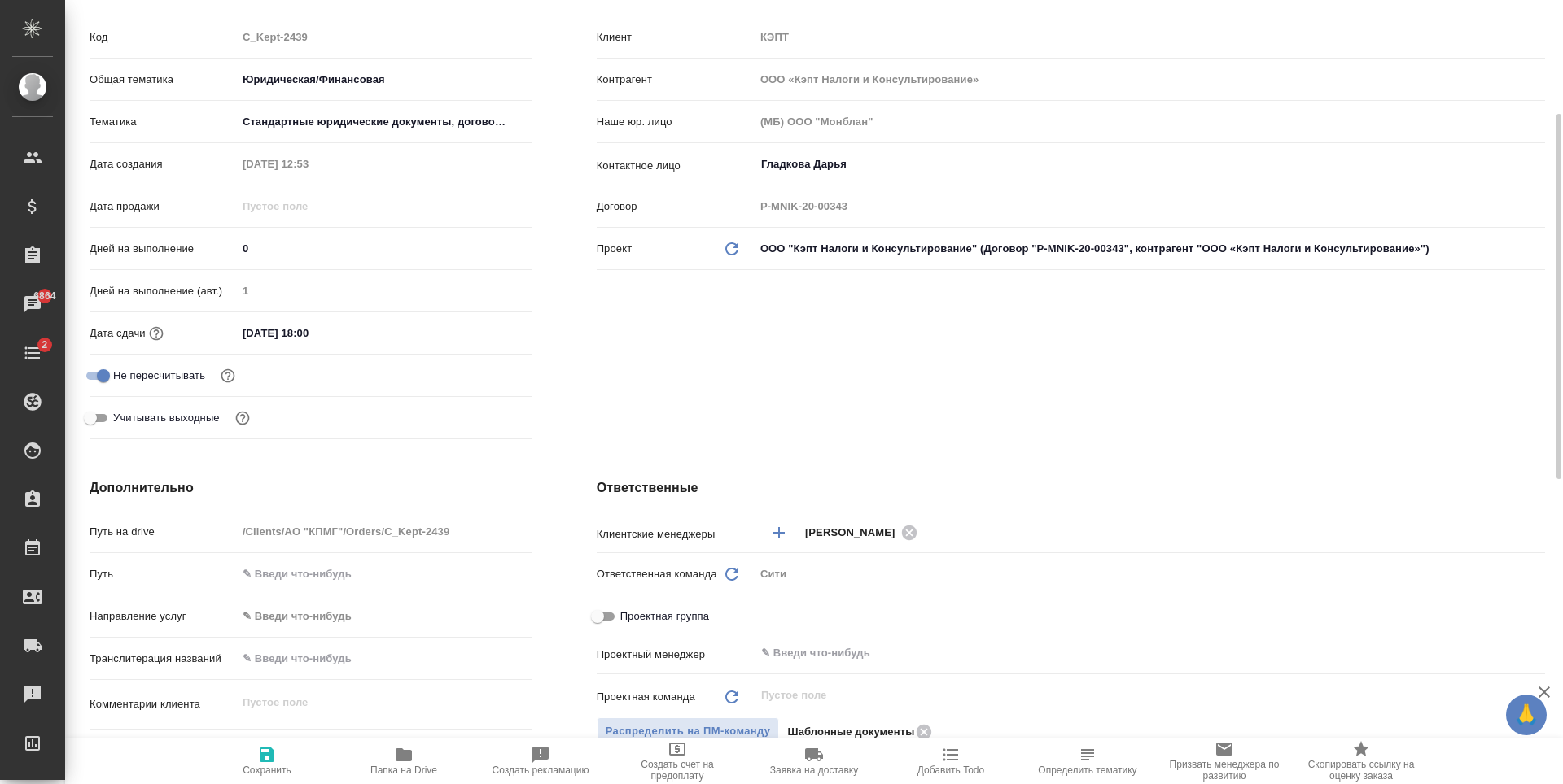
scroll to position [0, 0]
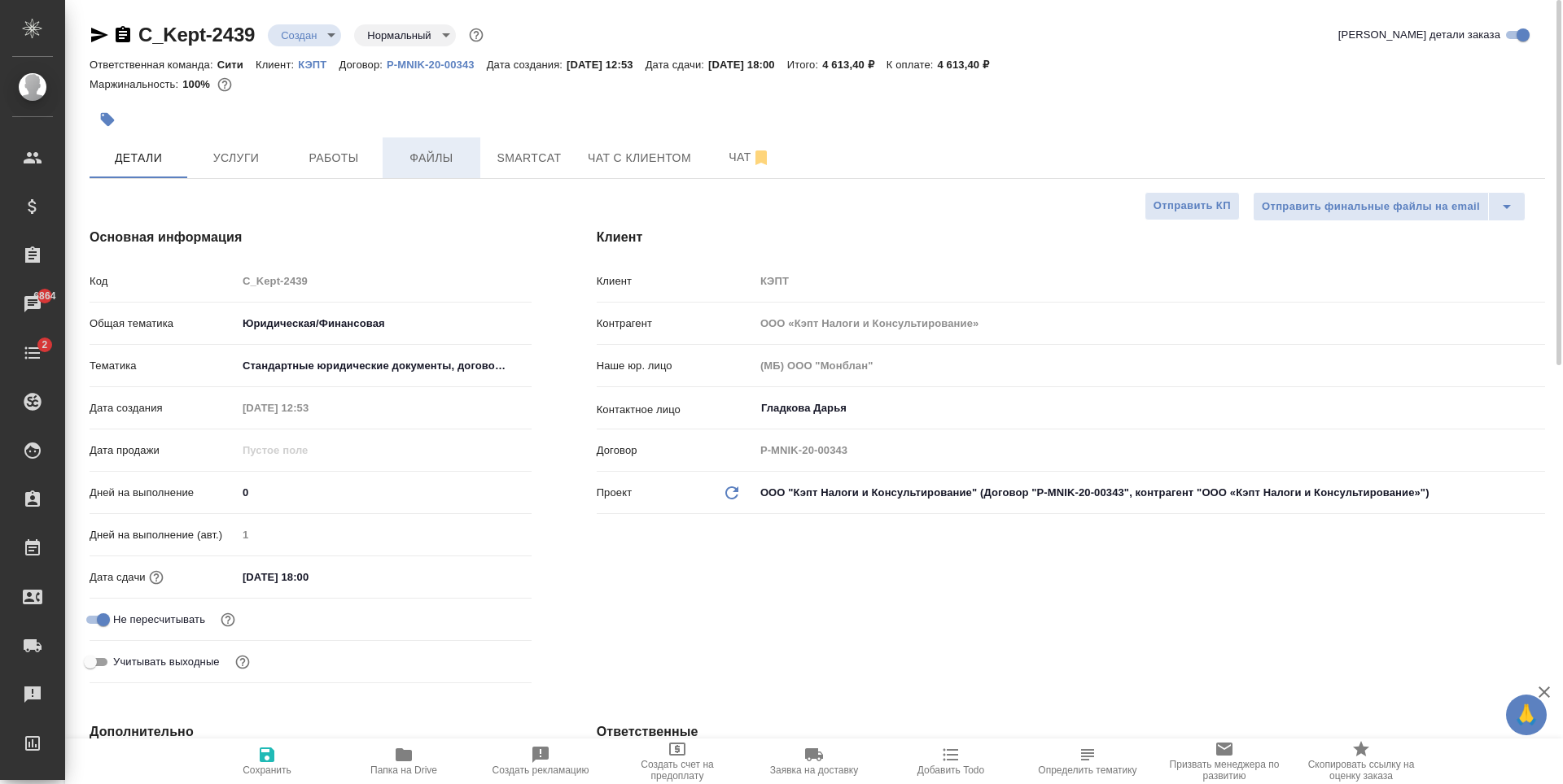
click at [409, 156] on span "Файлы" at bounding box center [431, 158] width 78 height 21
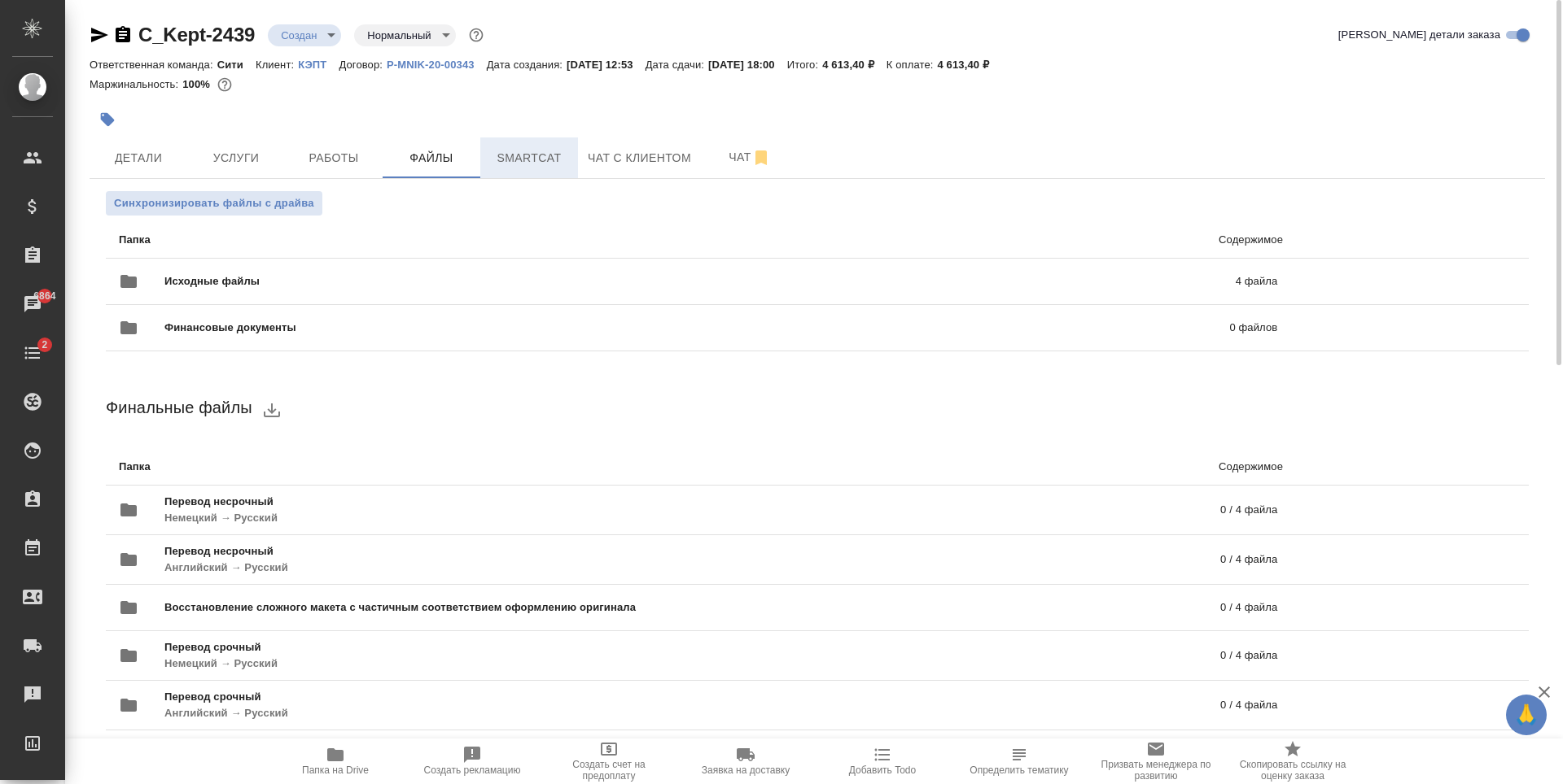
click at [504, 159] on span "Smartcat" at bounding box center [529, 158] width 78 height 21
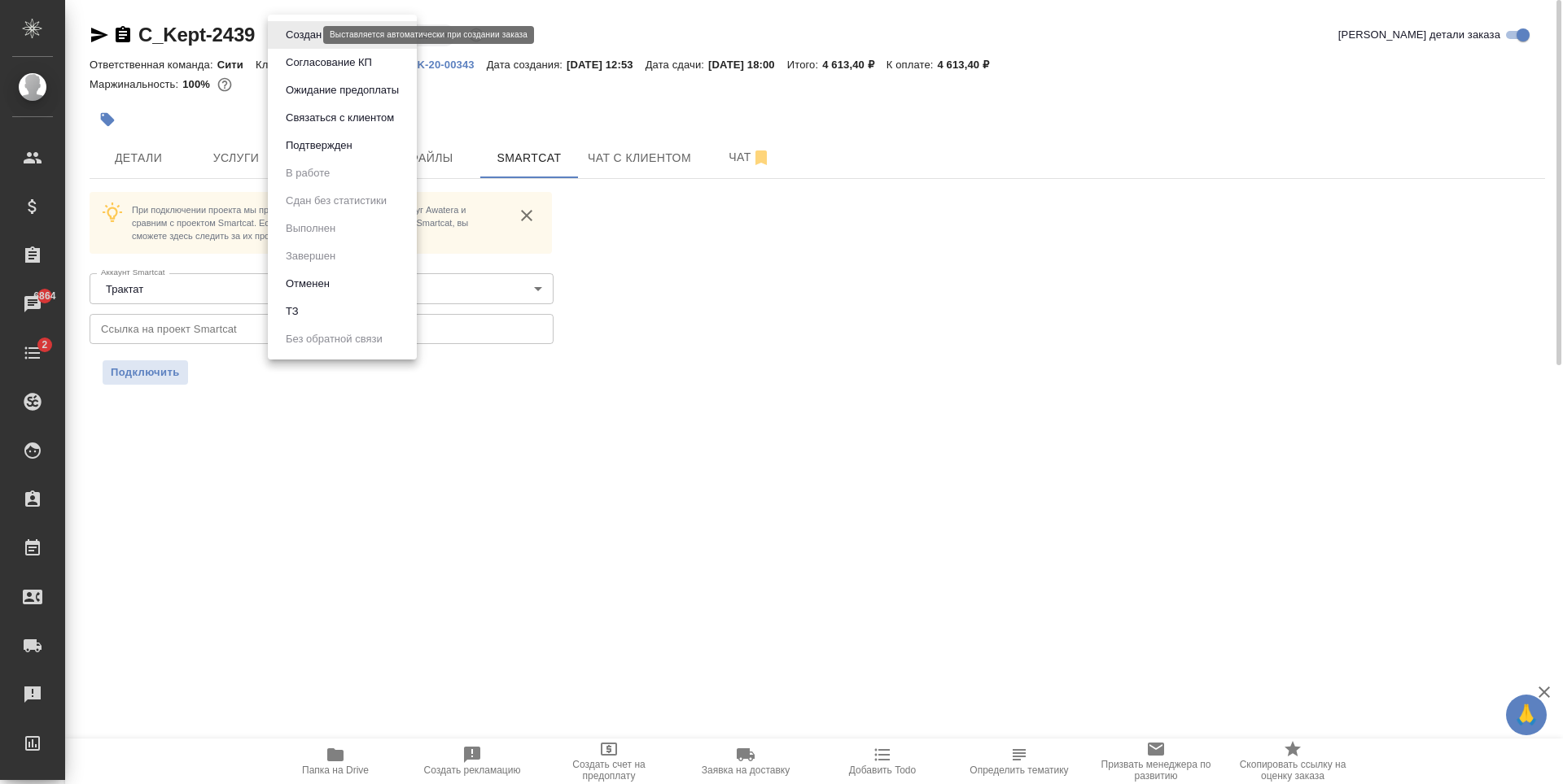
click at [293, 36] on body "🙏 .cls-1 fill:#fff; AWATERA Zaytseva Svetlana Клиенты Спецификации Заказы 6864 …" at bounding box center [781, 392] width 1563 height 784
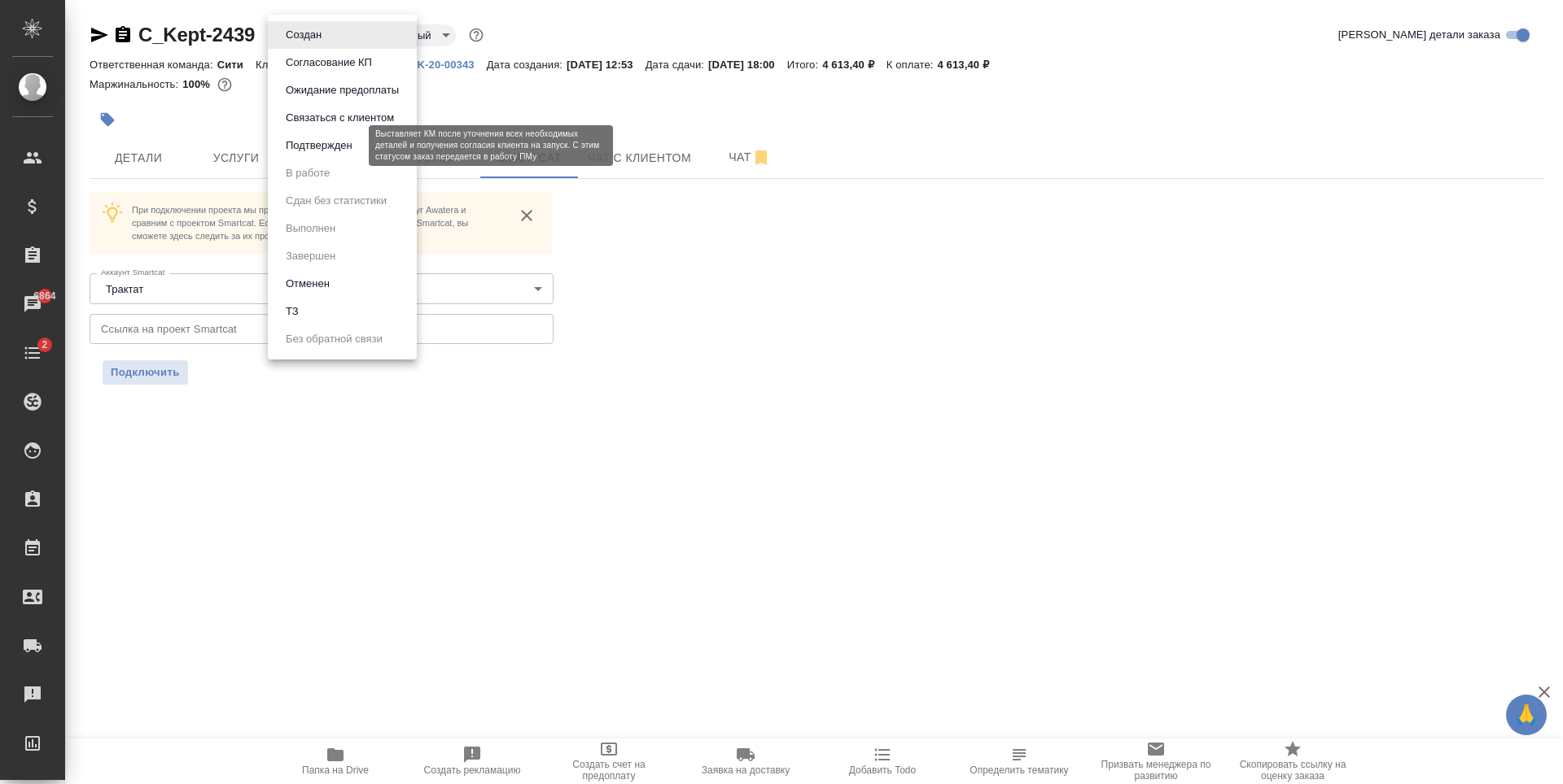
click at [319, 145] on button "Подтвержден" at bounding box center [319, 145] width 76 height 18
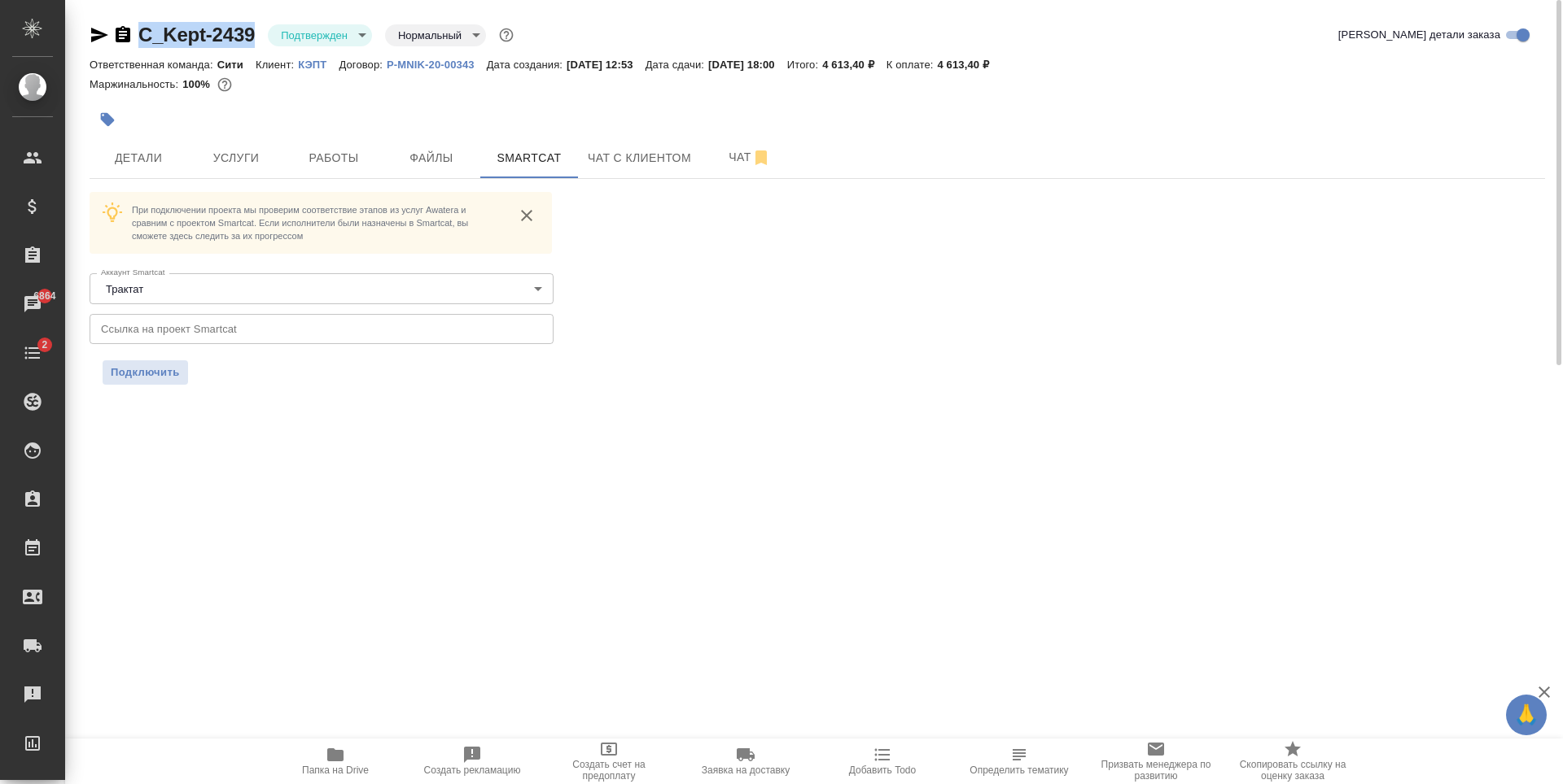
drag, startPoint x: 140, startPoint y: 48, endPoint x: 253, endPoint y: 49, distance: 113.0
click at [253, 49] on div "C_Kept-2439 Подтвержден confirmed Нормальный normal Кратко детали заказа" at bounding box center [817, 39] width 1455 height 33
copy link "C_Kept-2439"
click at [247, 177] on button "Услуги" at bounding box center [236, 158] width 98 height 41
